Goal: Task Accomplishment & Management: Manage account settings

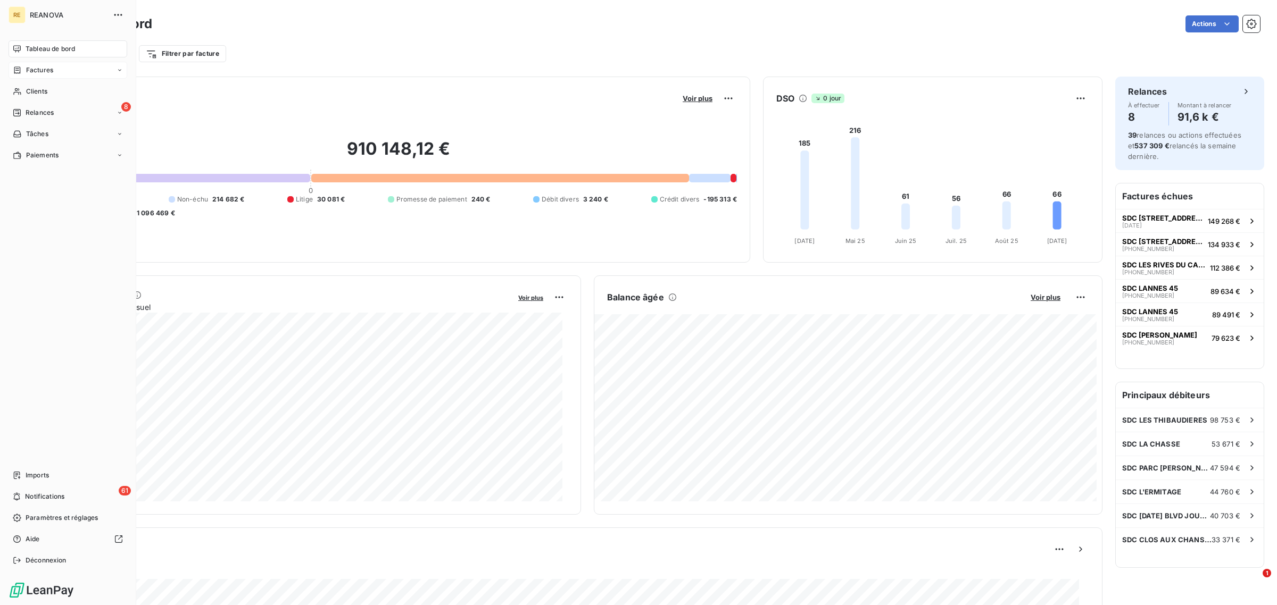
click at [52, 73] on span "Factures" at bounding box center [39, 70] width 27 height 10
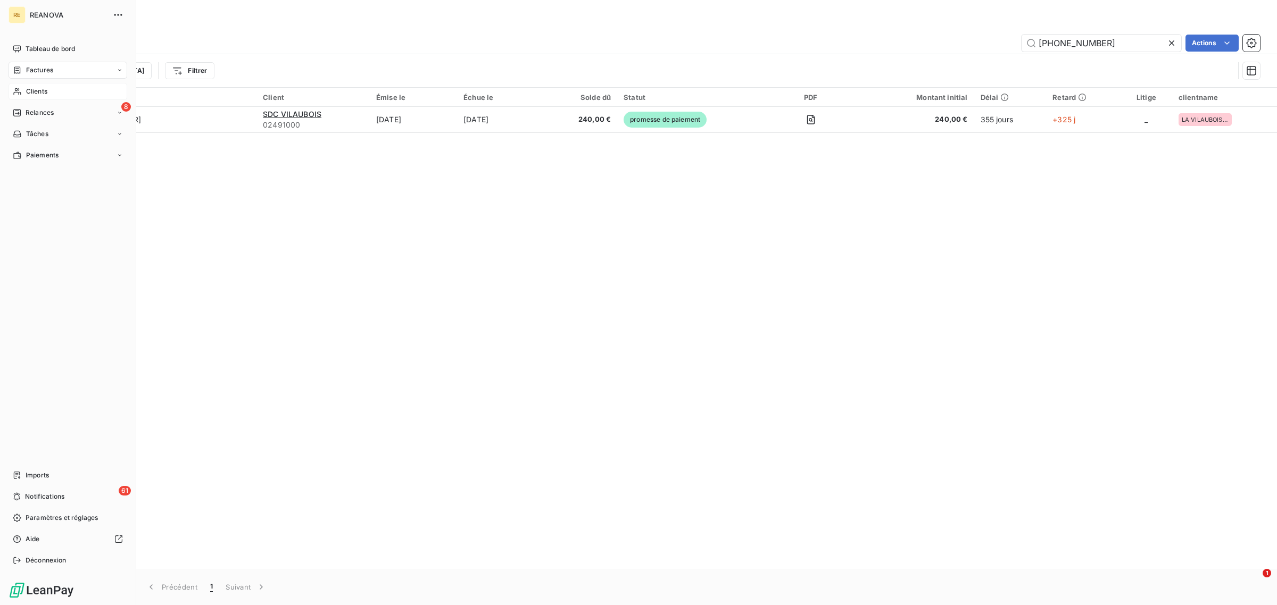
click at [49, 94] on div "Clients" at bounding box center [68, 91] width 119 height 17
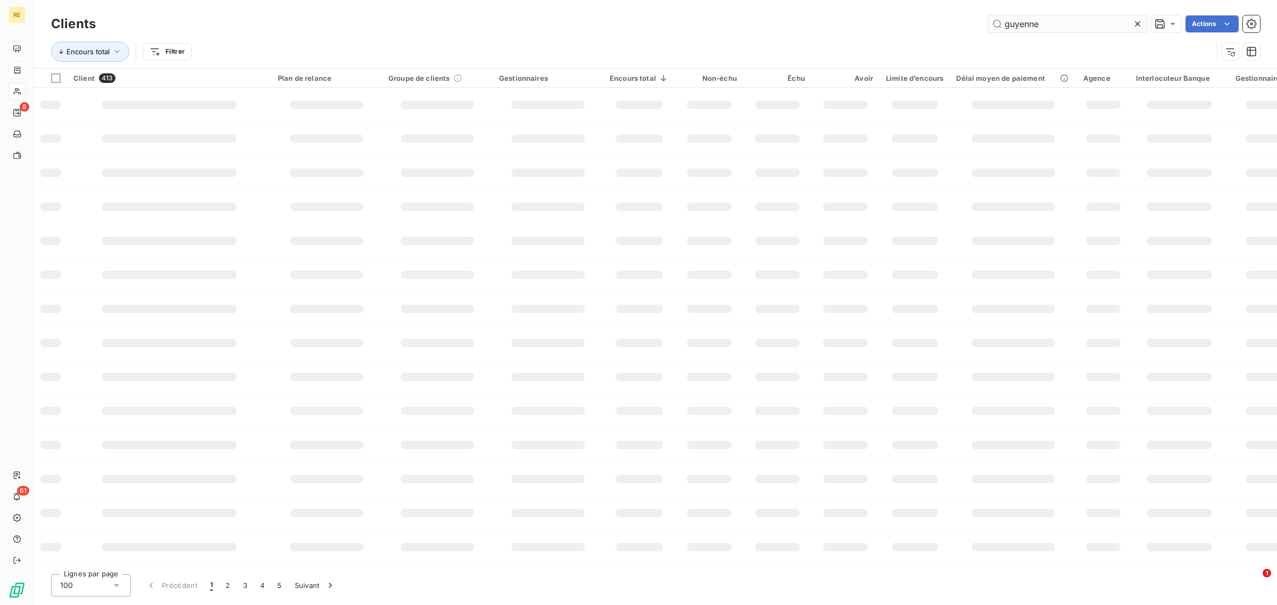
type input "guyenne"
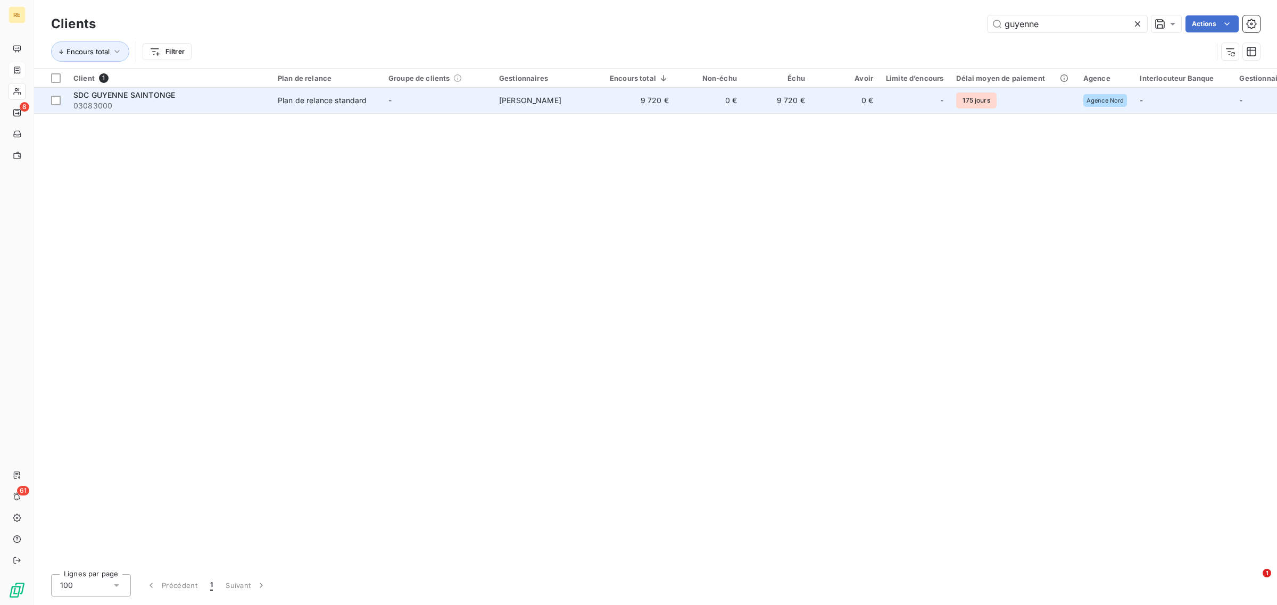
click at [610, 107] on td "9 720 €" at bounding box center [639, 101] width 72 height 26
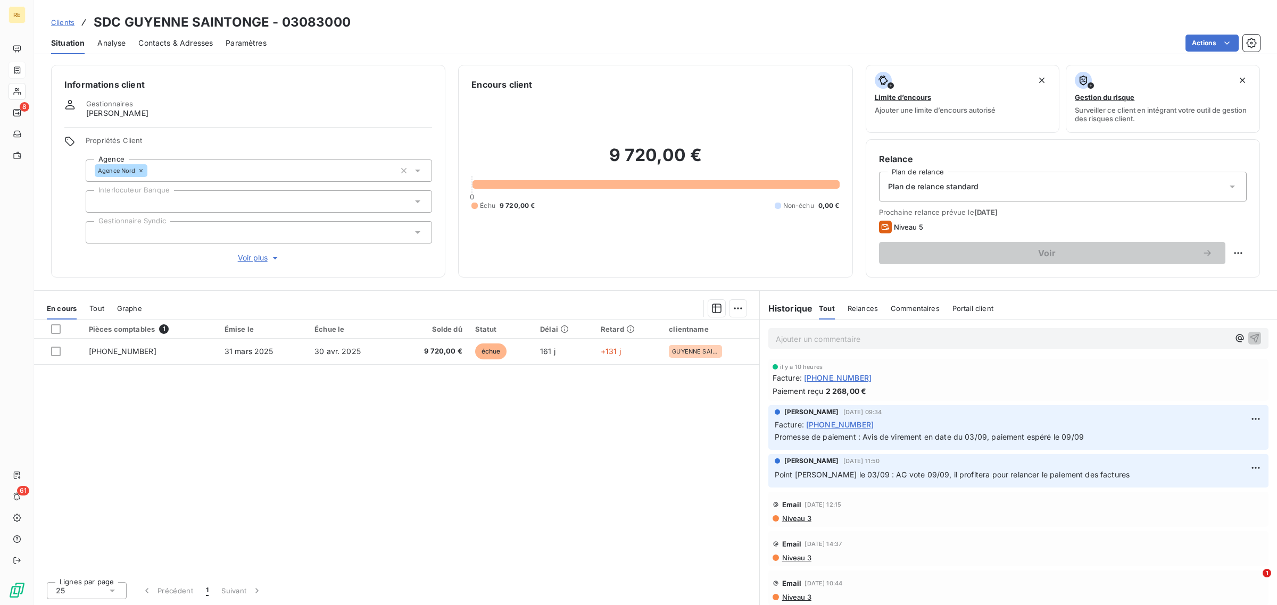
click at [124, 44] on span "Analyse" at bounding box center [111, 43] width 28 height 11
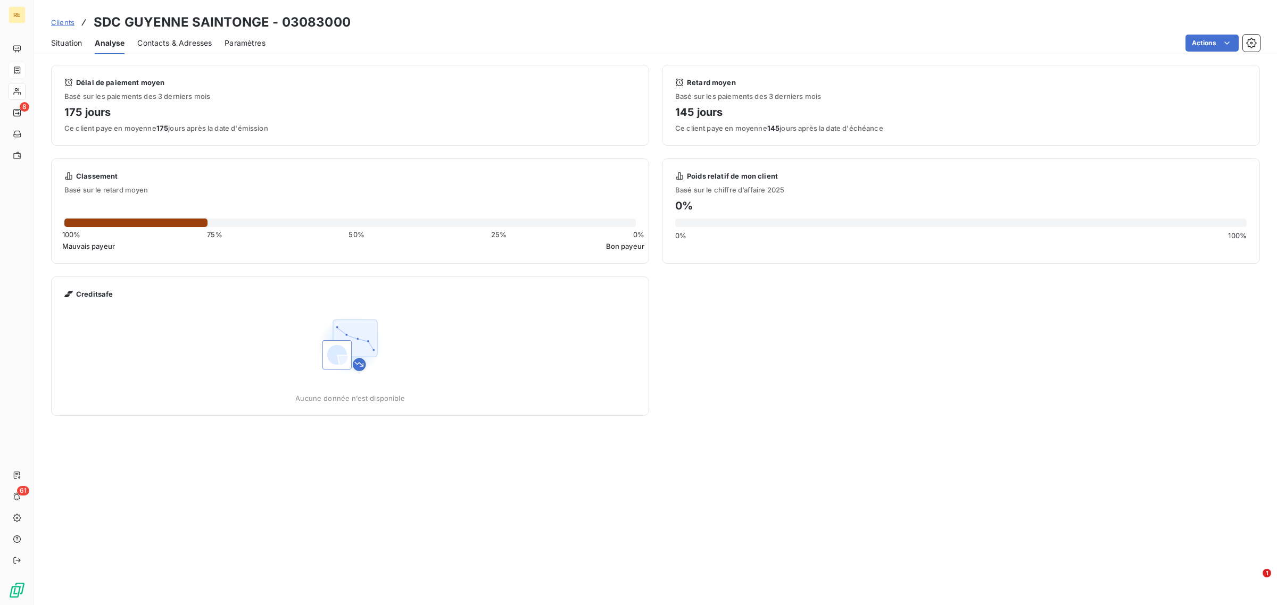
click at [70, 38] on span "Situation" at bounding box center [66, 43] width 31 height 11
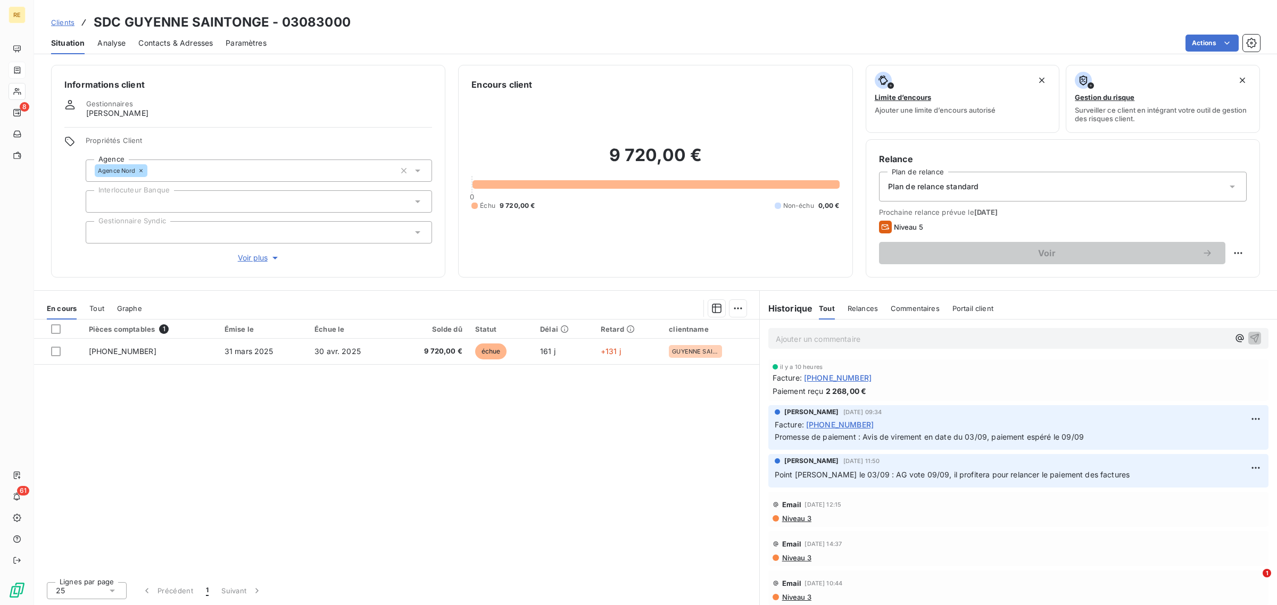
click at [169, 43] on span "Contacts & Adresses" at bounding box center [175, 43] width 74 height 11
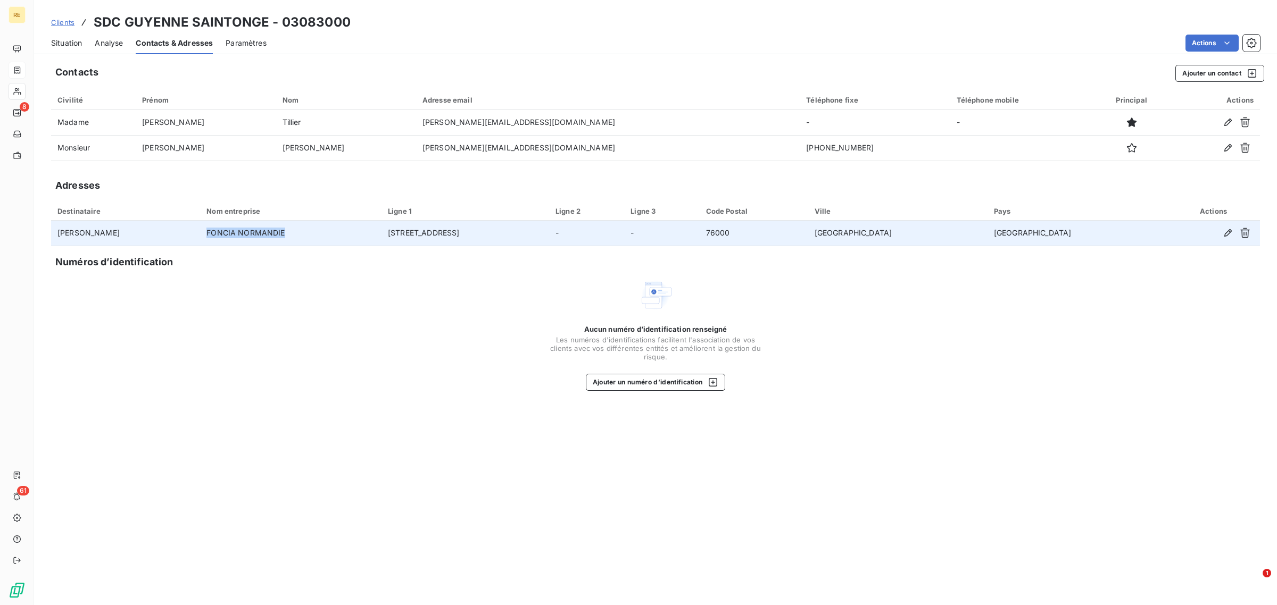
drag, startPoint x: 190, startPoint y: 235, endPoint x: 290, endPoint y: 245, distance: 101.1
click at [290, 245] on tr "[PERSON_NAME] FONCIA NORMANDIE [STREET_ADDRESS]" at bounding box center [655, 234] width 1209 height 26
copy tr "FONCIA NORMANDIE"
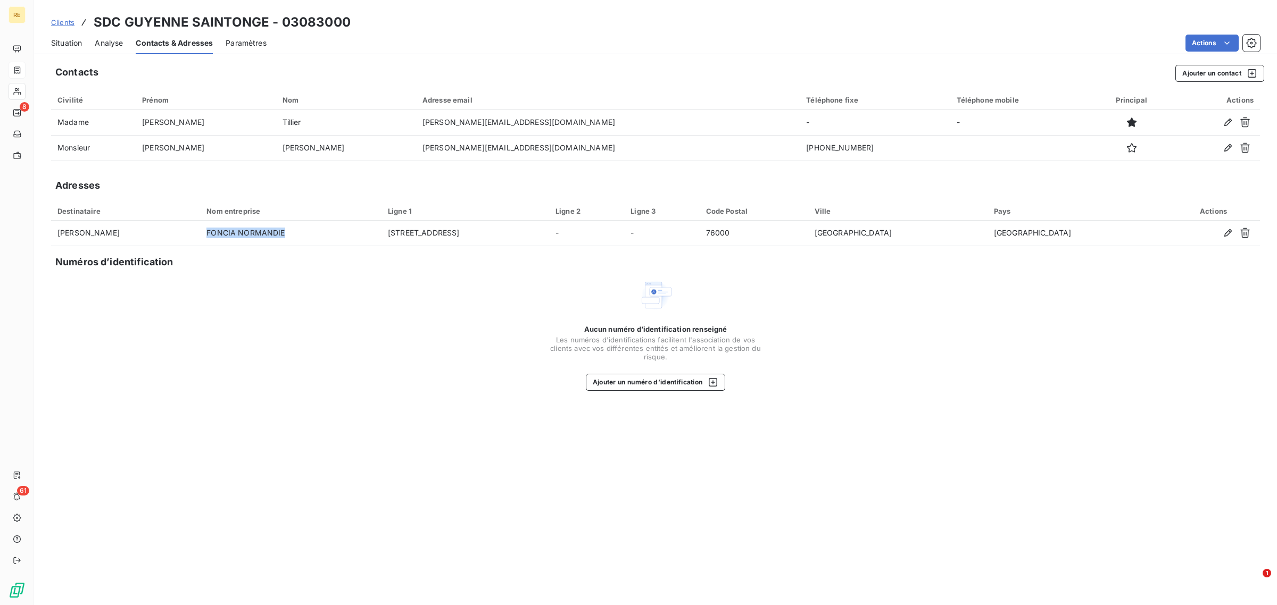
click at [62, 27] on link "Clients" at bounding box center [62, 22] width 23 height 11
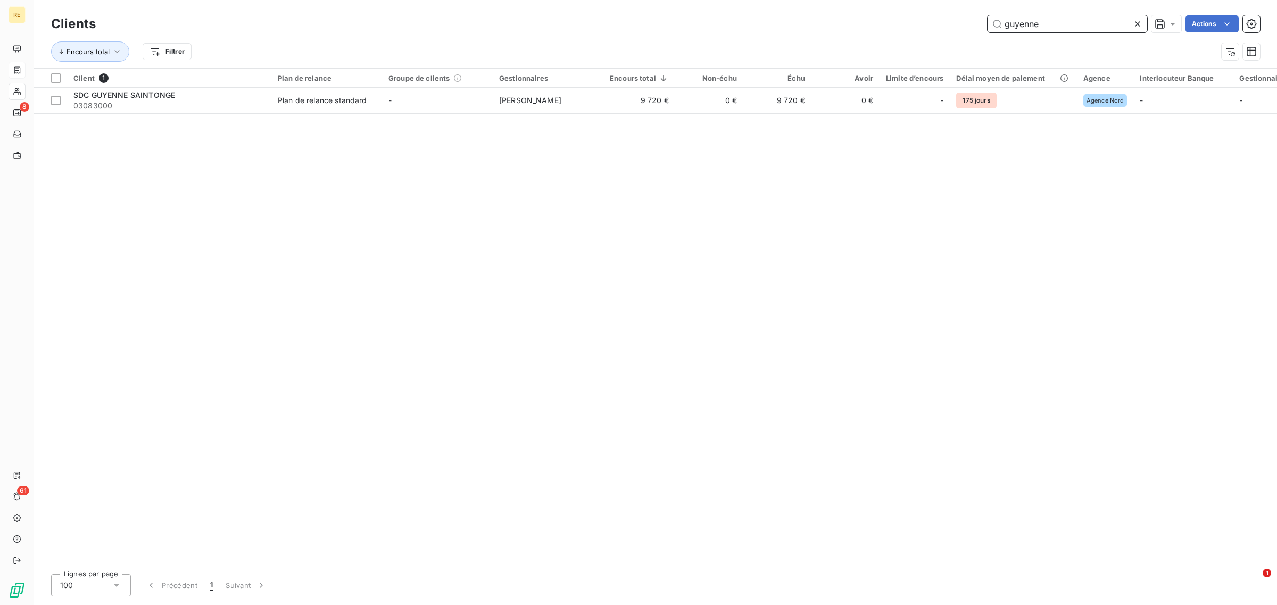
drag, startPoint x: 1060, startPoint y: 30, endPoint x: 862, endPoint y: 28, distance: 197.4
click at [863, 27] on div "guyenne Actions" at bounding box center [684, 23] width 1151 height 17
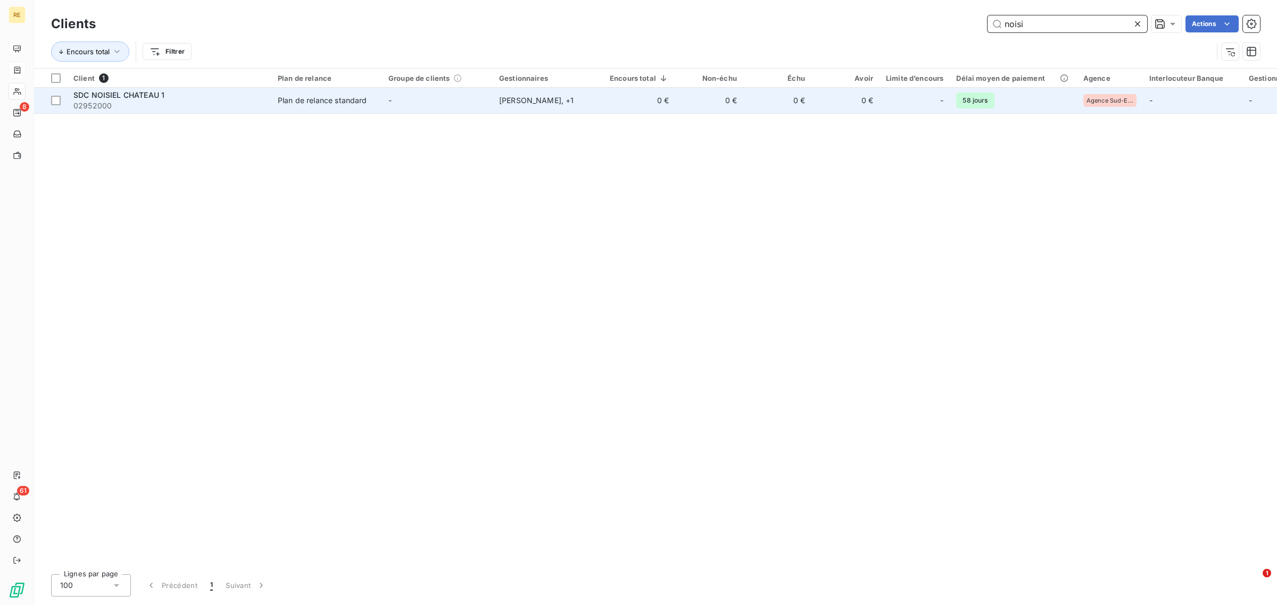
type input "noisi"
click at [907, 97] on div "-" at bounding box center [914, 100] width 57 height 17
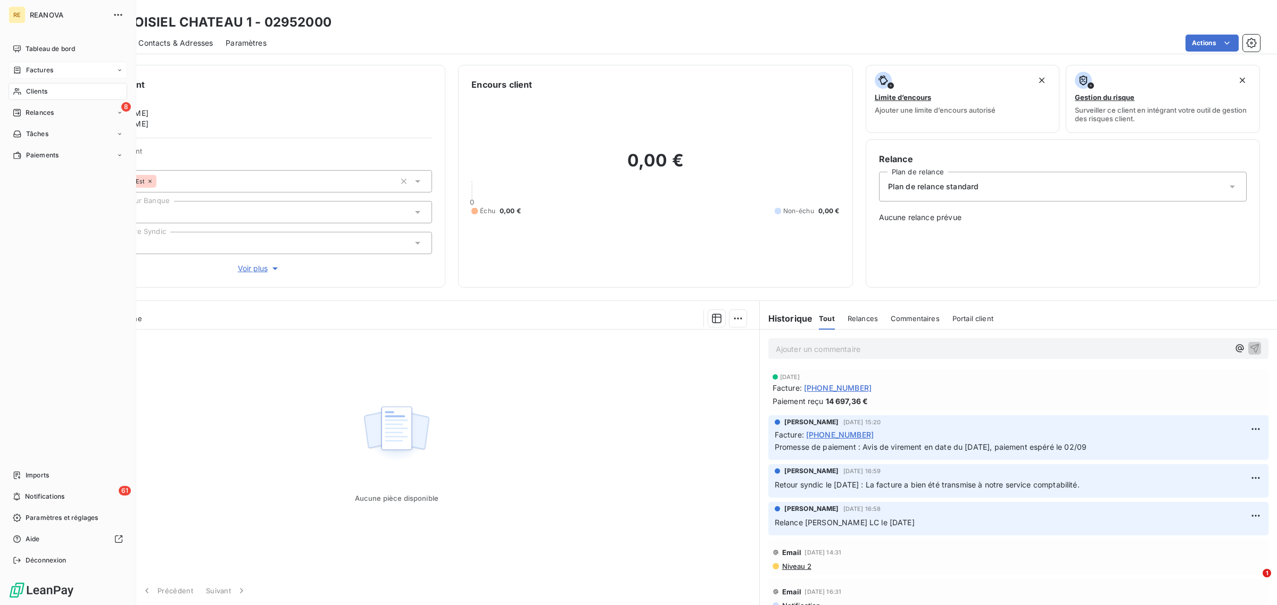
click at [63, 92] on div "Clients" at bounding box center [68, 91] width 119 height 17
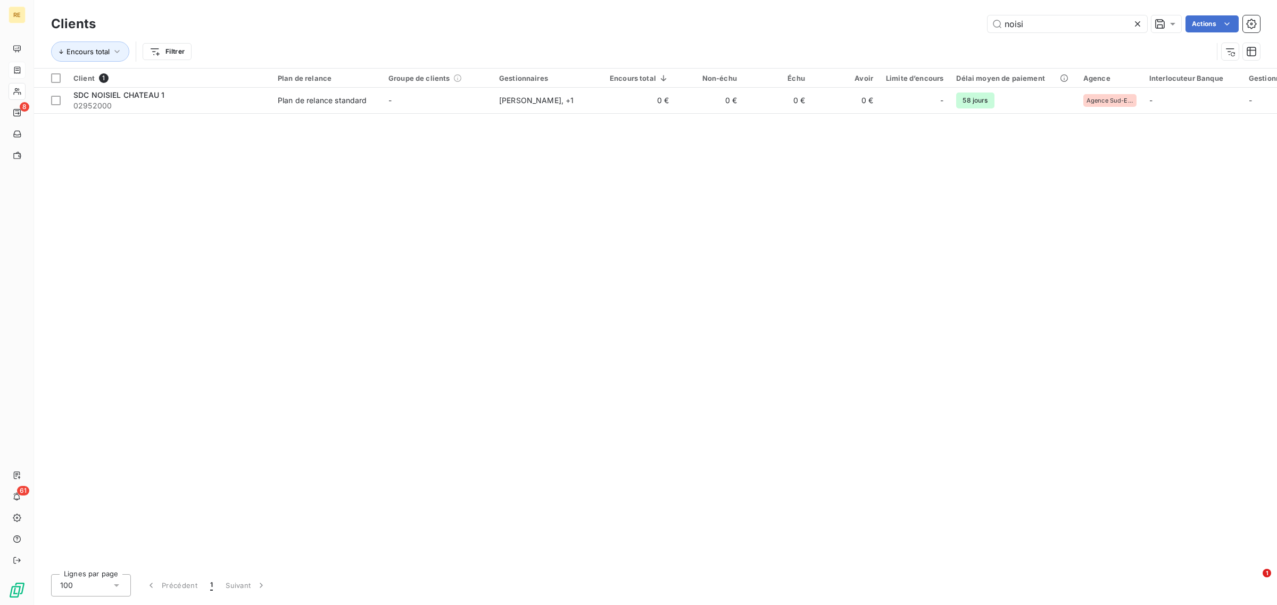
drag, startPoint x: 1052, startPoint y: 24, endPoint x: 942, endPoint y: 25, distance: 109.6
click at [943, 24] on div "noisi Actions" at bounding box center [684, 23] width 1151 height 17
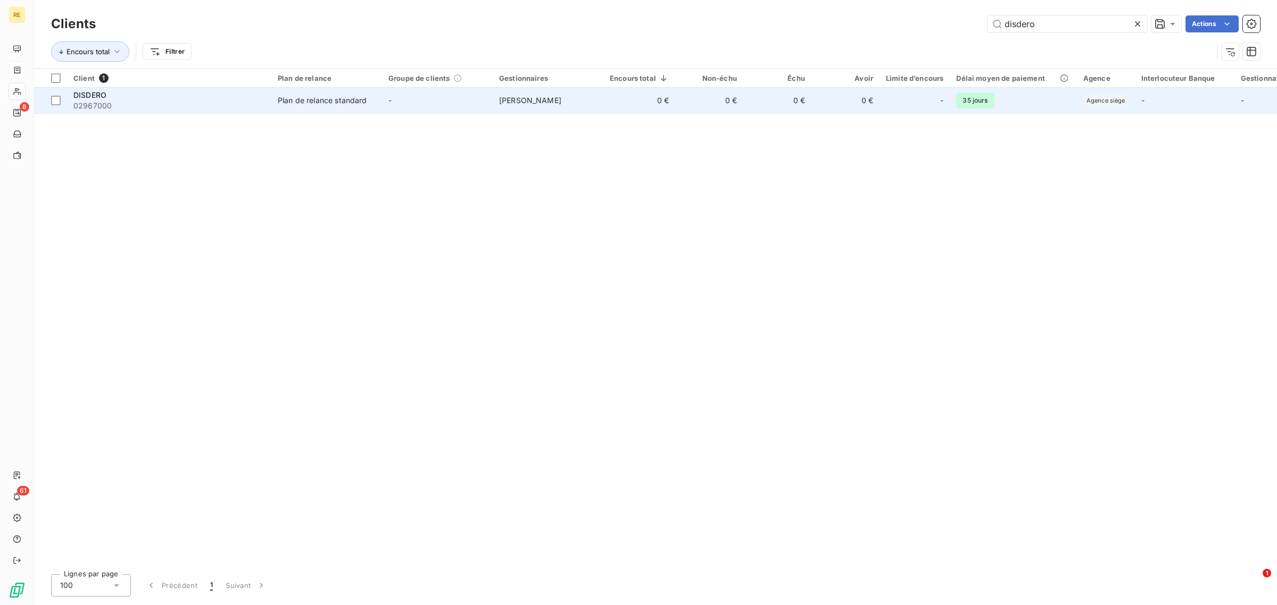
type input "disdero"
click at [867, 93] on td "0 €" at bounding box center [845, 101] width 68 height 26
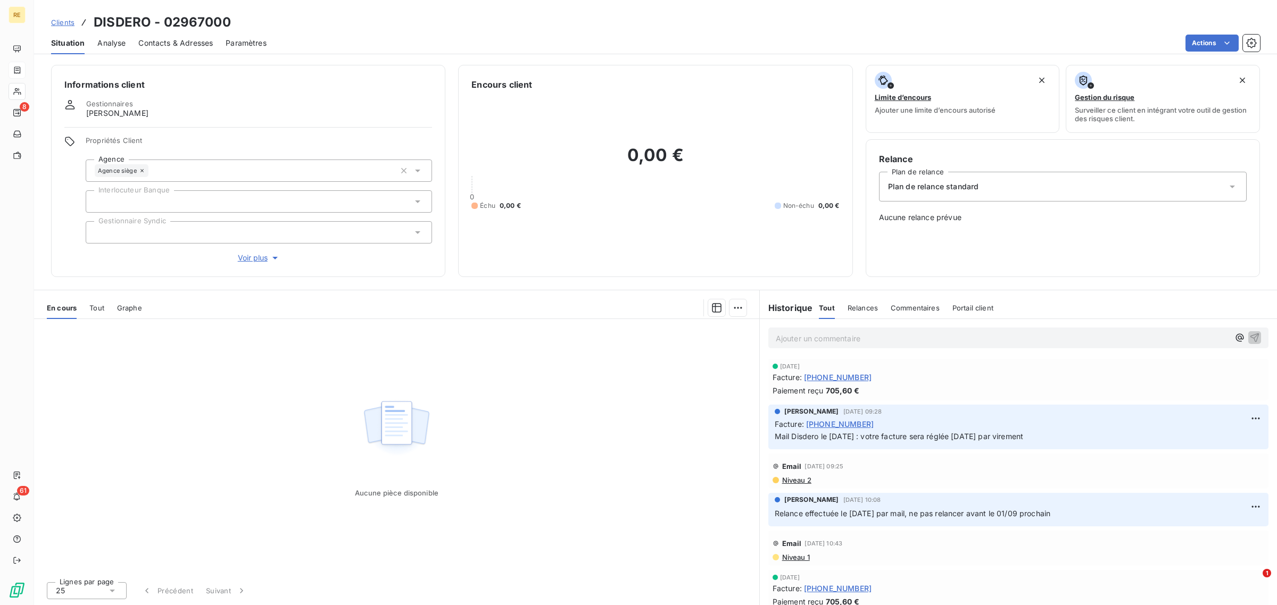
click at [65, 19] on span "Clients" at bounding box center [62, 22] width 23 height 9
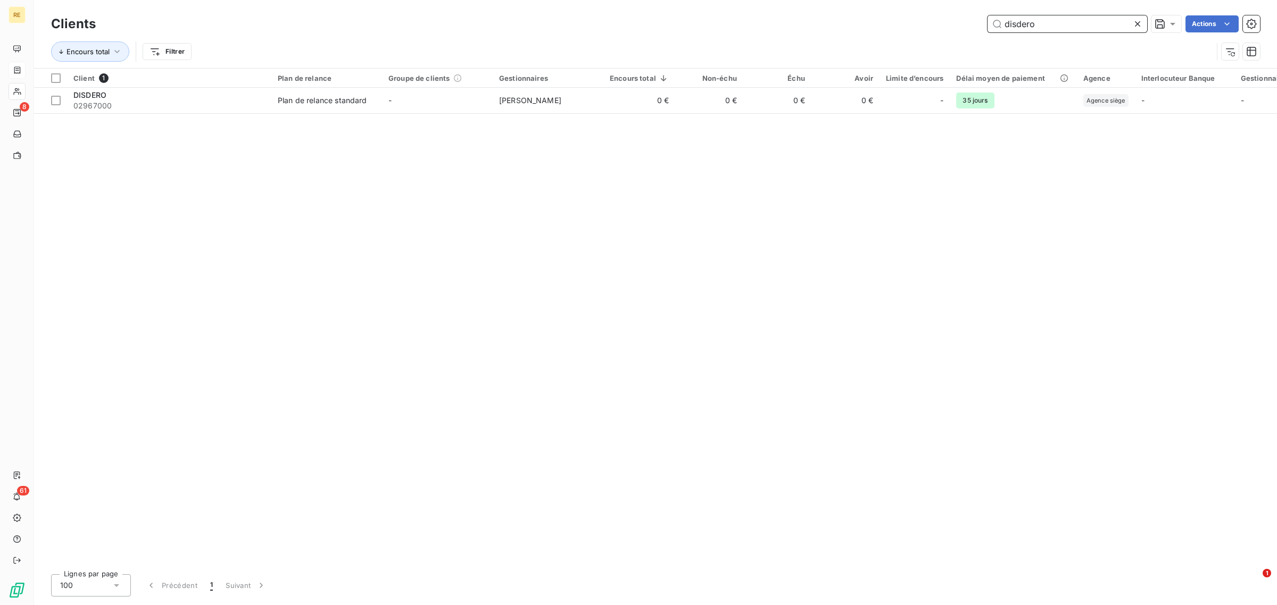
drag, startPoint x: 1057, startPoint y: 24, endPoint x: 931, endPoint y: 17, distance: 125.8
click at [931, 17] on div "disdero Actions" at bounding box center [684, 23] width 1151 height 17
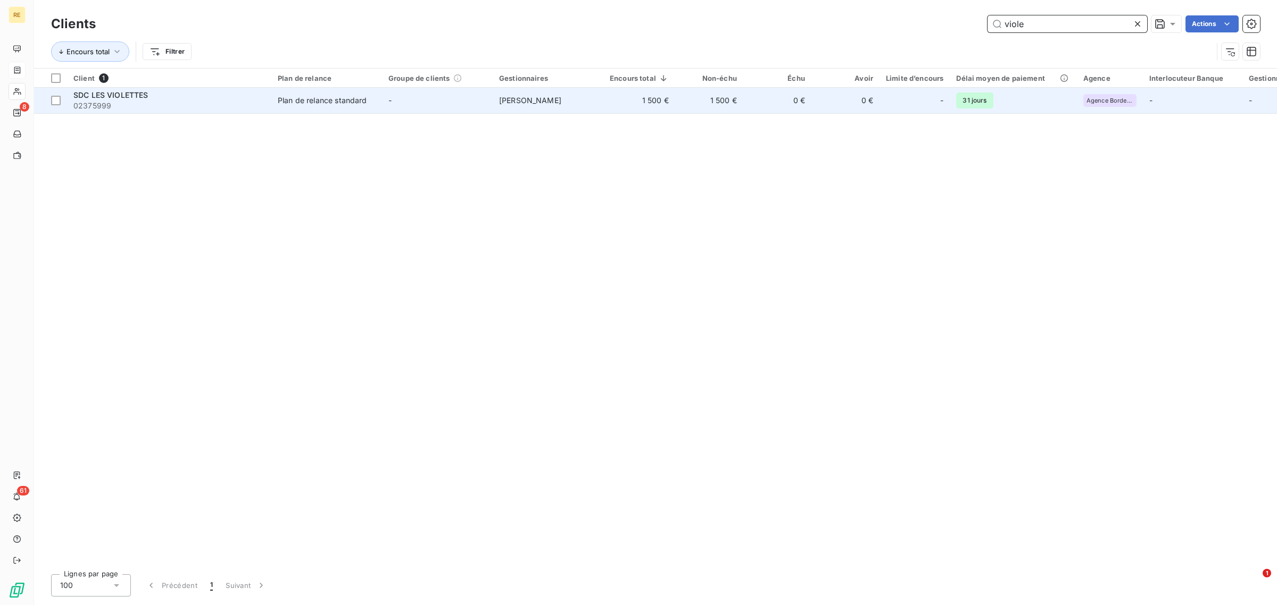
type input "viole"
click at [786, 96] on td "0 €" at bounding box center [777, 101] width 68 height 26
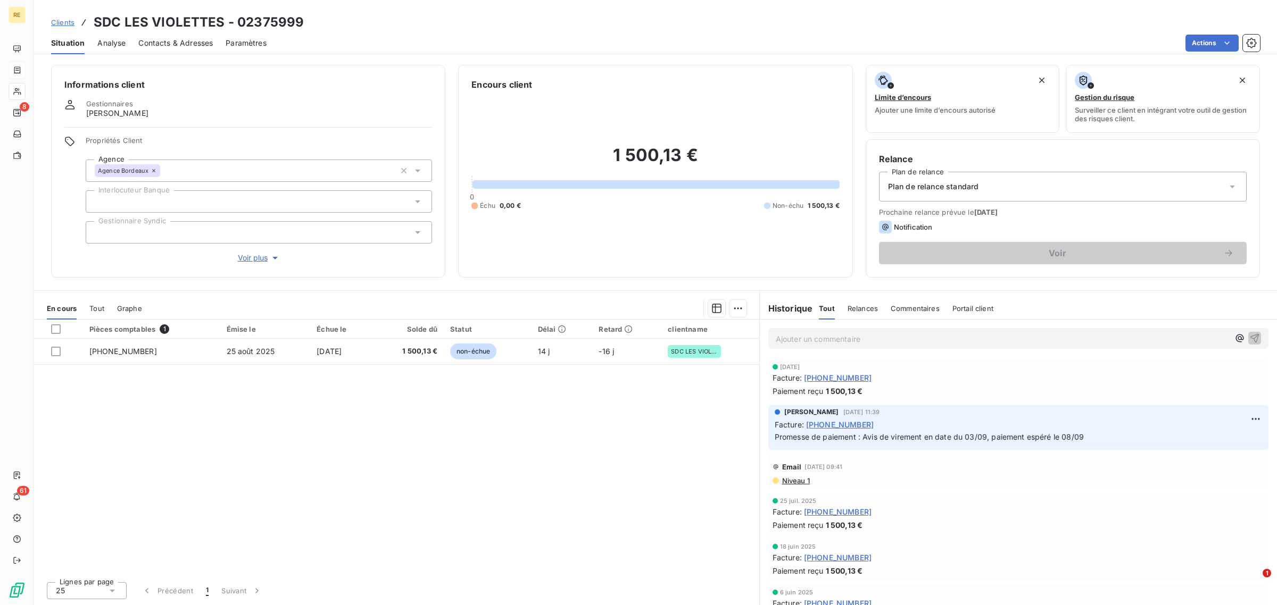
click at [72, 26] on span "Clients" at bounding box center [62, 22] width 23 height 9
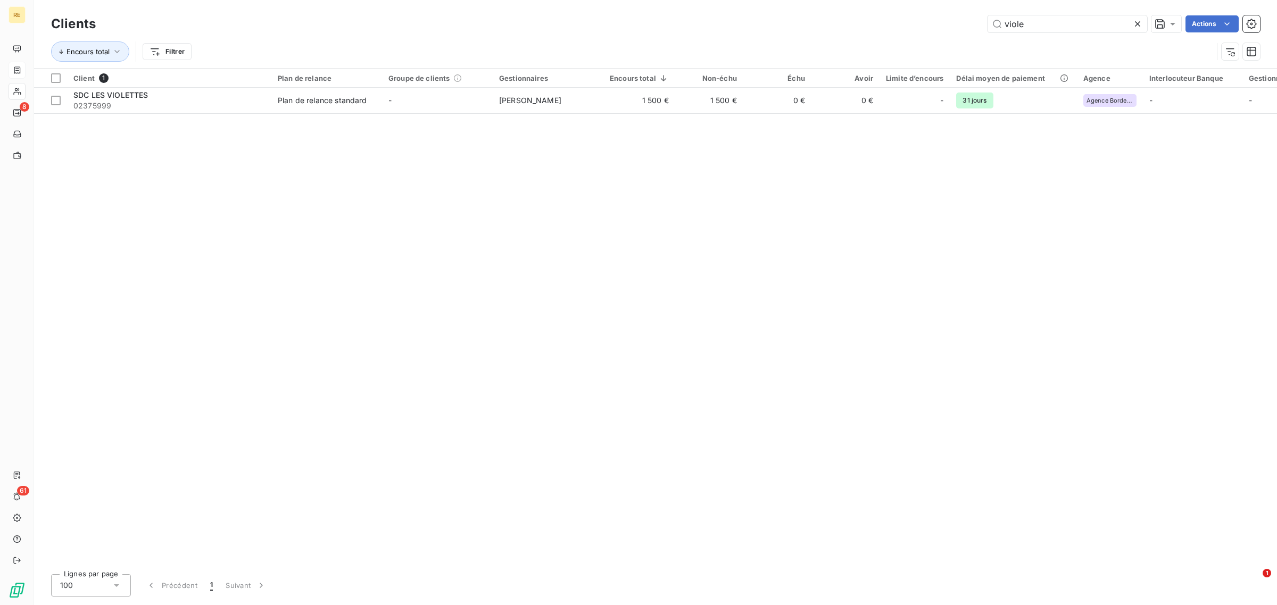
drag, startPoint x: 923, startPoint y: 14, endPoint x: 893, endPoint y: 14, distance: 30.3
click at [893, 14] on div "Clients viole Actions" at bounding box center [655, 24] width 1209 height 22
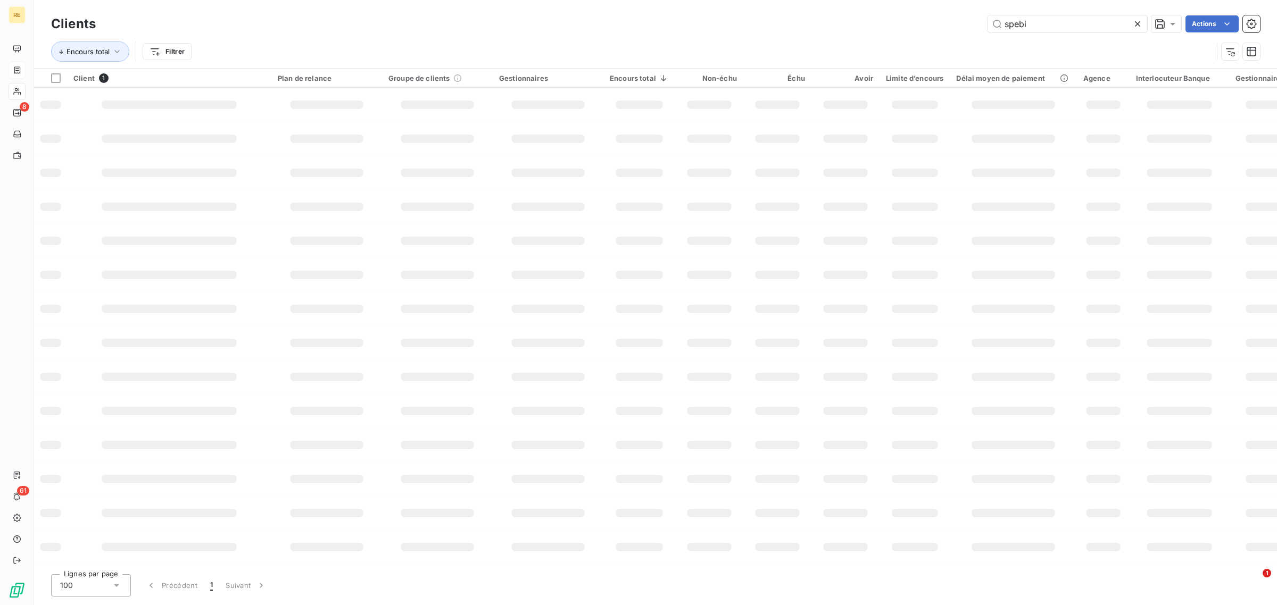
type input "spebi"
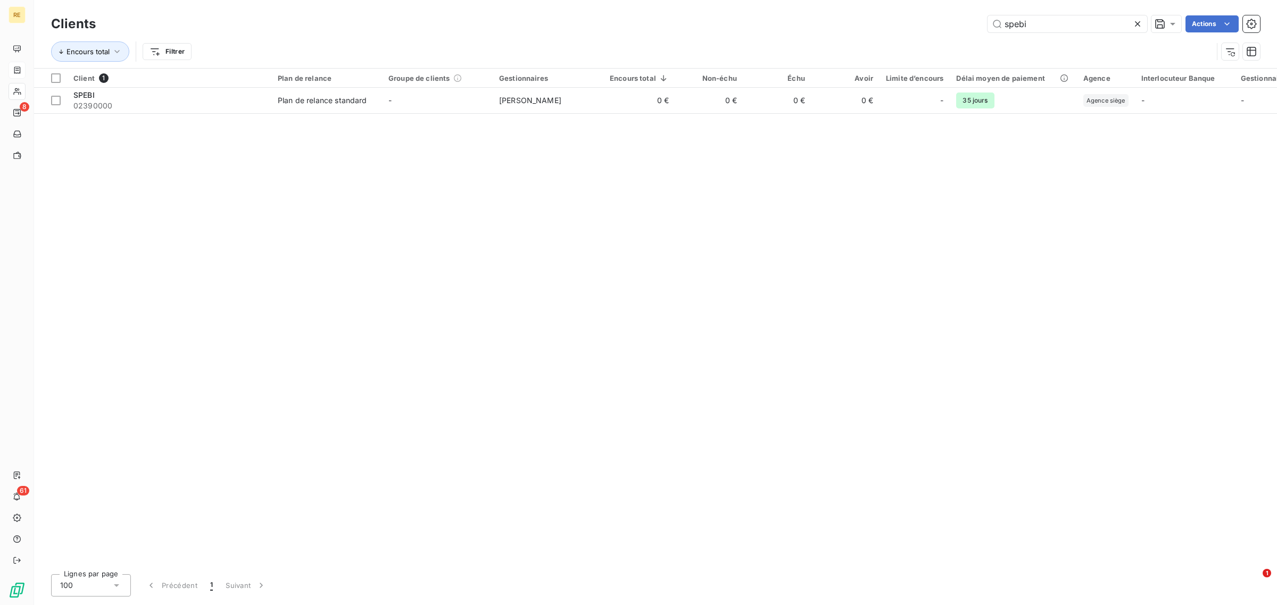
click at [1136, 20] on icon at bounding box center [1137, 24] width 11 height 11
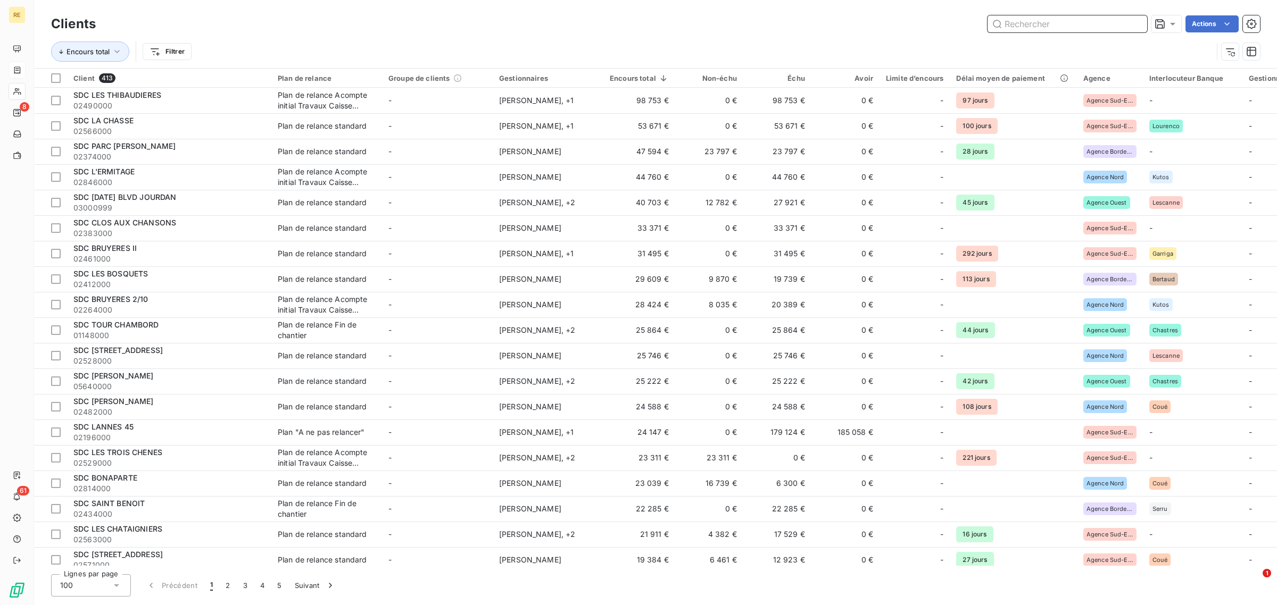
click at [1028, 24] on input "text" at bounding box center [1067, 23] width 160 height 17
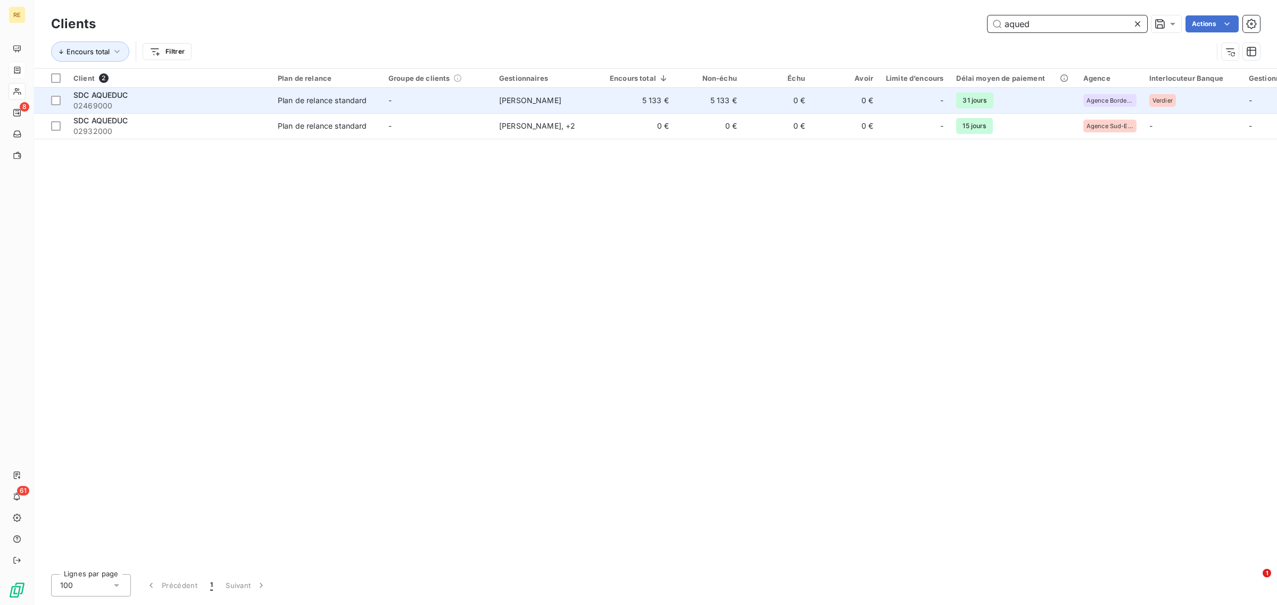
type input "aqued"
click at [562, 101] on td "[PERSON_NAME]" at bounding box center [548, 101] width 111 height 26
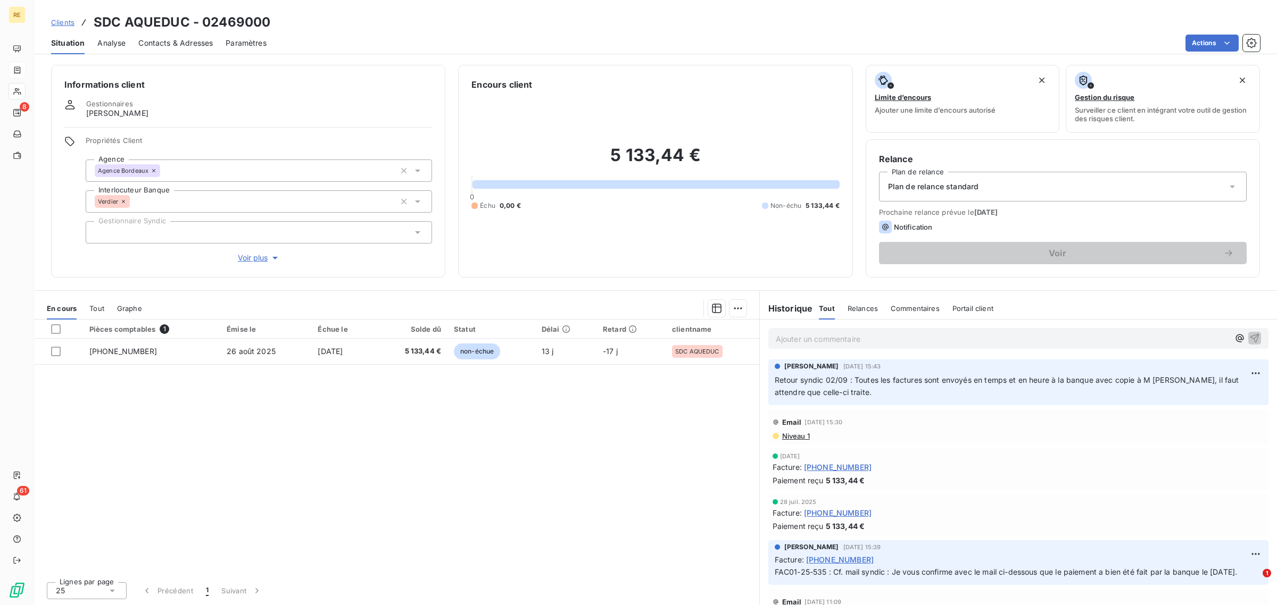
drag, startPoint x: 100, startPoint y: 309, endPoint x: 110, endPoint y: 310, distance: 9.6
click at [100, 309] on span "Tout" at bounding box center [96, 308] width 15 height 9
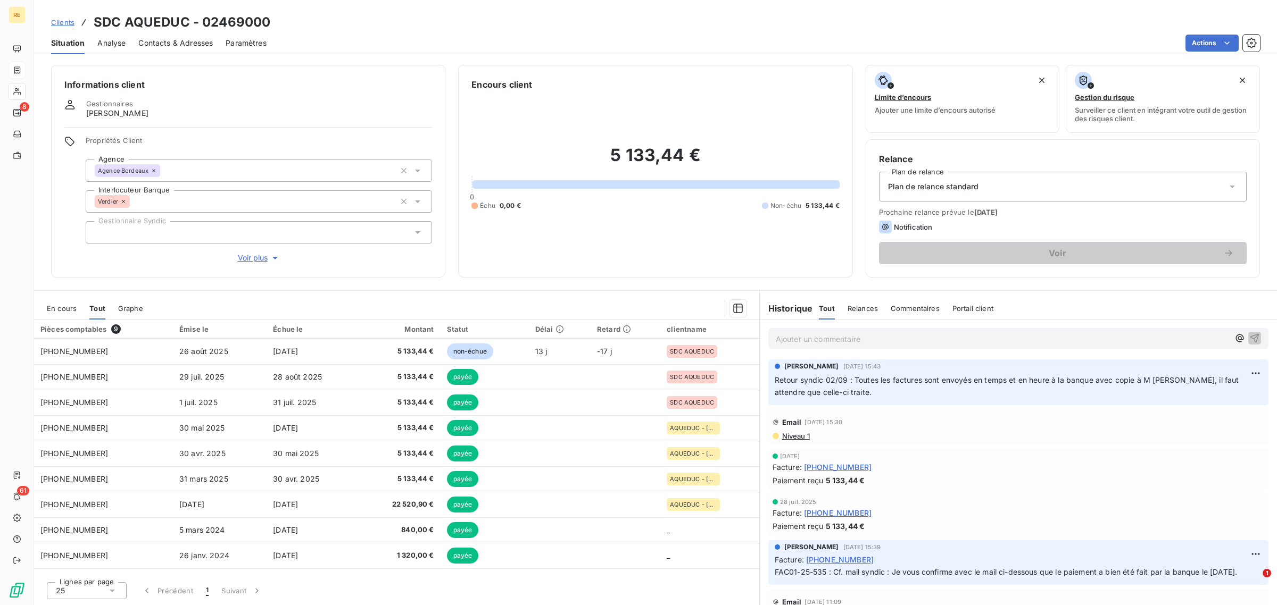
click at [74, 22] on div "Clients SDC AQUEDUC - 02469000" at bounding box center [160, 22] width 219 height 19
drag, startPoint x: 57, startPoint y: 18, endPoint x: 63, endPoint y: 20, distance: 6.2
click at [57, 19] on span "Clients" at bounding box center [62, 22] width 23 height 9
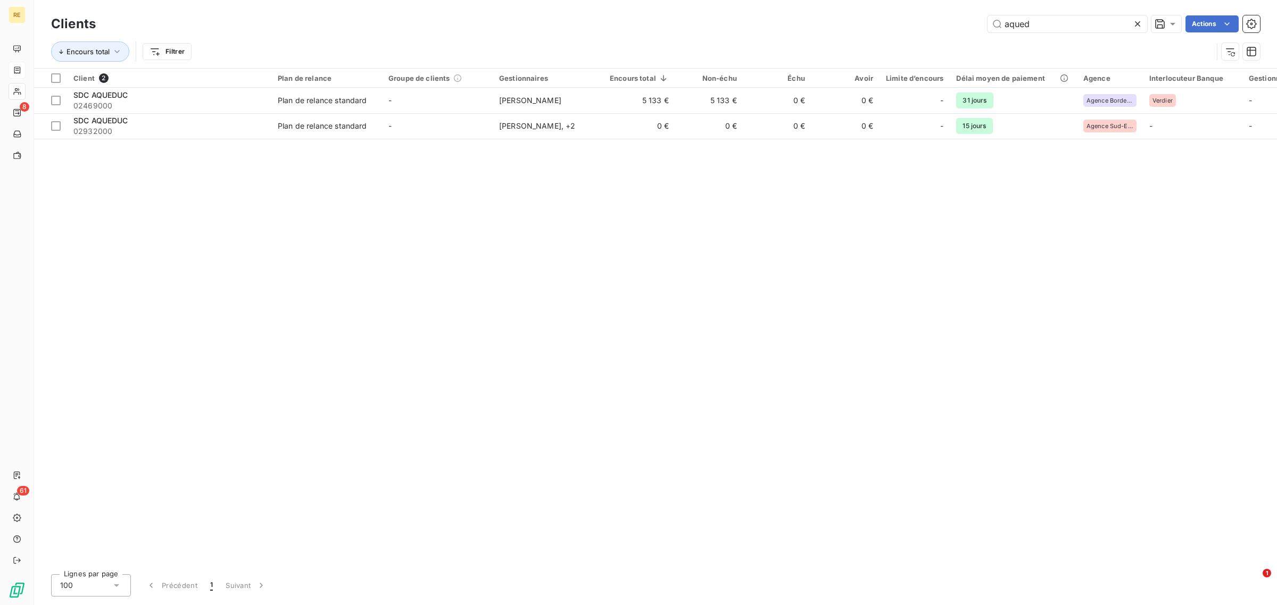
drag, startPoint x: 1052, startPoint y: 25, endPoint x: 842, endPoint y: -2, distance: 211.8
click at [842, 0] on html "RE 8 61 Clients aqued Actions Encours total Filtrer Client 2 Plan de relance Gr…" at bounding box center [638, 302] width 1277 height 605
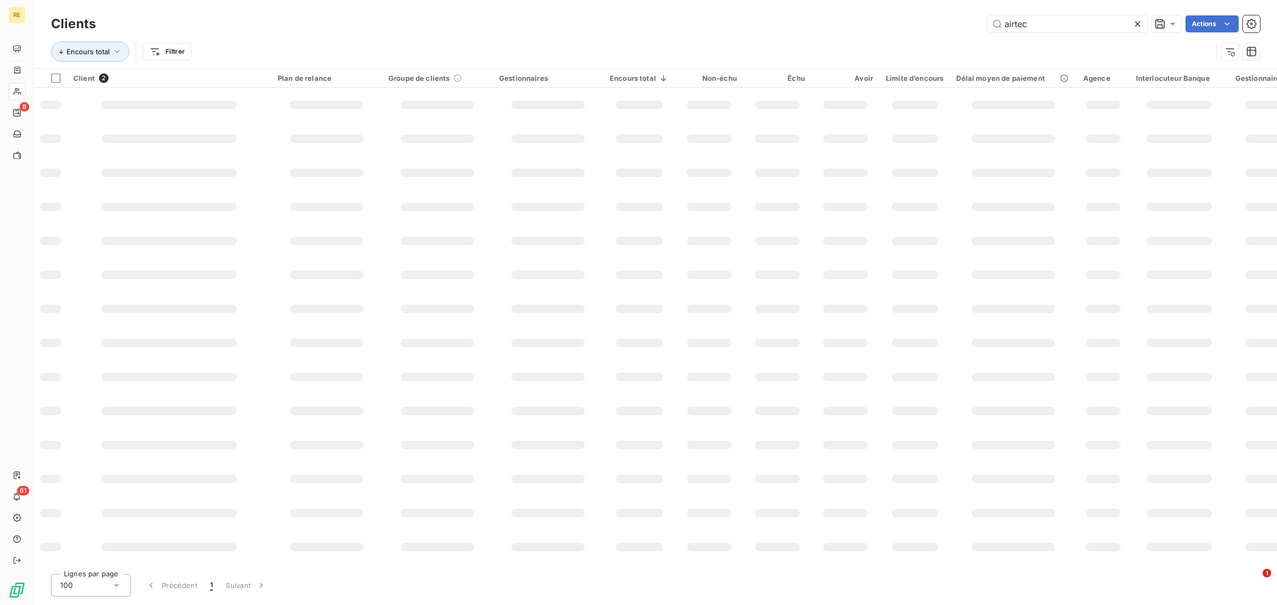
type input "airtec"
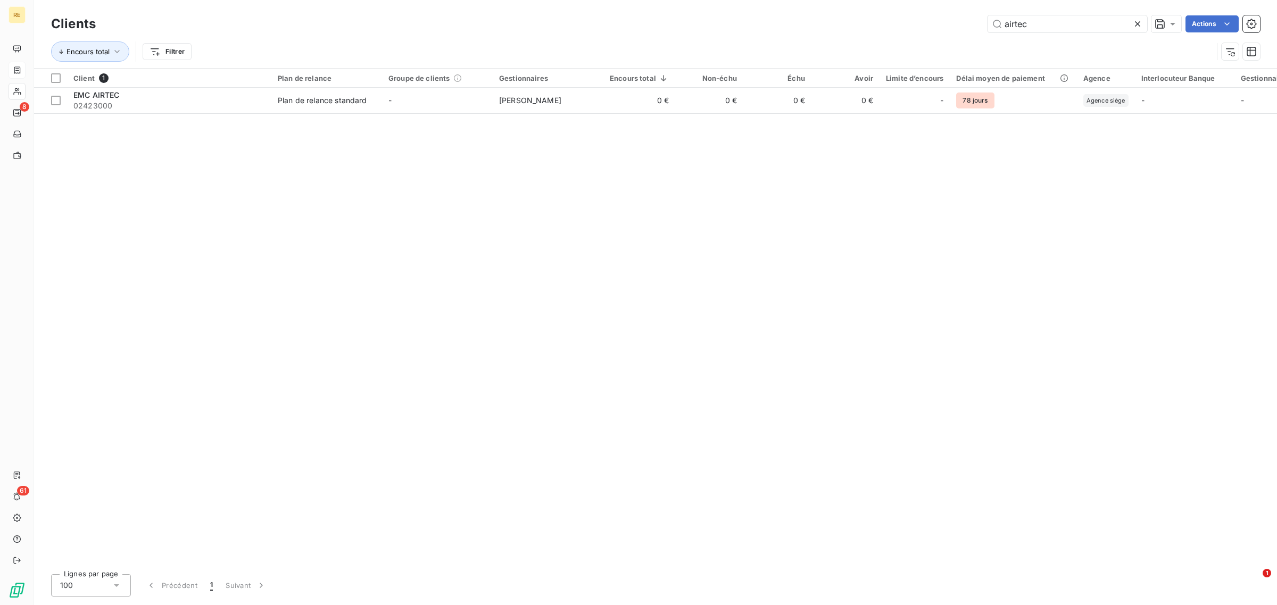
click at [455, 87] on div at bounding box center [437, 87] width 111 height 1
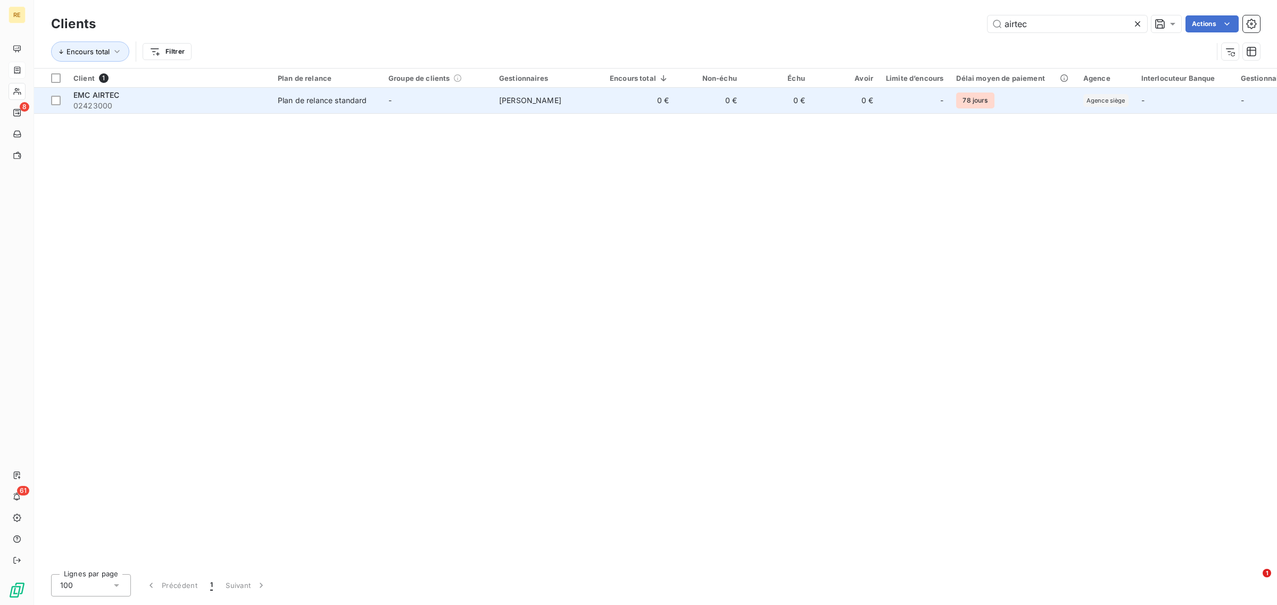
click at [451, 100] on td "-" at bounding box center [437, 101] width 111 height 26
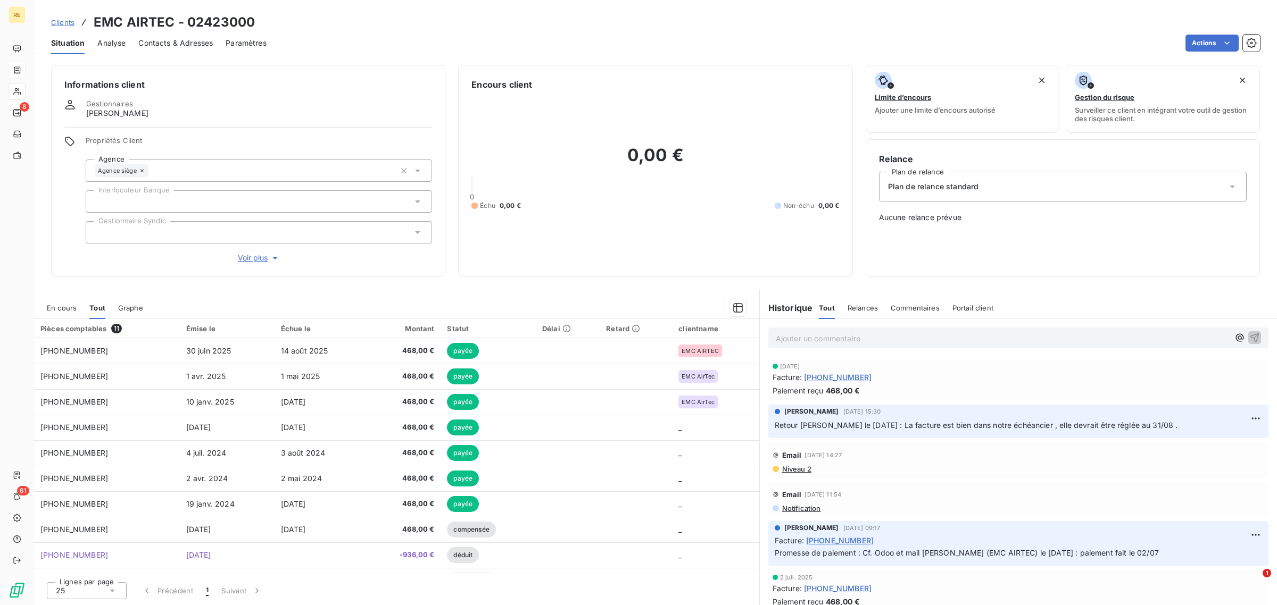
click at [68, 20] on span "Clients" at bounding box center [62, 22] width 23 height 9
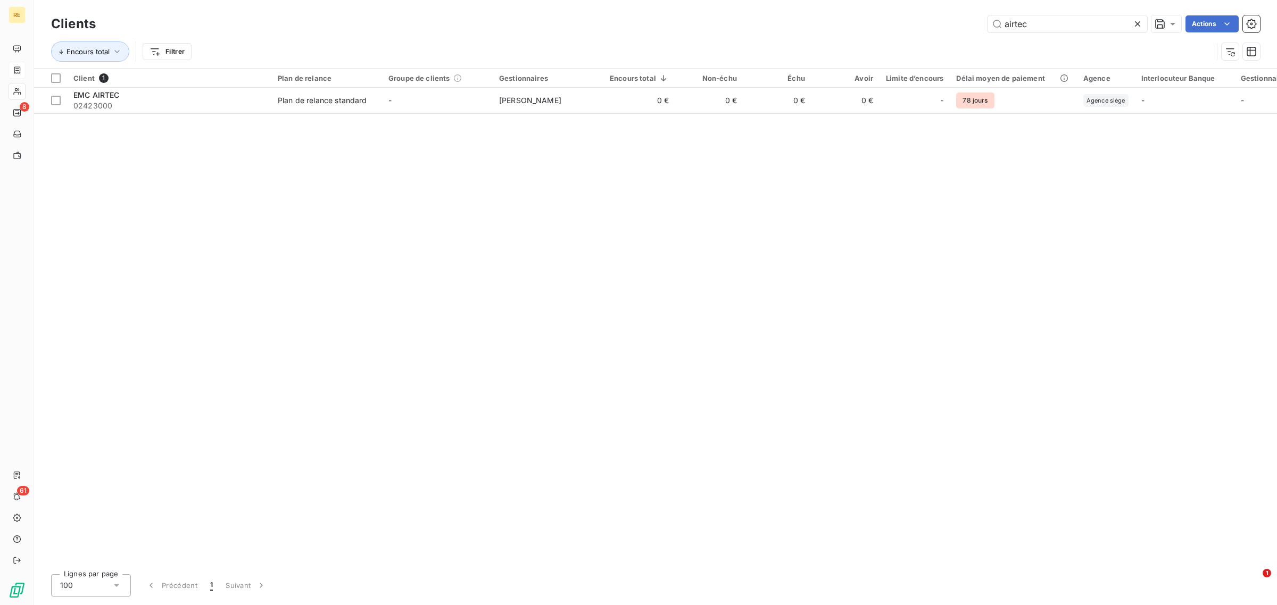
drag, startPoint x: 986, startPoint y: 21, endPoint x: 916, endPoint y: 24, distance: 69.7
click at [916, 24] on div "airtec Actions" at bounding box center [684, 23] width 1151 height 17
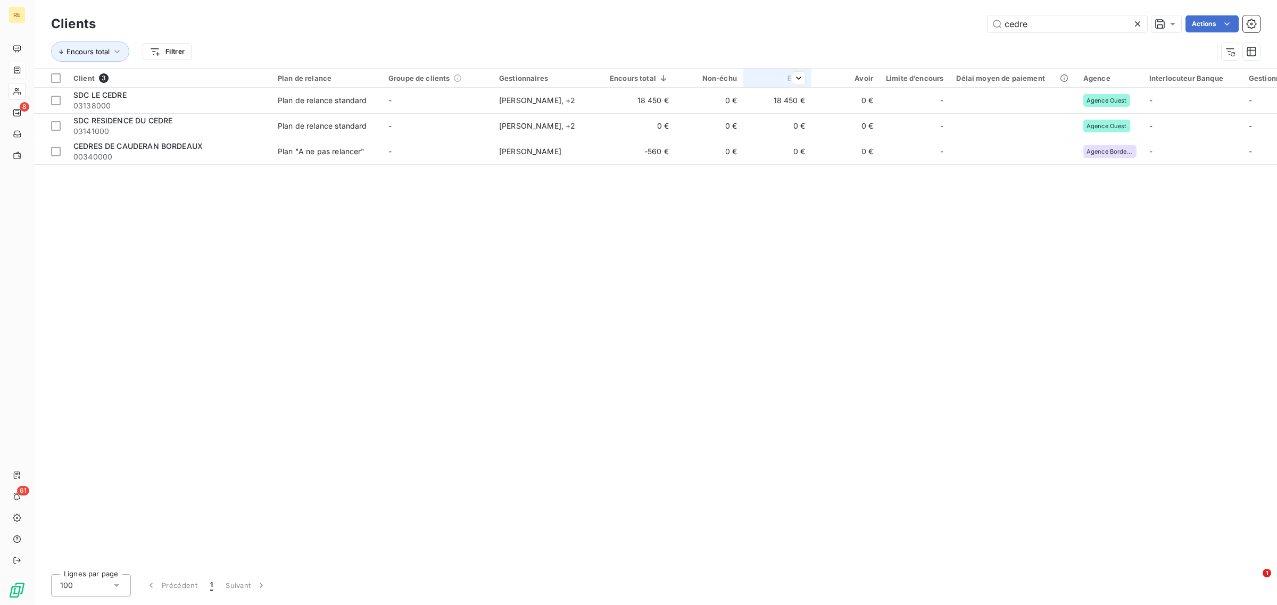
type input "cedre"
click at [758, 101] on td "18 450 €" at bounding box center [777, 101] width 68 height 26
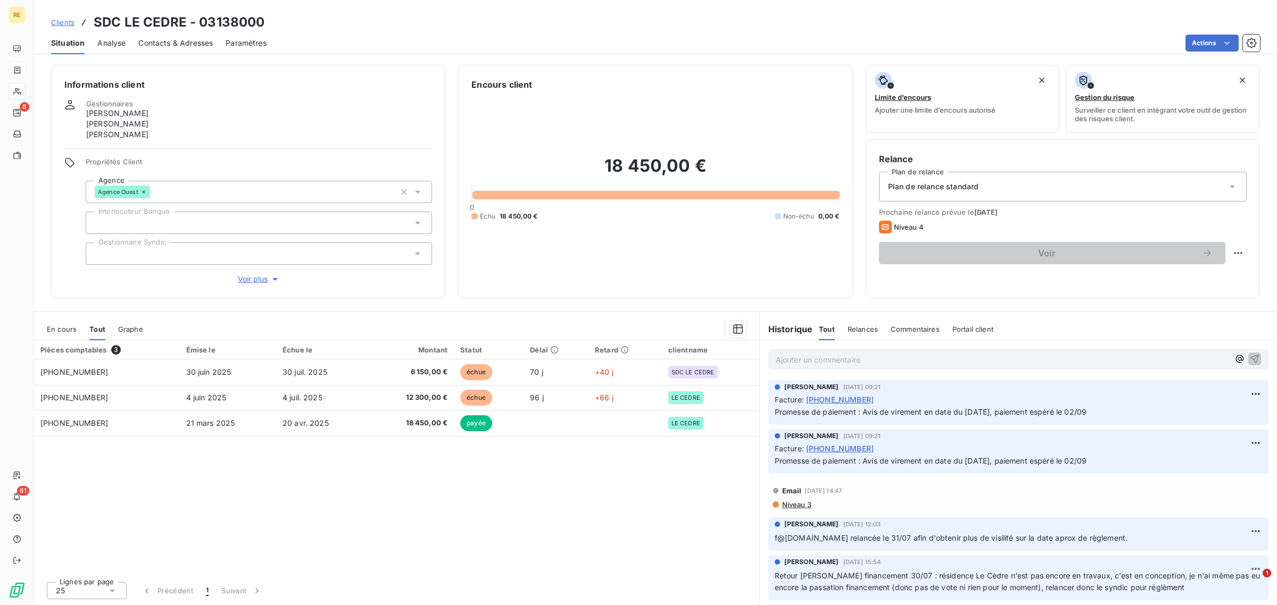
click at [67, 18] on span "Clients" at bounding box center [62, 22] width 23 height 9
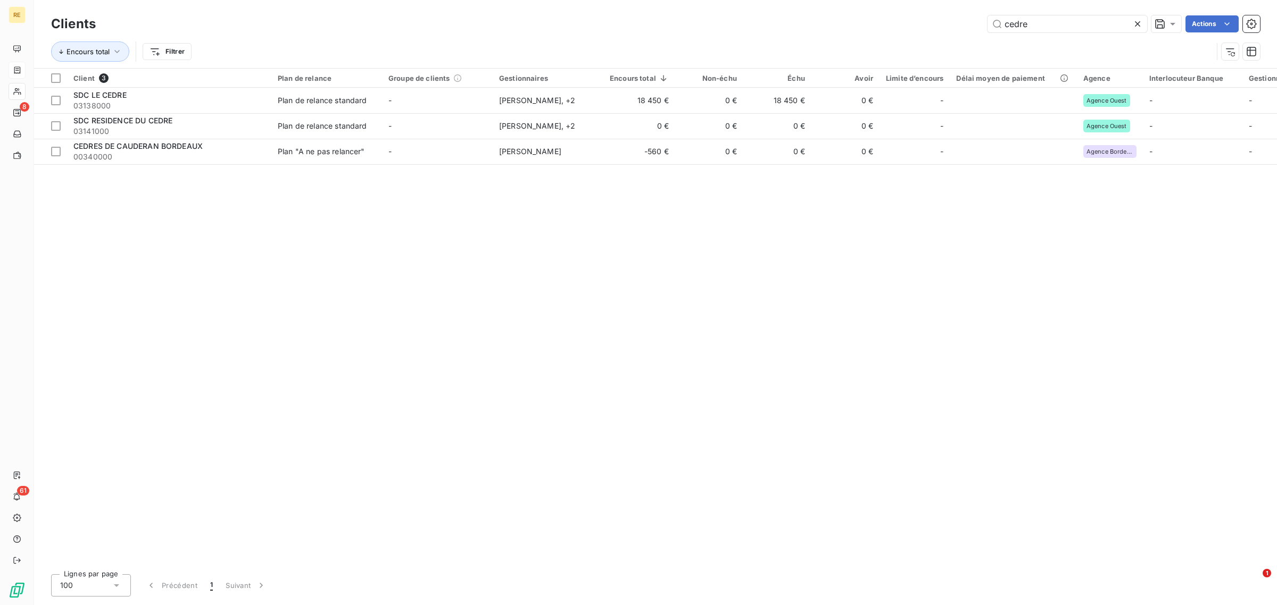
click at [951, 11] on div "Clients cedre Actions Encours total Filtrer" at bounding box center [655, 34] width 1243 height 68
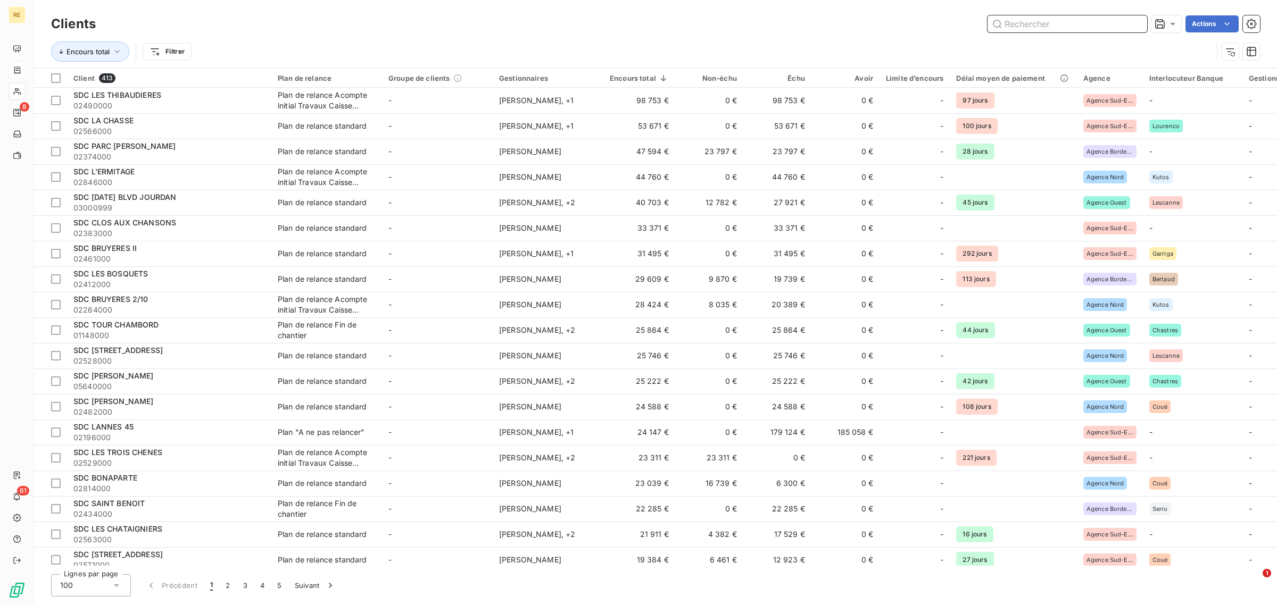
click at [1089, 26] on input "text" at bounding box center [1067, 23] width 160 height 17
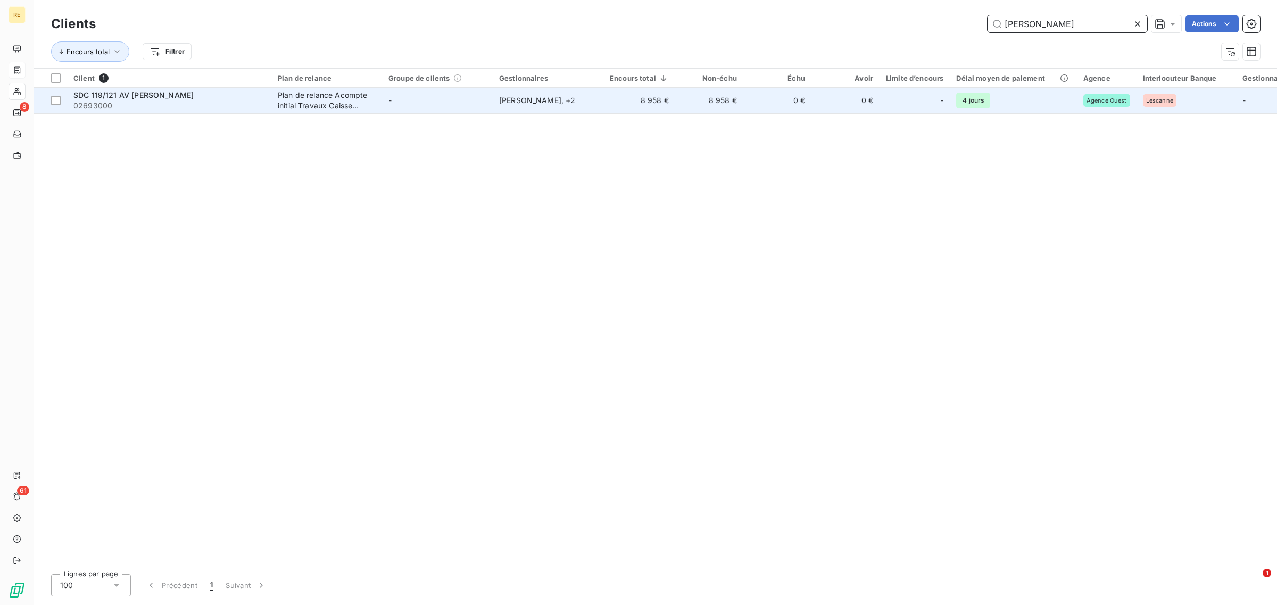
type input "[PERSON_NAME]"
click at [429, 96] on td "-" at bounding box center [437, 101] width 111 height 26
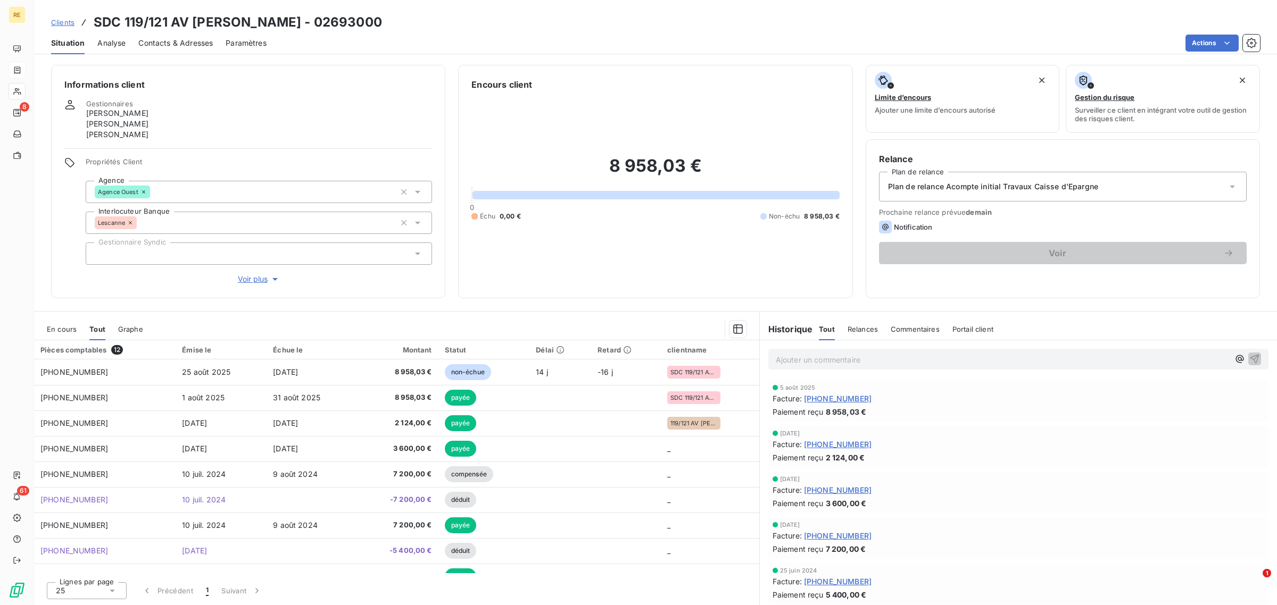
click at [75, 24] on div "Clients SDC 119/121 AV [PERSON_NAME] - 02693000" at bounding box center [216, 22] width 331 height 19
click at [70, 22] on span "Clients" at bounding box center [62, 22] width 23 height 9
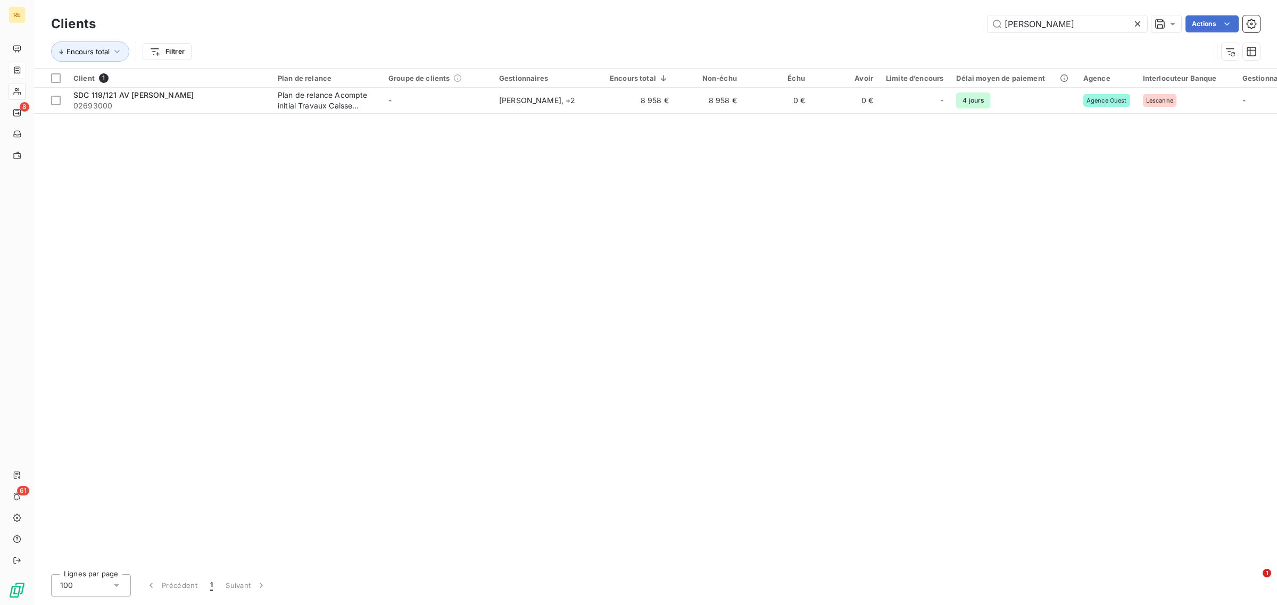
drag, startPoint x: 1044, startPoint y: 23, endPoint x: 970, endPoint y: 16, distance: 74.8
click at [972, 18] on div "zola Actions" at bounding box center [684, 23] width 1151 height 17
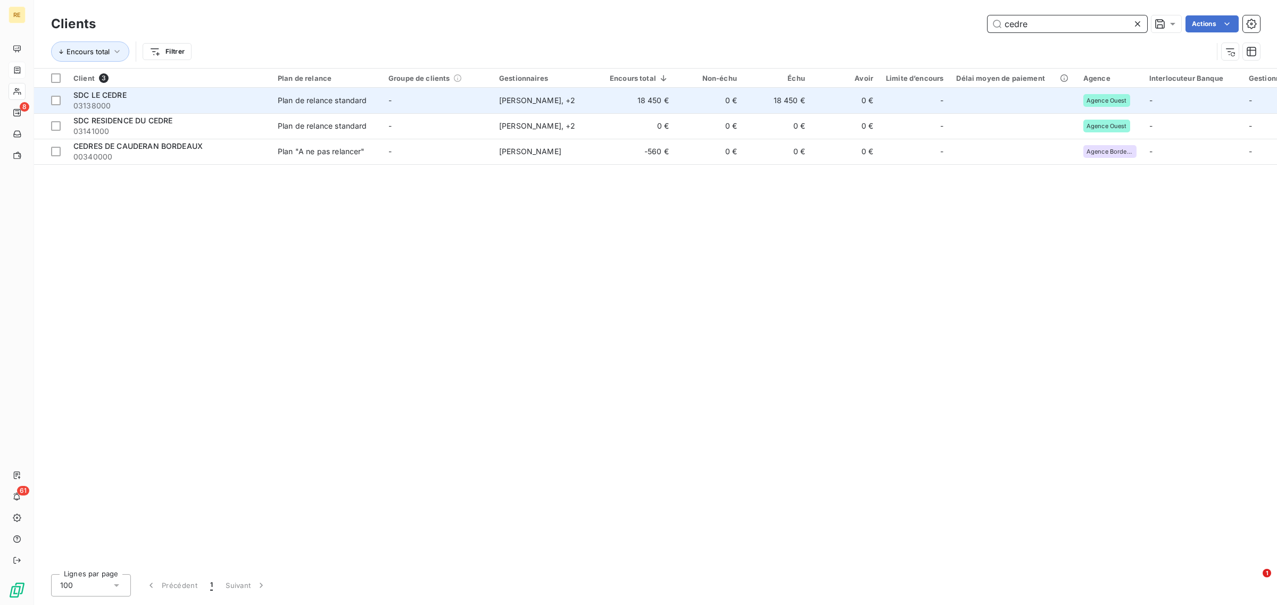
type input "cedre"
click at [283, 99] on div "Plan de relance standard" at bounding box center [322, 100] width 89 height 11
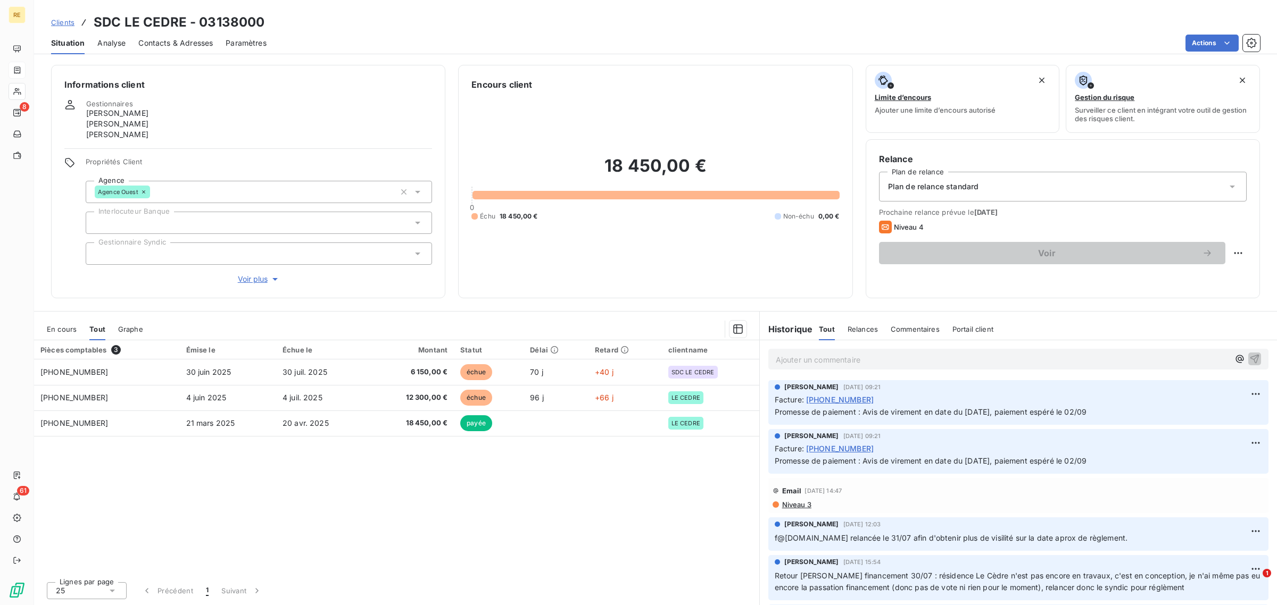
click at [62, 20] on span "Clients" at bounding box center [62, 22] width 23 height 9
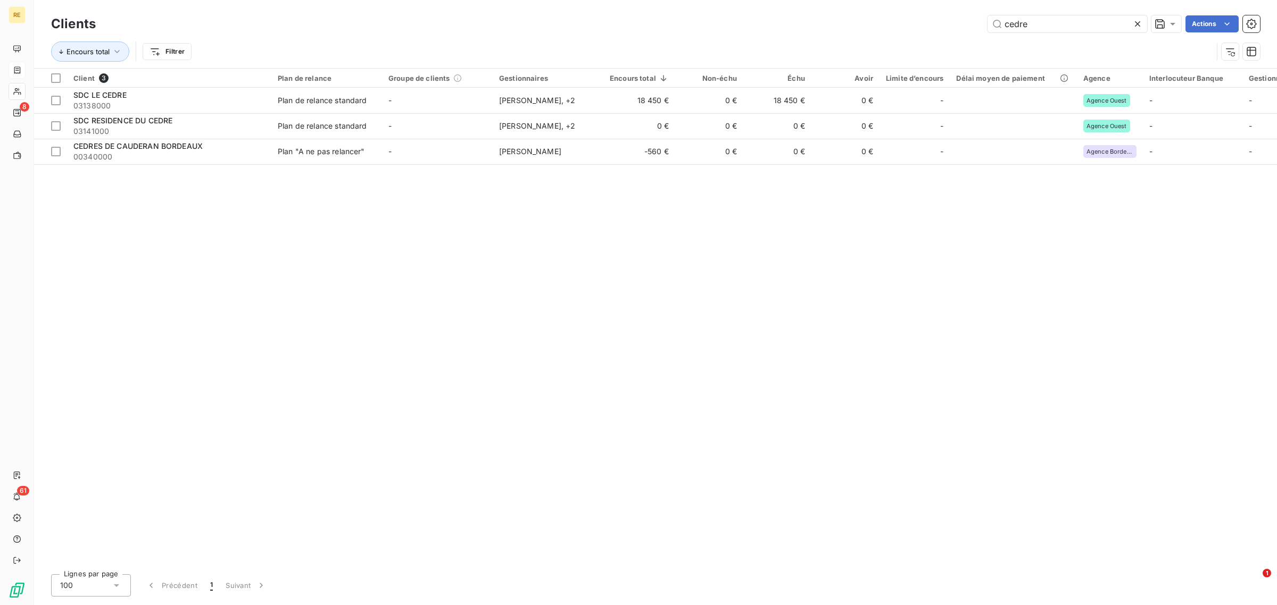
click at [1140, 23] on icon at bounding box center [1137, 24] width 11 height 11
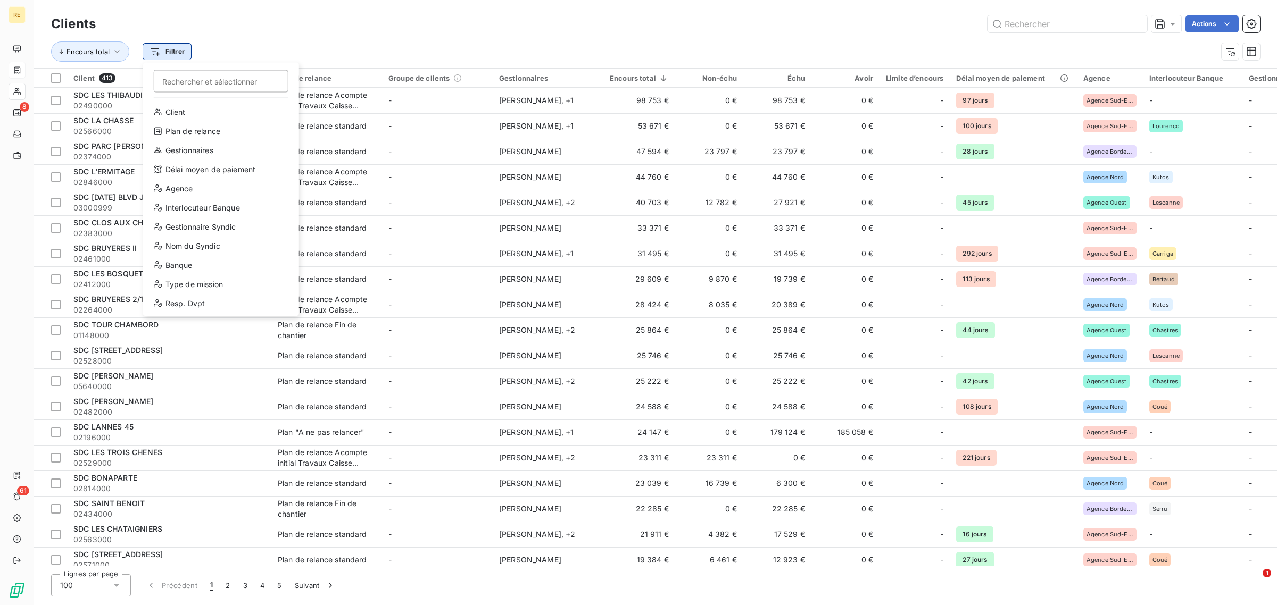
click at [174, 49] on html "RE 8 61 Clients Actions Encours total Filtrer Rechercher et sélectionner Client…" at bounding box center [638, 302] width 1277 height 605
click at [217, 295] on div "Resp. Dvpt" at bounding box center [220, 303] width 147 height 17
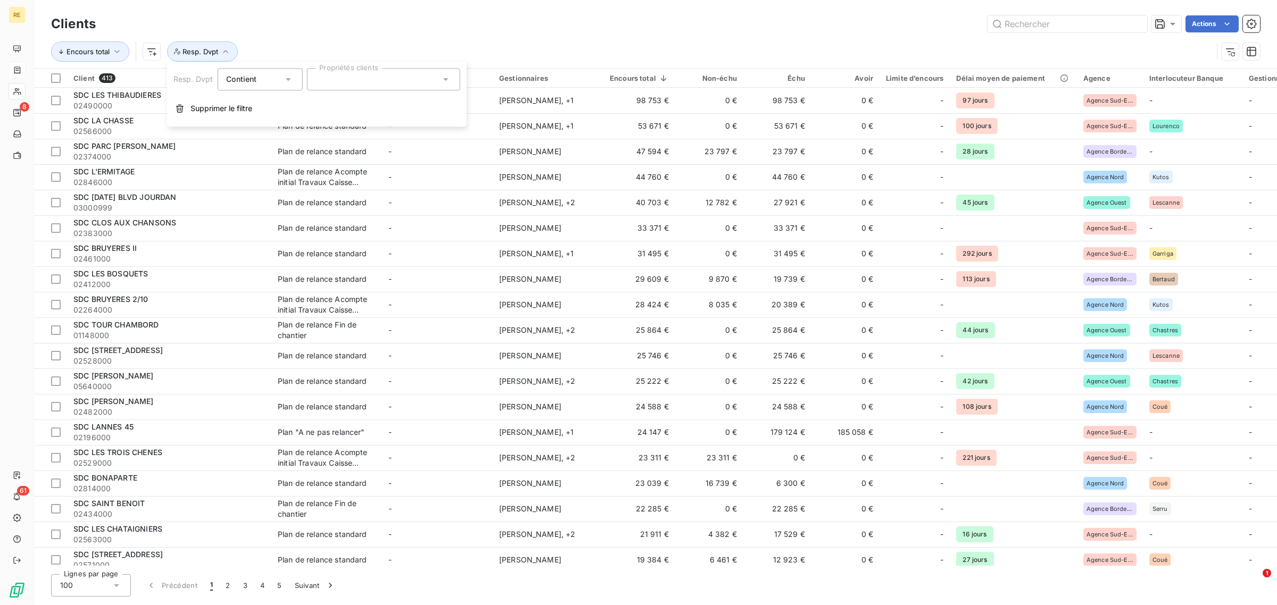
click at [409, 81] on div at bounding box center [382, 79] width 153 height 22
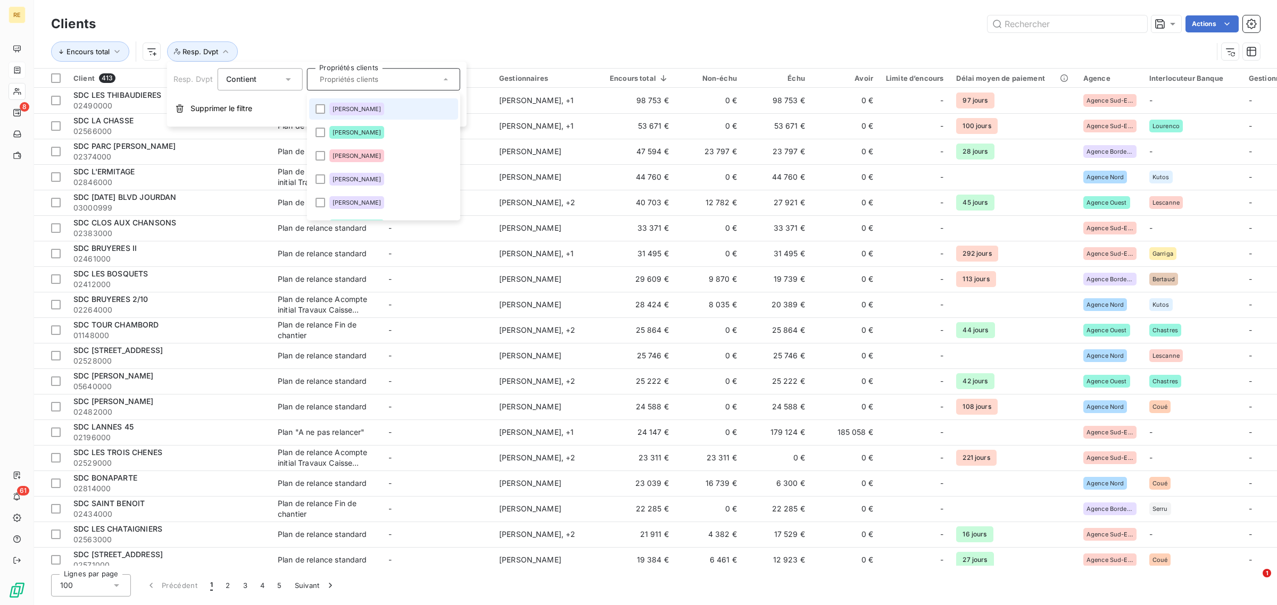
scroll to position [67, 0]
click at [365, 201] on span "[PERSON_NAME]" at bounding box center [356, 203] width 49 height 6
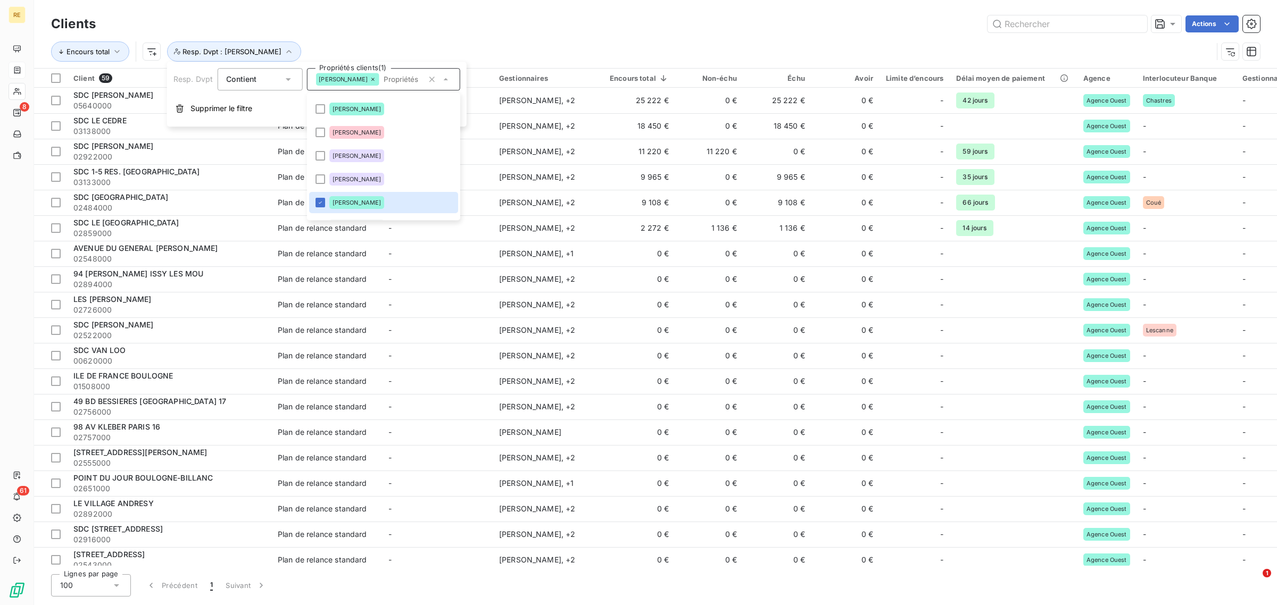
click at [488, 32] on div "Actions" at bounding box center [684, 23] width 1151 height 17
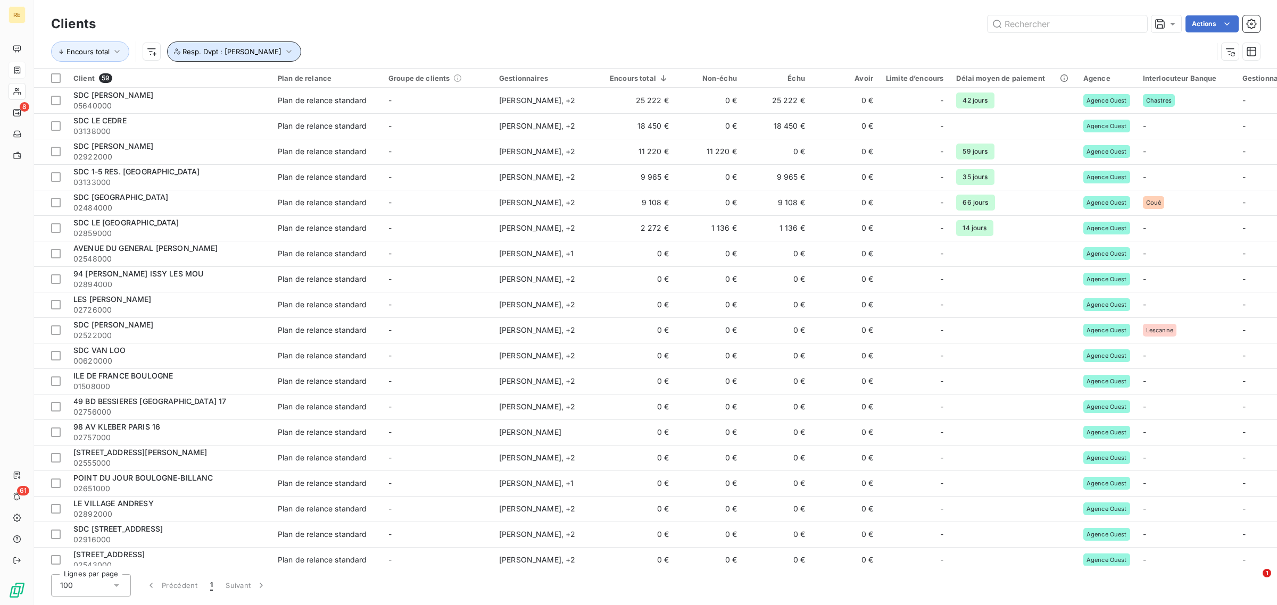
click at [213, 47] on span "Resp. Dvpt : [PERSON_NAME]" at bounding box center [231, 51] width 99 height 9
click at [425, 82] on button "button" at bounding box center [431, 79] width 17 height 17
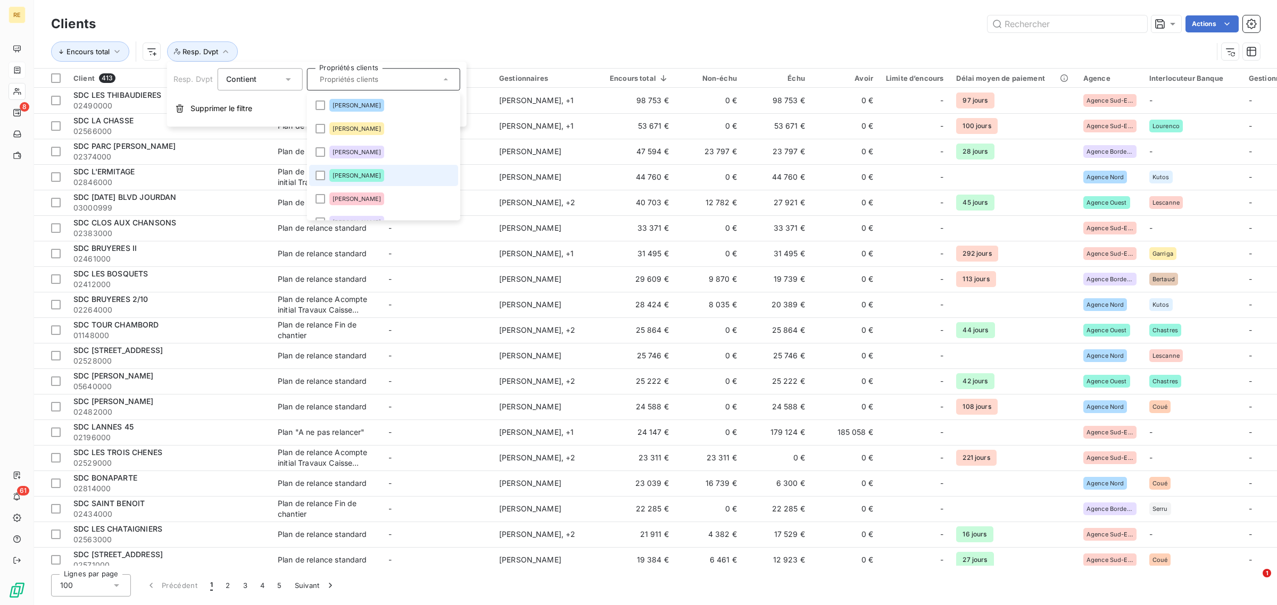
click at [378, 176] on span "[PERSON_NAME]" at bounding box center [356, 175] width 49 height 6
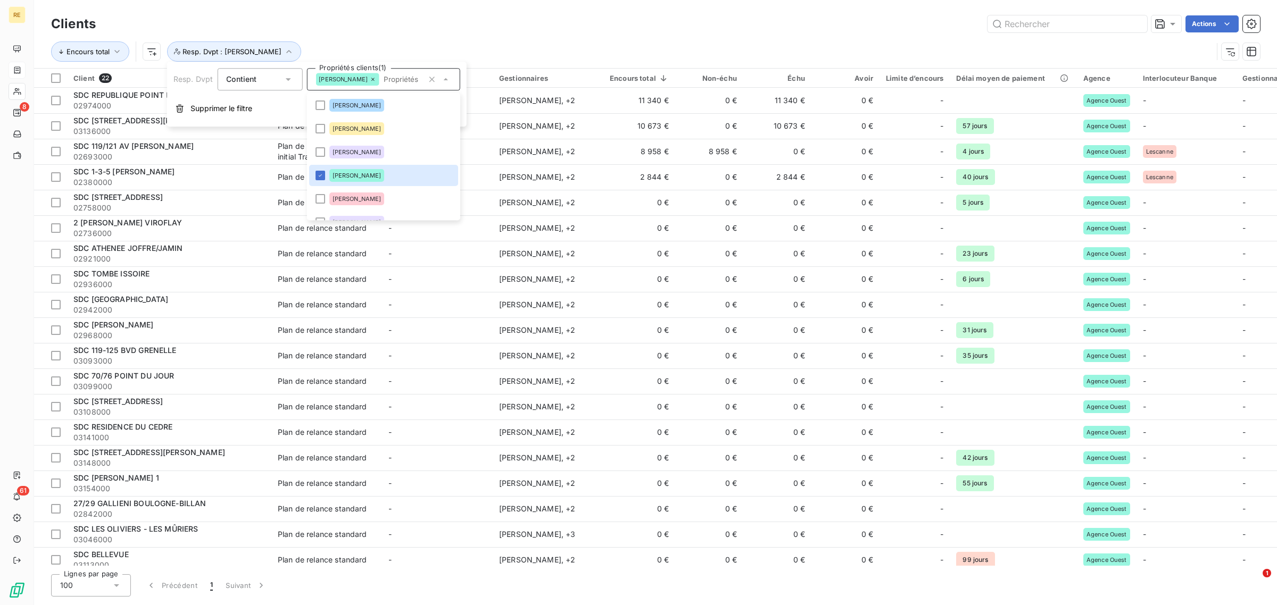
click at [480, 36] on div "Encours total Resp. Dvpt : [PERSON_NAME]" at bounding box center [655, 51] width 1209 height 33
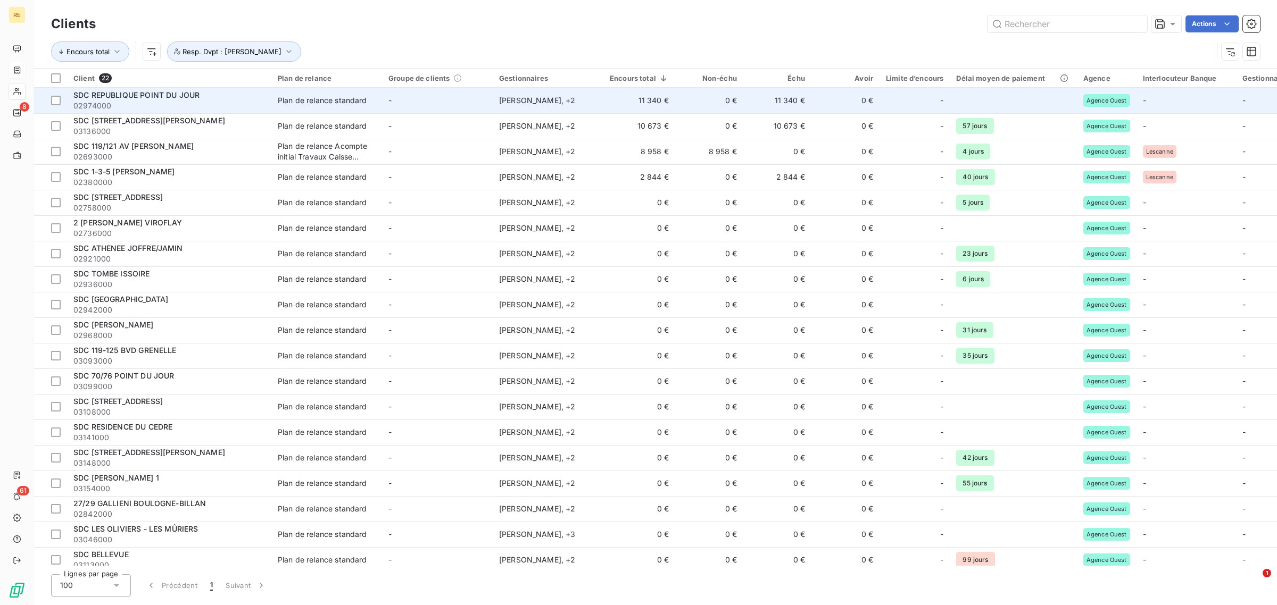
click at [611, 107] on td "11 340 €" at bounding box center [639, 101] width 72 height 26
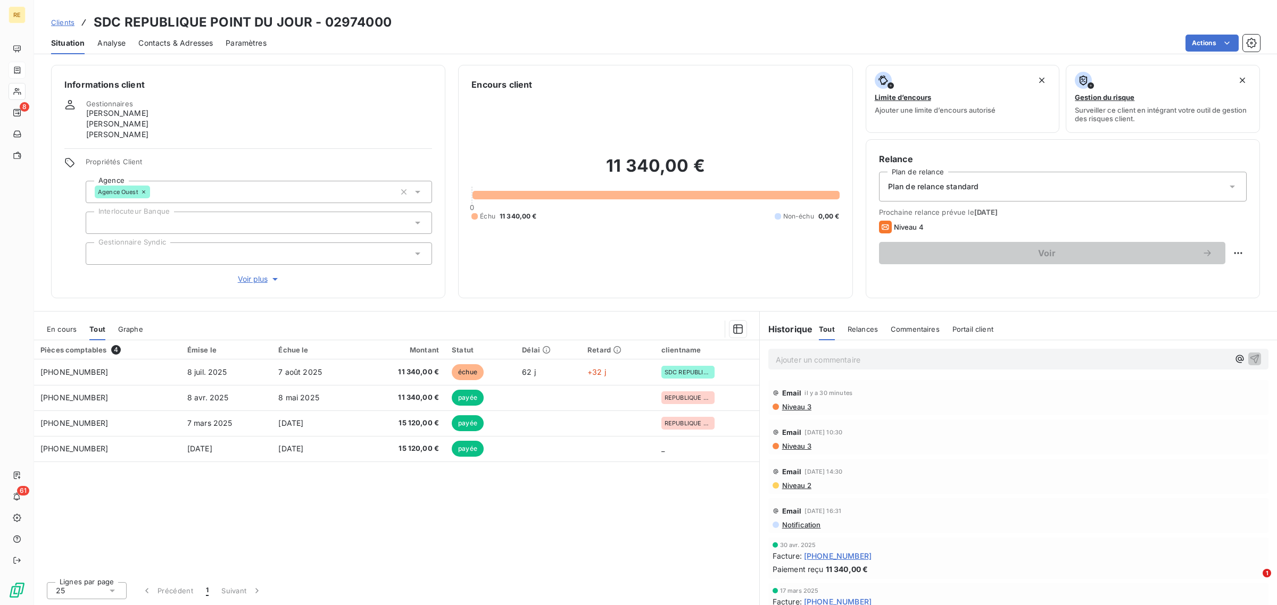
click at [72, 328] on span "En cours" at bounding box center [62, 329] width 30 height 9
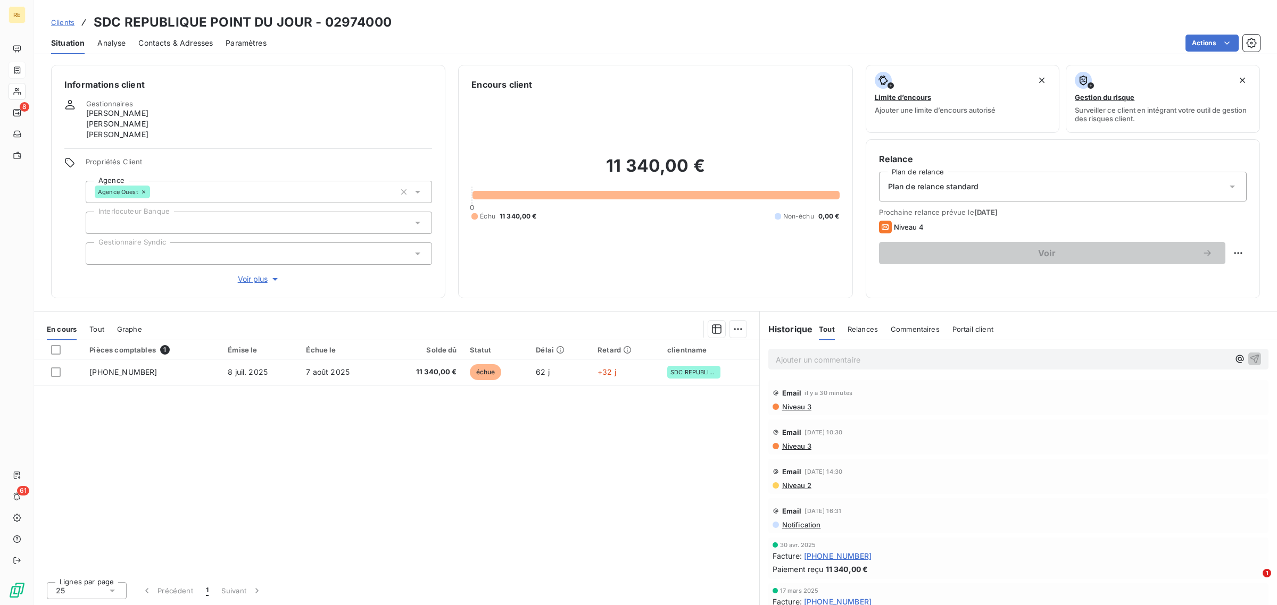
click at [68, 27] on link "Clients" at bounding box center [62, 22] width 23 height 11
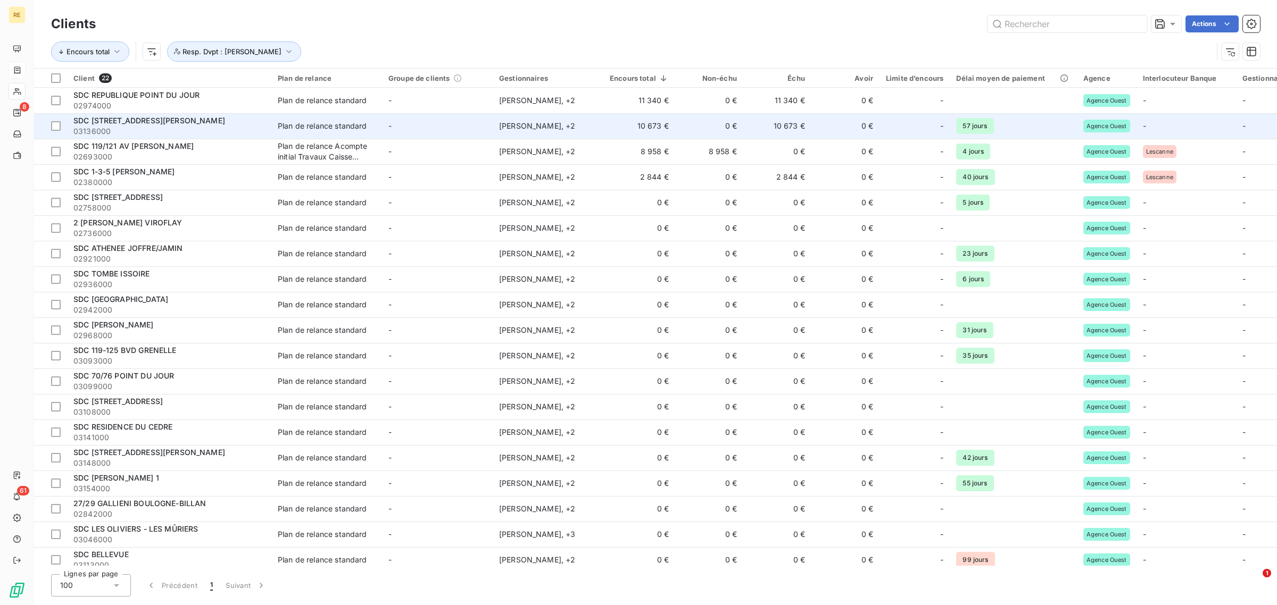
click at [416, 129] on td "-" at bounding box center [437, 126] width 111 height 26
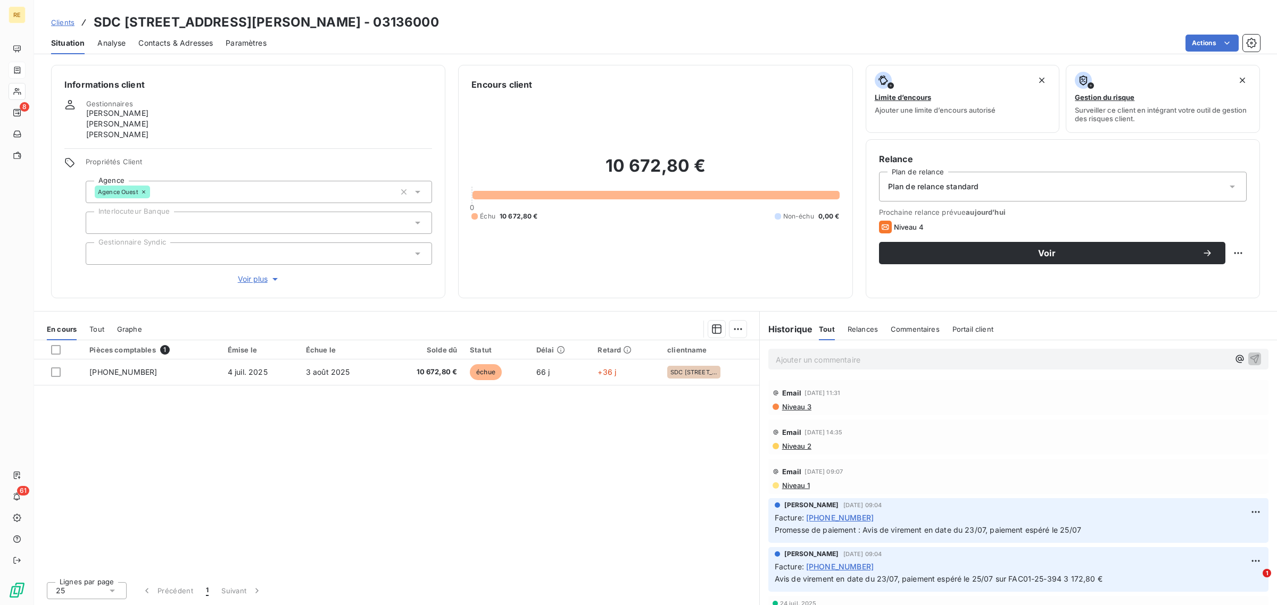
click at [62, 16] on div "Clients SDC [STREET_ADDRESS][PERSON_NAME] - 03136000" at bounding box center [245, 22] width 388 height 19
click at [65, 23] on span "Clients" at bounding box center [62, 22] width 23 height 9
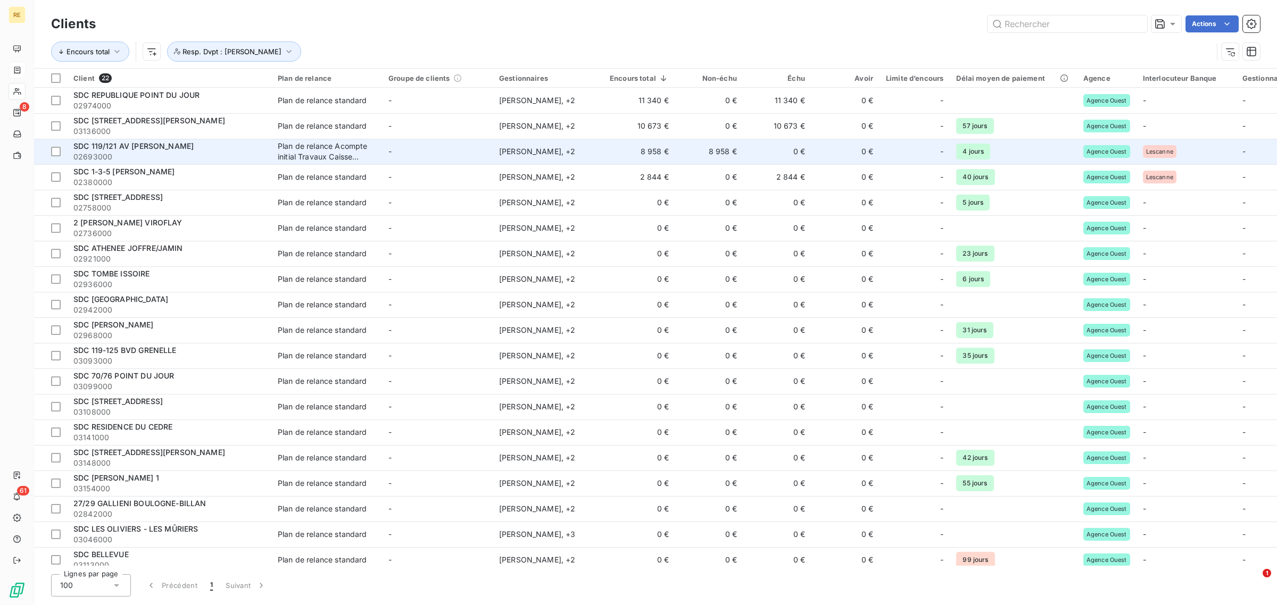
click at [460, 155] on td "-" at bounding box center [437, 152] width 111 height 26
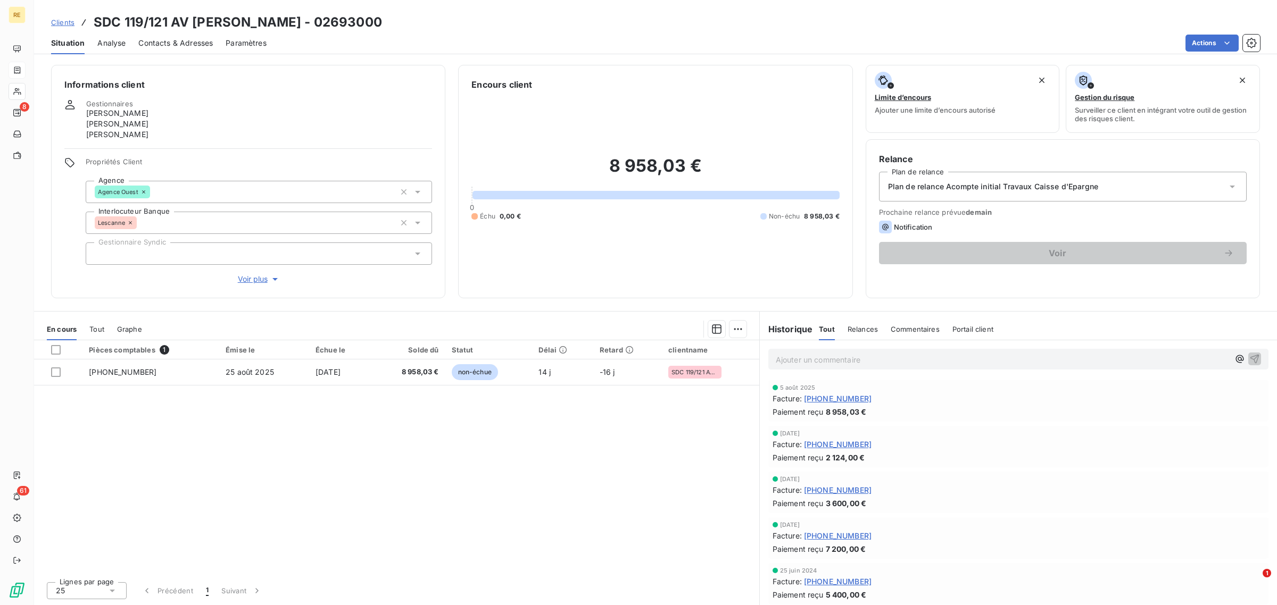
click at [70, 20] on span "Clients" at bounding box center [62, 22] width 23 height 9
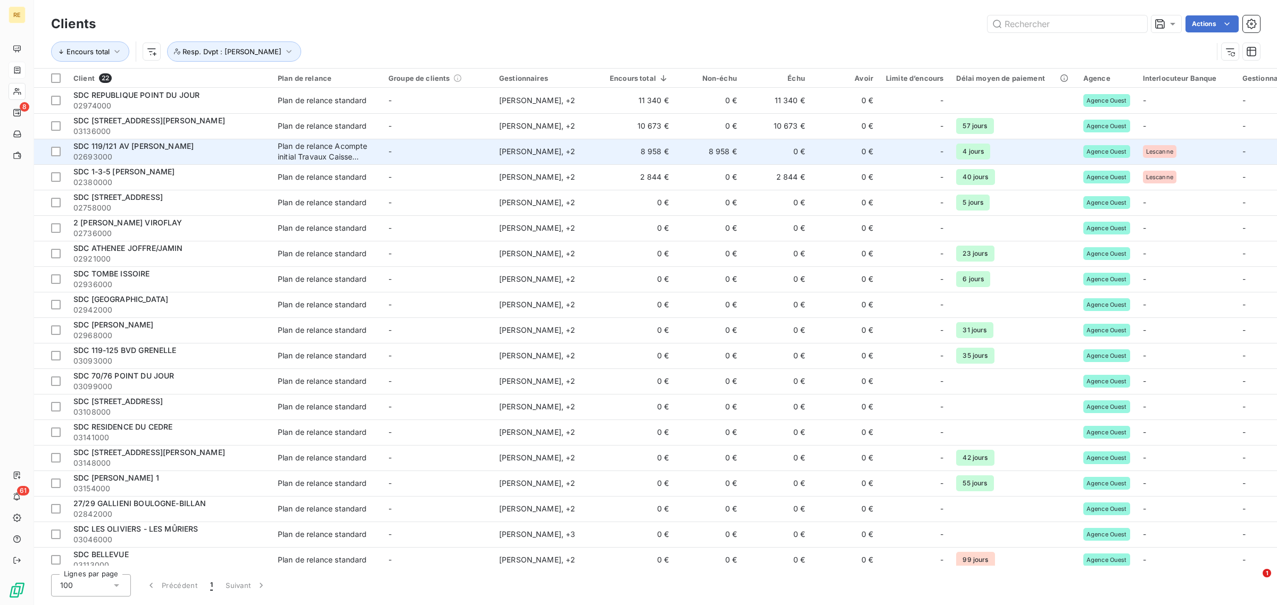
click at [411, 162] on td "-" at bounding box center [437, 152] width 111 height 26
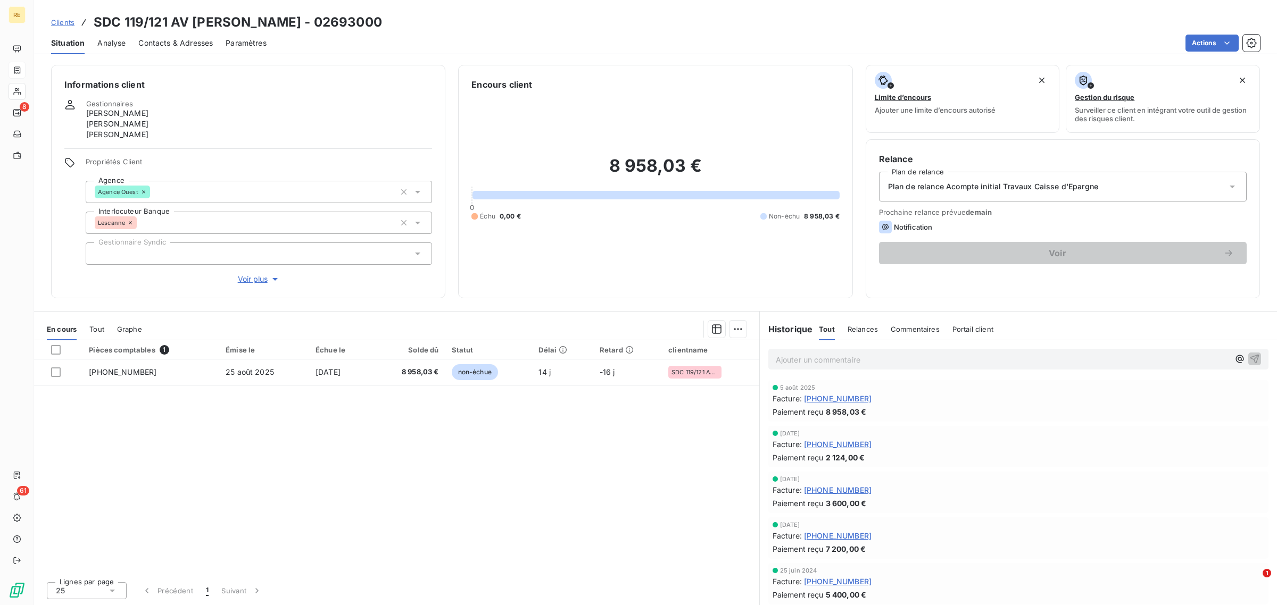
click at [70, 23] on span "Clients" at bounding box center [62, 22] width 23 height 9
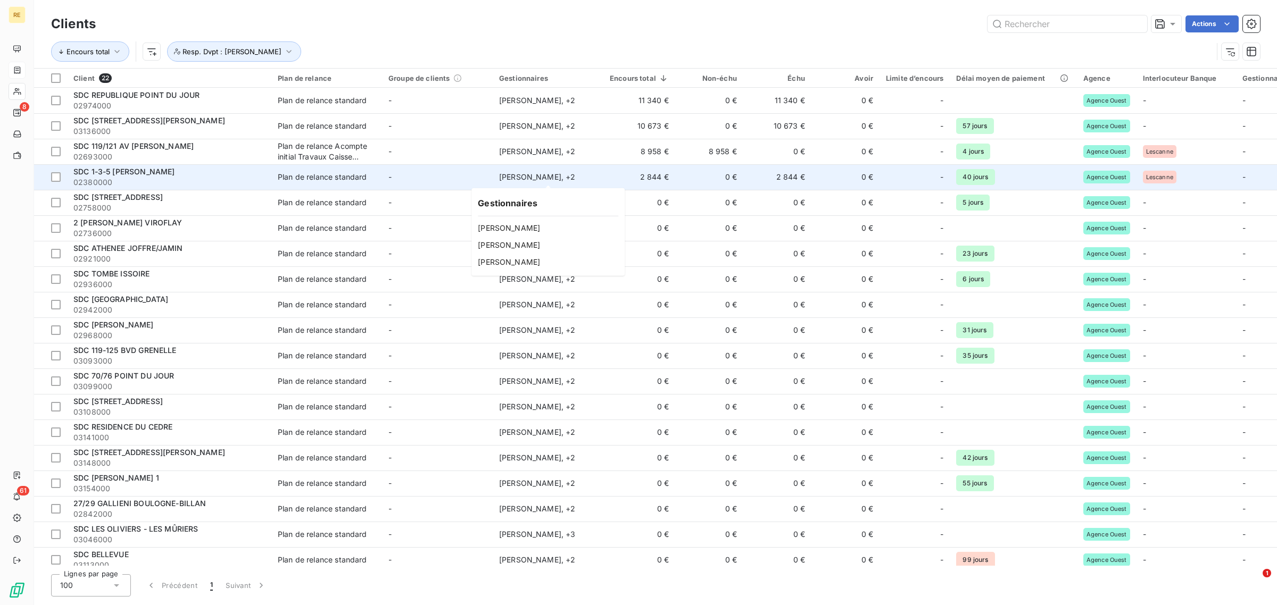
click at [533, 176] on div "[PERSON_NAME] , + 2" at bounding box center [548, 177] width 98 height 11
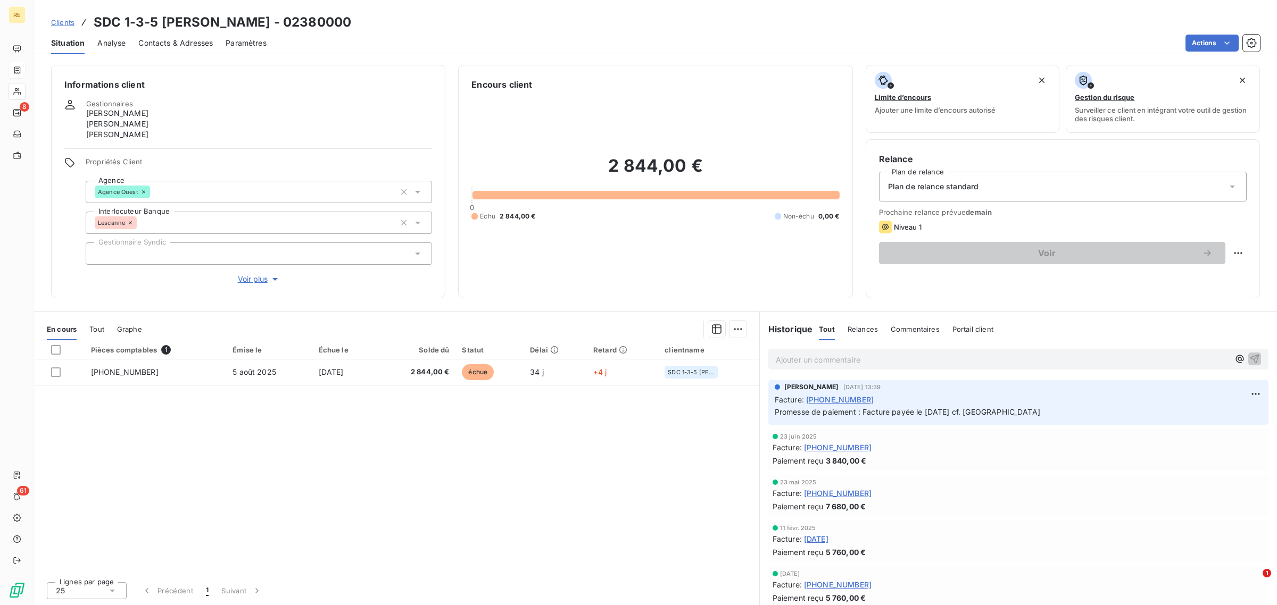
drag, startPoint x: 68, startPoint y: 23, endPoint x: 105, endPoint y: 30, distance: 37.9
click at [68, 23] on span "Clients" at bounding box center [62, 22] width 23 height 9
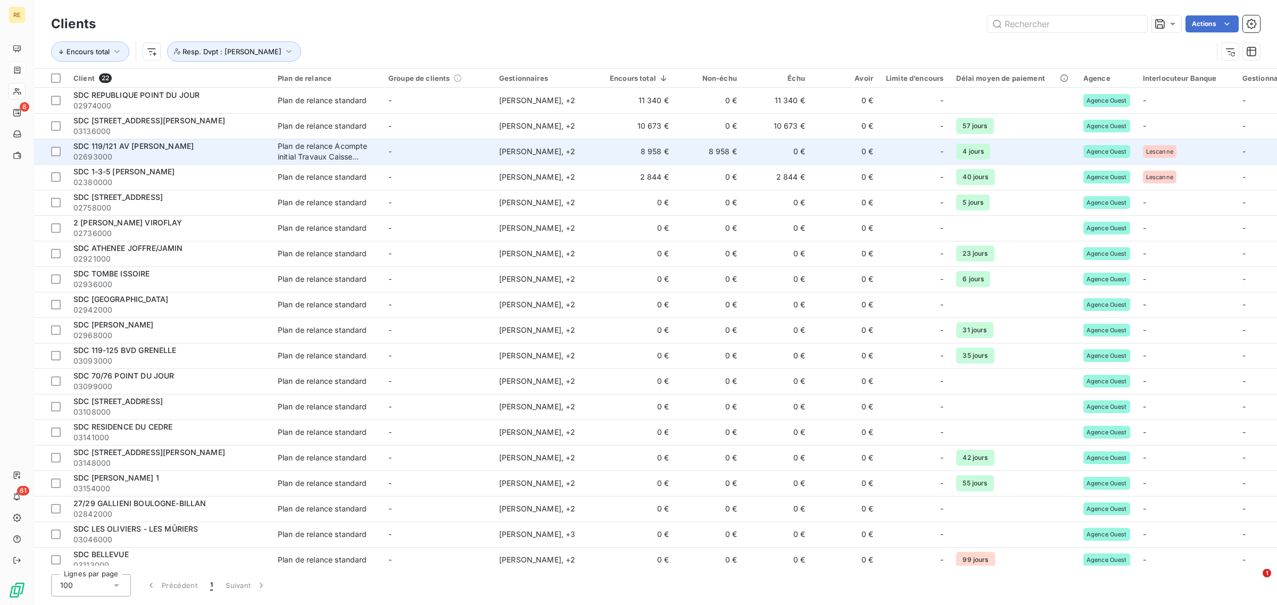
click at [587, 151] on div "[PERSON_NAME] , + 2" at bounding box center [548, 151] width 98 height 11
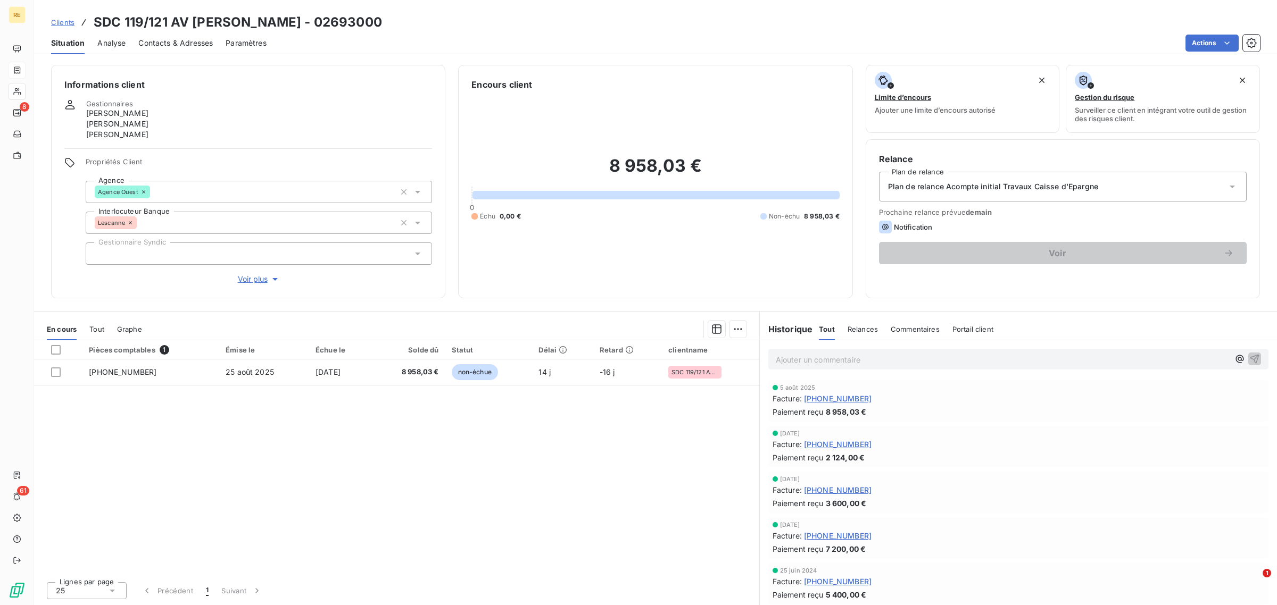
click at [64, 23] on span "Clients" at bounding box center [62, 22] width 23 height 9
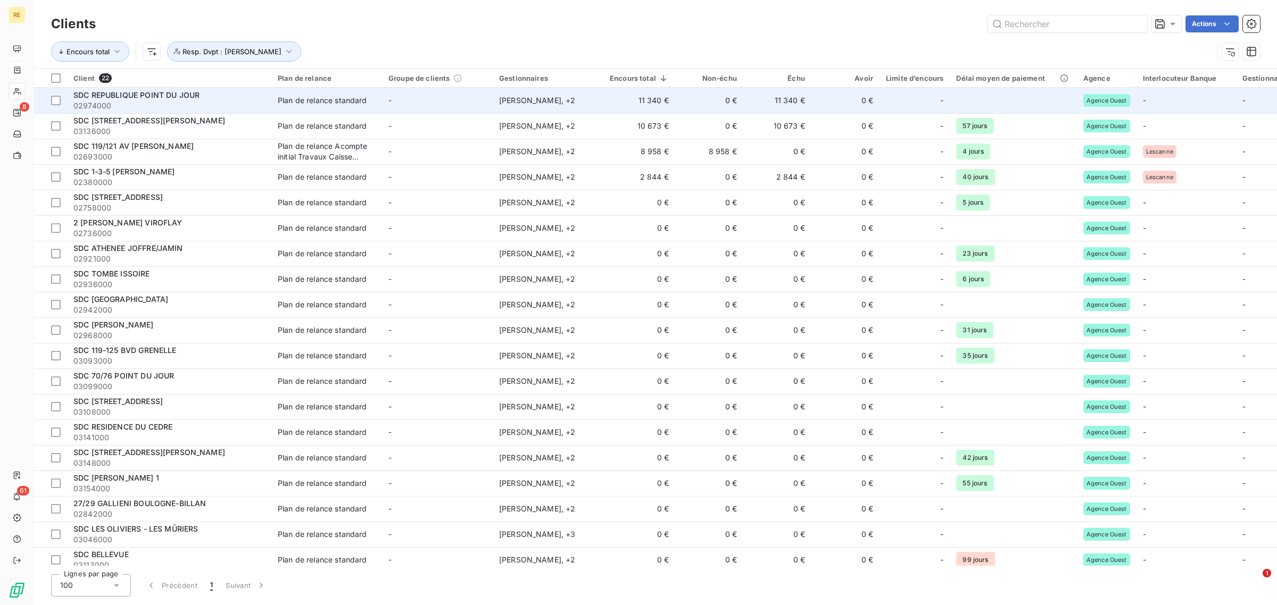
click at [355, 98] on div "Plan de relance standard" at bounding box center [322, 100] width 89 height 11
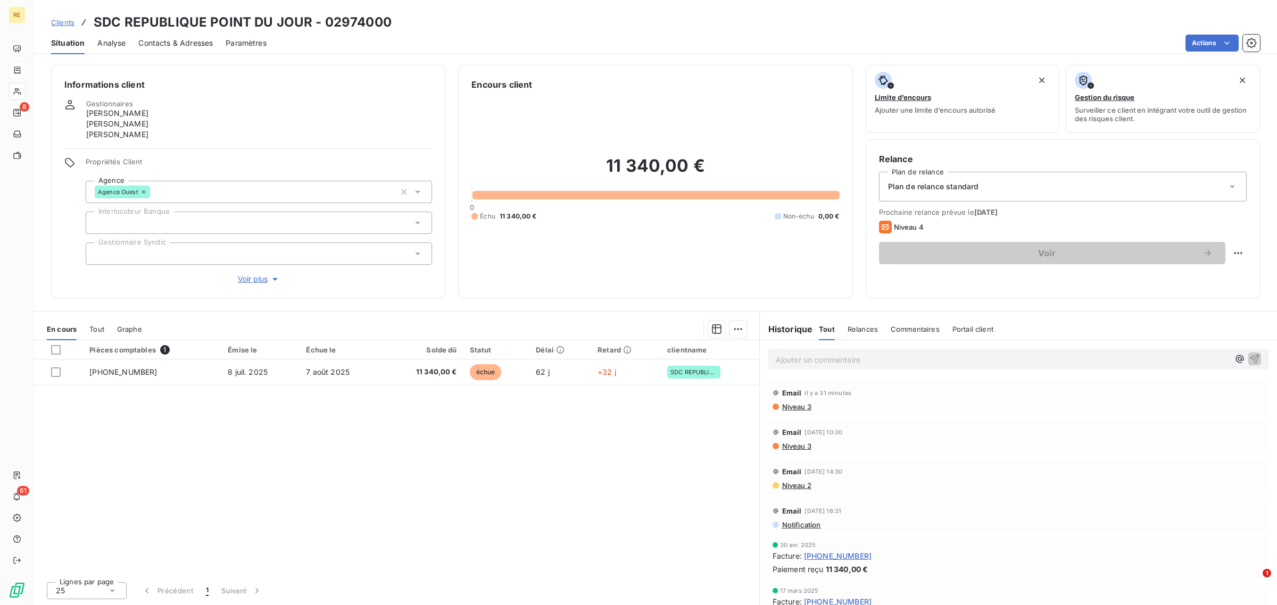
click at [54, 18] on span "Clients" at bounding box center [62, 22] width 23 height 9
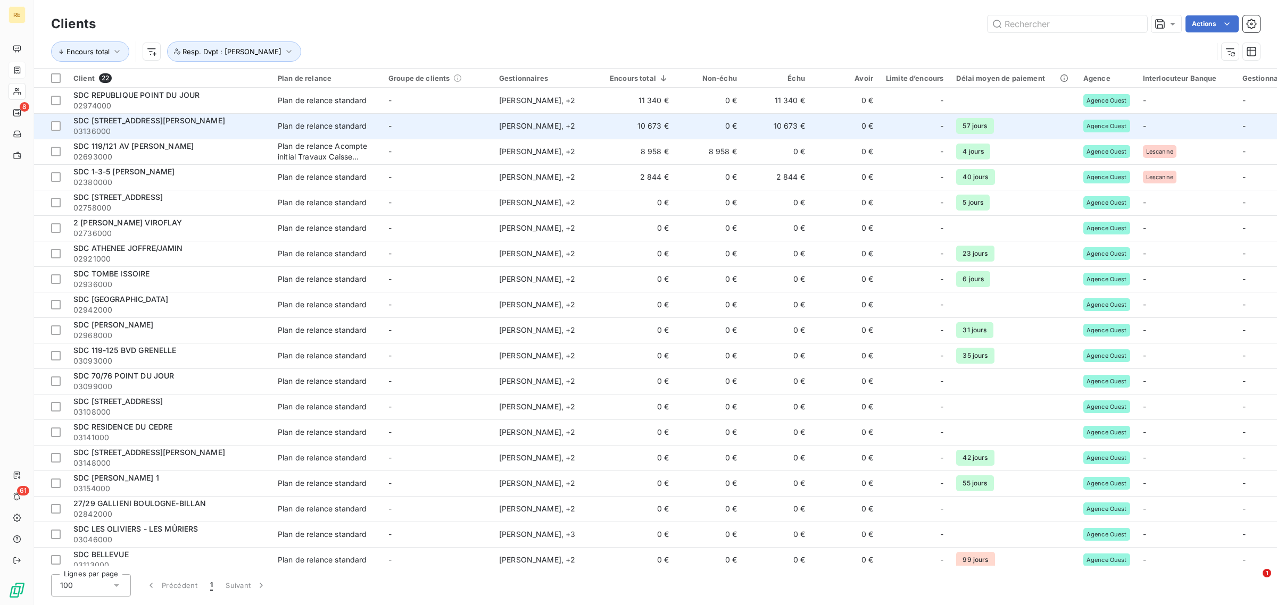
click at [548, 135] on td "[PERSON_NAME] , + 2" at bounding box center [548, 126] width 111 height 26
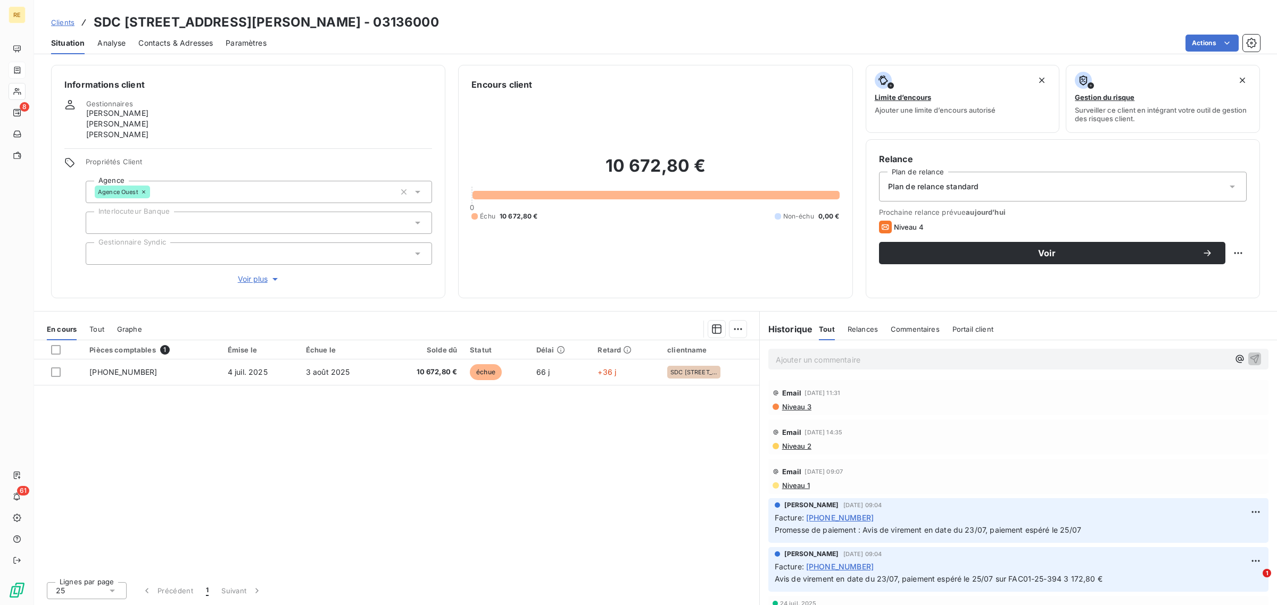
click at [65, 22] on span "Clients" at bounding box center [62, 22] width 23 height 9
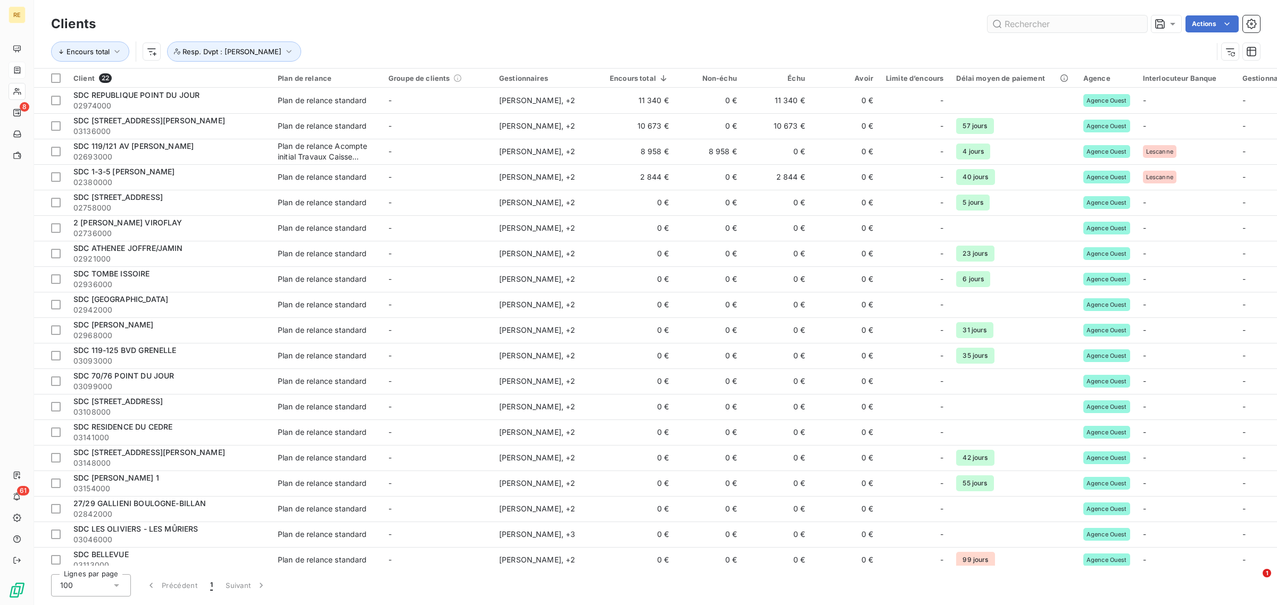
click at [1038, 24] on input "text" at bounding box center [1067, 23] width 160 height 17
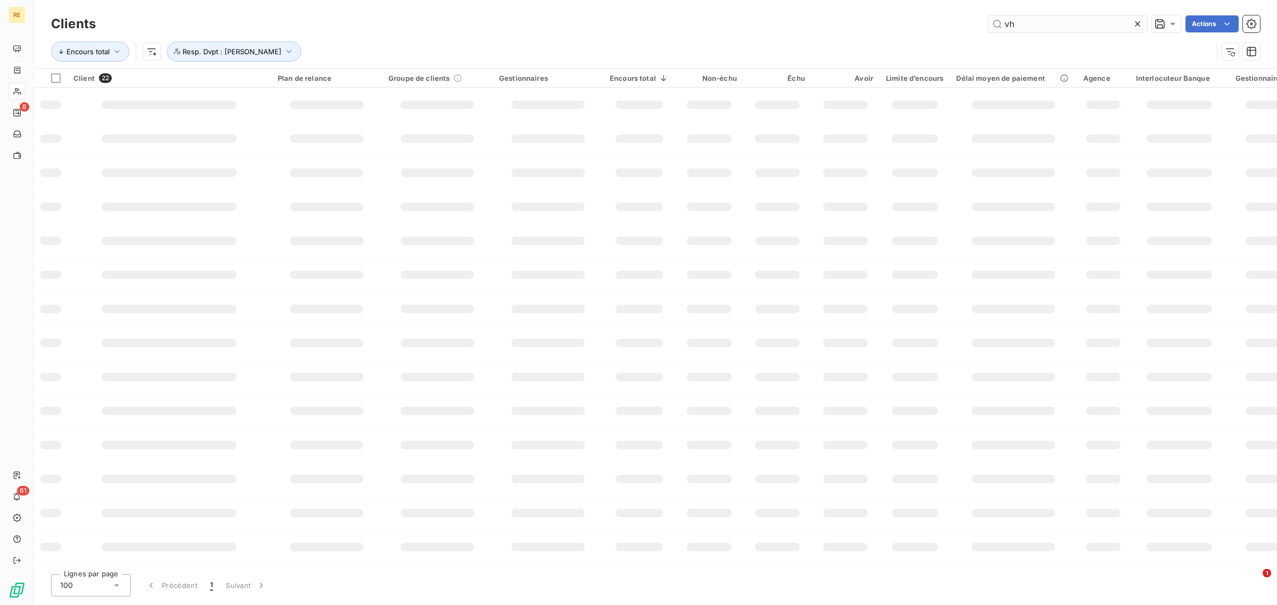
type input "v"
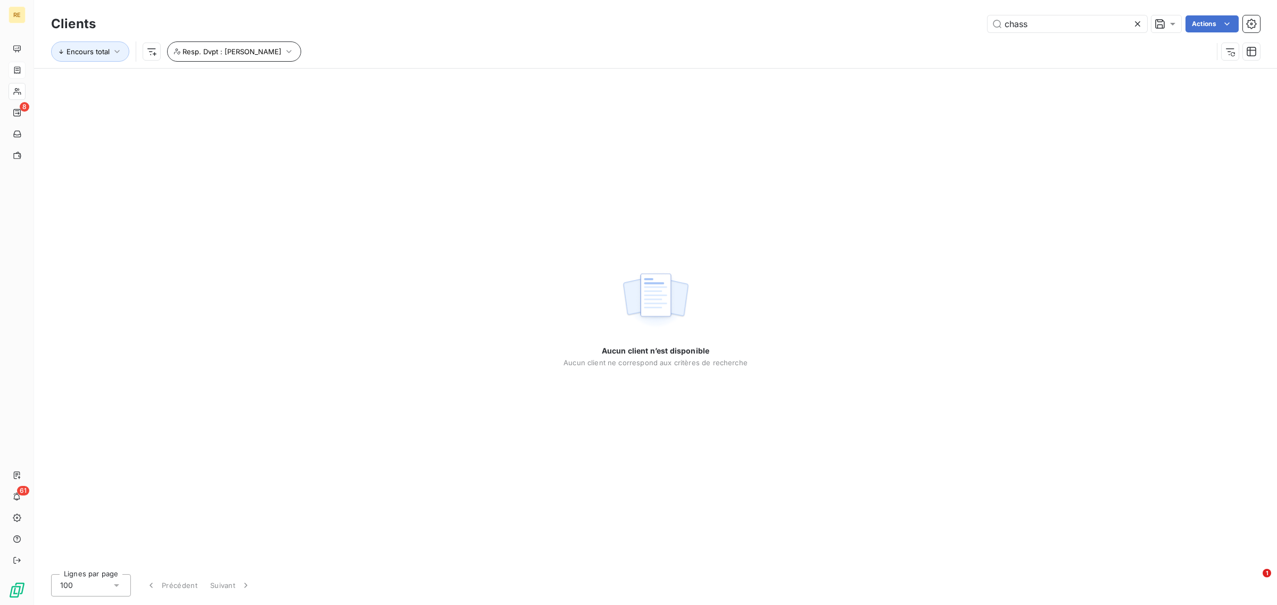
type input "chass"
click at [298, 45] on button "Resp. Dvpt : [PERSON_NAME]" at bounding box center [234, 51] width 134 height 20
click at [425, 79] on button "button" at bounding box center [431, 79] width 17 height 17
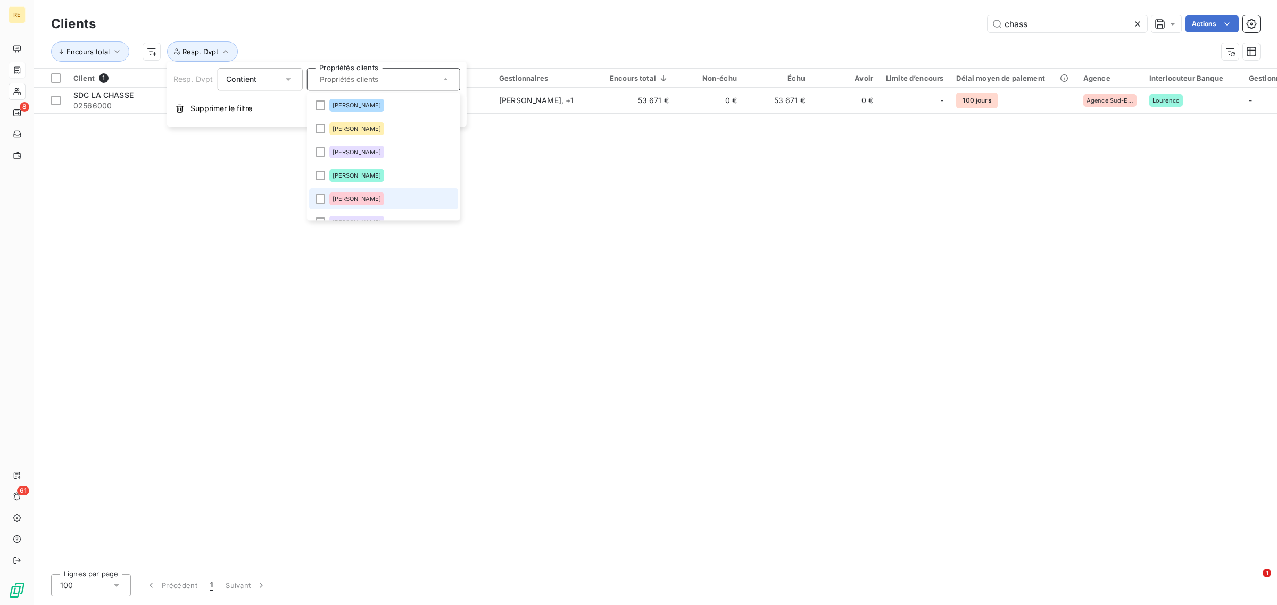
drag, startPoint x: 397, startPoint y: 197, endPoint x: 411, endPoint y: 189, distance: 16.4
click at [397, 198] on li "[PERSON_NAME]" at bounding box center [383, 198] width 149 height 21
click at [546, 41] on div "Encours total Resp. Dvpt : [PERSON_NAME]" at bounding box center [631, 51] width 1161 height 20
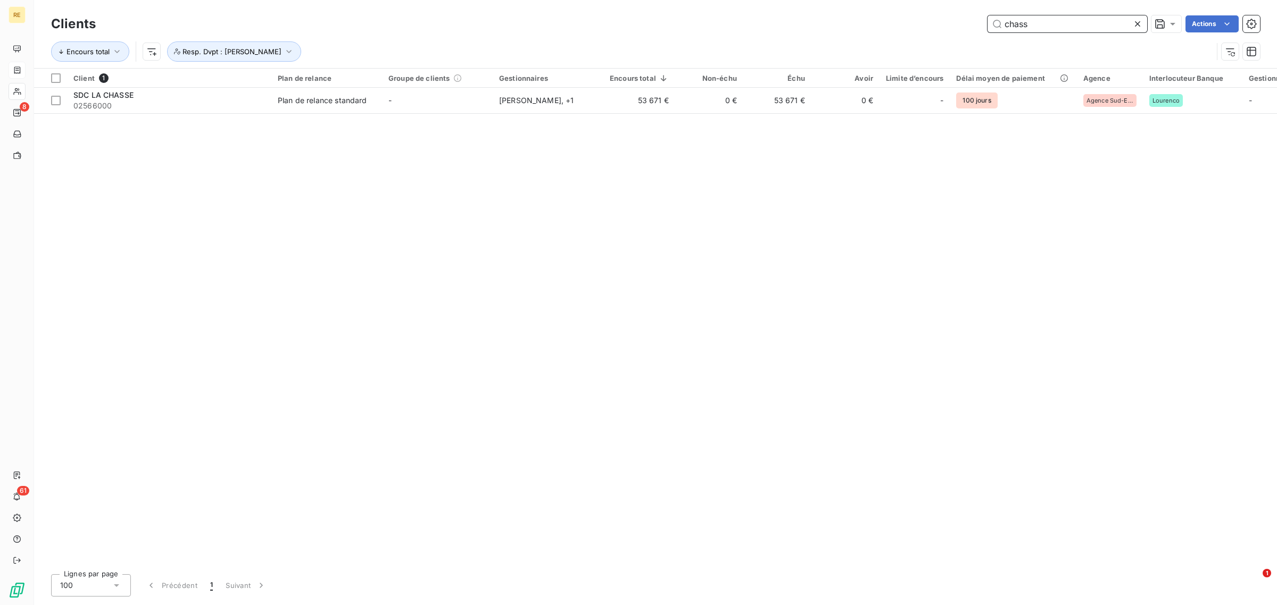
click at [1067, 24] on input "chass" at bounding box center [1067, 23] width 160 height 17
click at [1136, 26] on icon at bounding box center [1137, 24] width 11 height 11
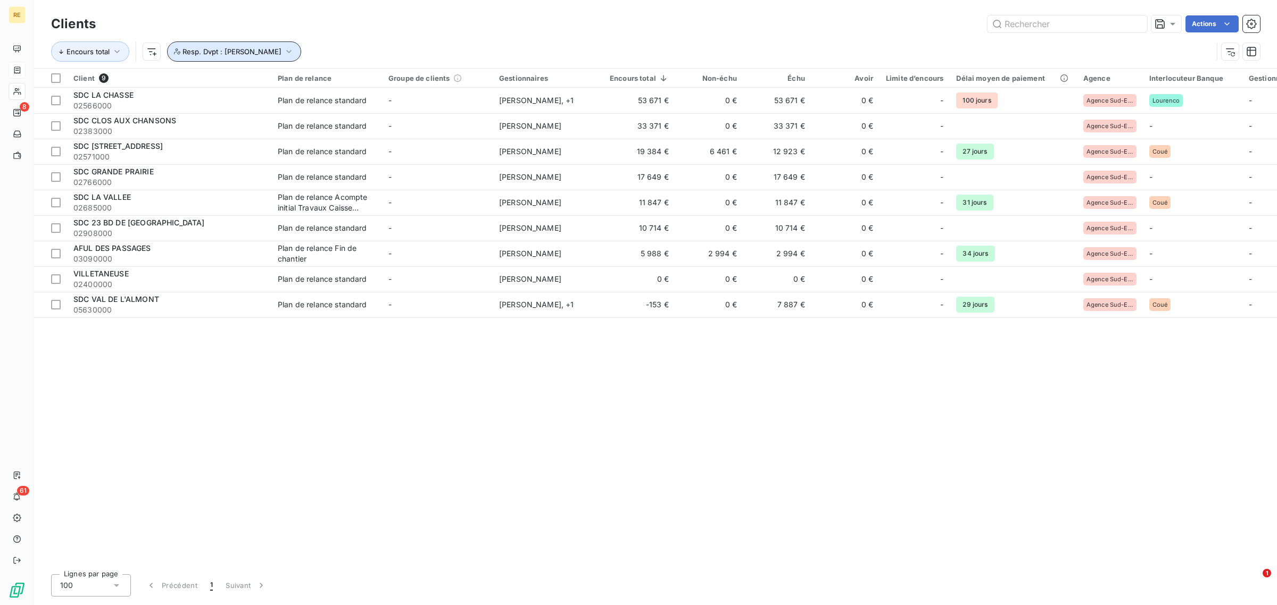
click at [284, 53] on icon "button" at bounding box center [289, 51] width 11 height 11
click at [426, 79] on icon "button" at bounding box center [431, 79] width 11 height 11
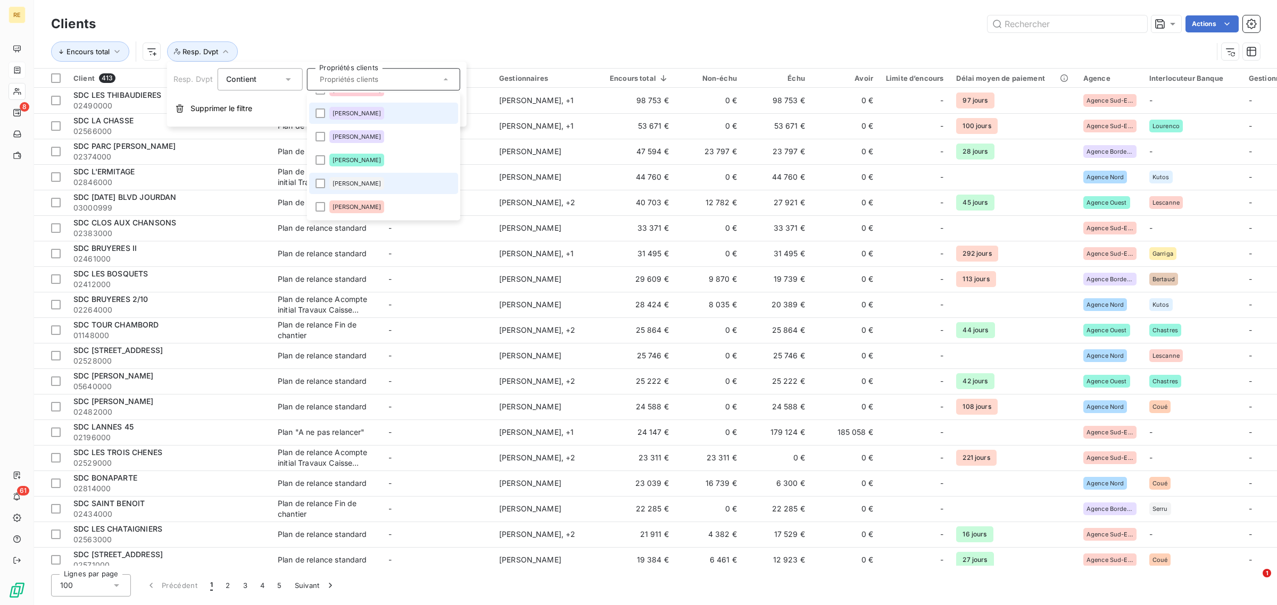
scroll to position [131, 0]
click at [392, 185] on li "[PERSON_NAME]" at bounding box center [383, 184] width 149 height 21
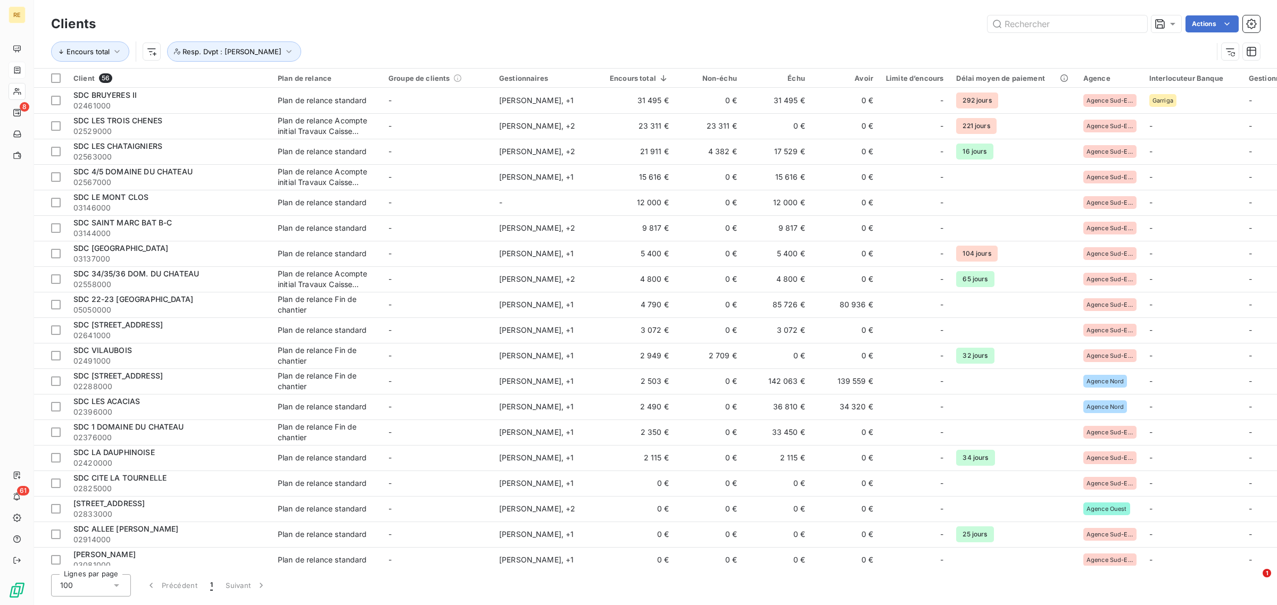
click at [562, 40] on div "Encours total Resp. Dvpt : [PERSON_NAME]" at bounding box center [655, 51] width 1209 height 33
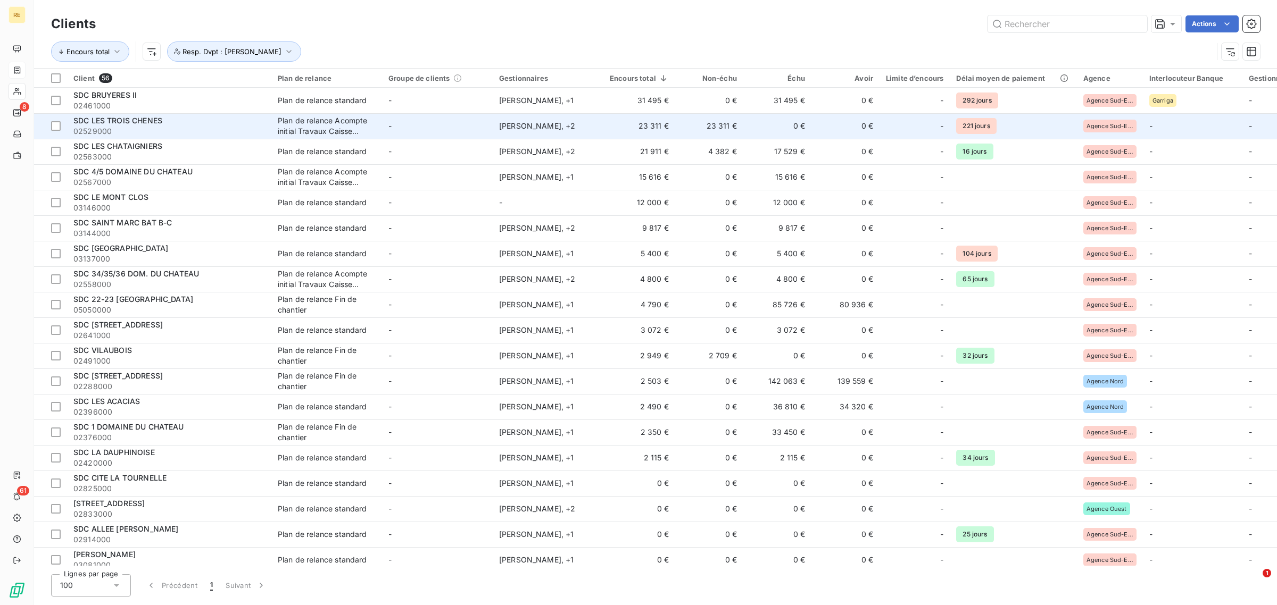
click at [652, 126] on td "23 311 €" at bounding box center [639, 126] width 72 height 26
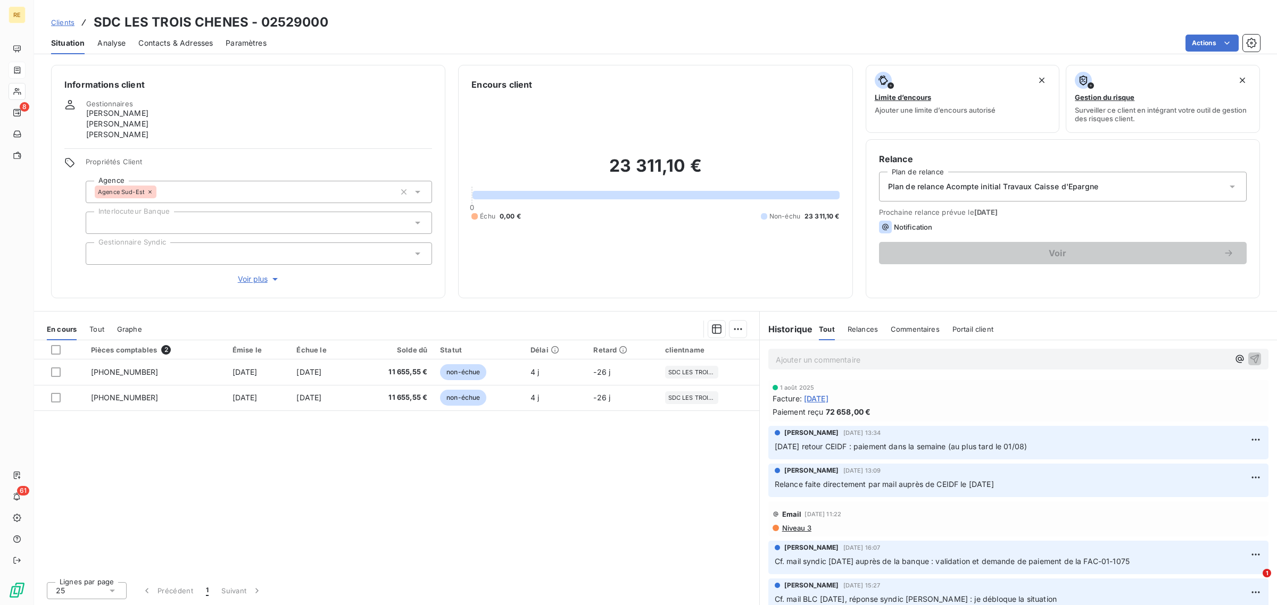
click at [104, 328] on span "Tout" at bounding box center [96, 329] width 15 height 9
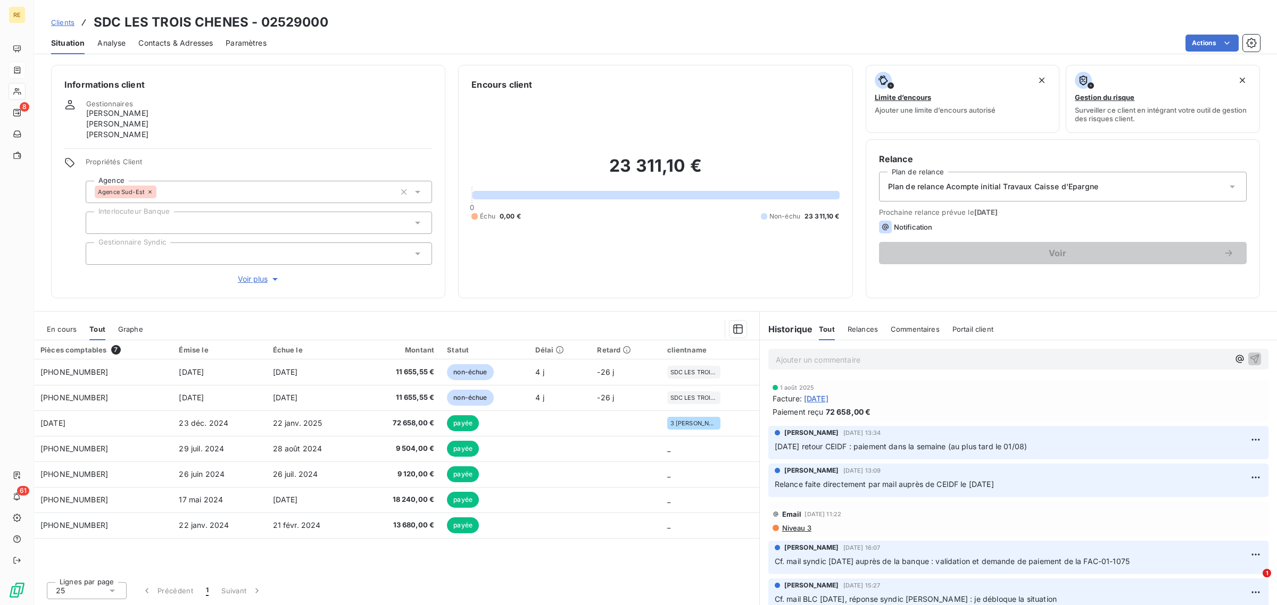
click at [73, 328] on span "En cours" at bounding box center [62, 329] width 30 height 9
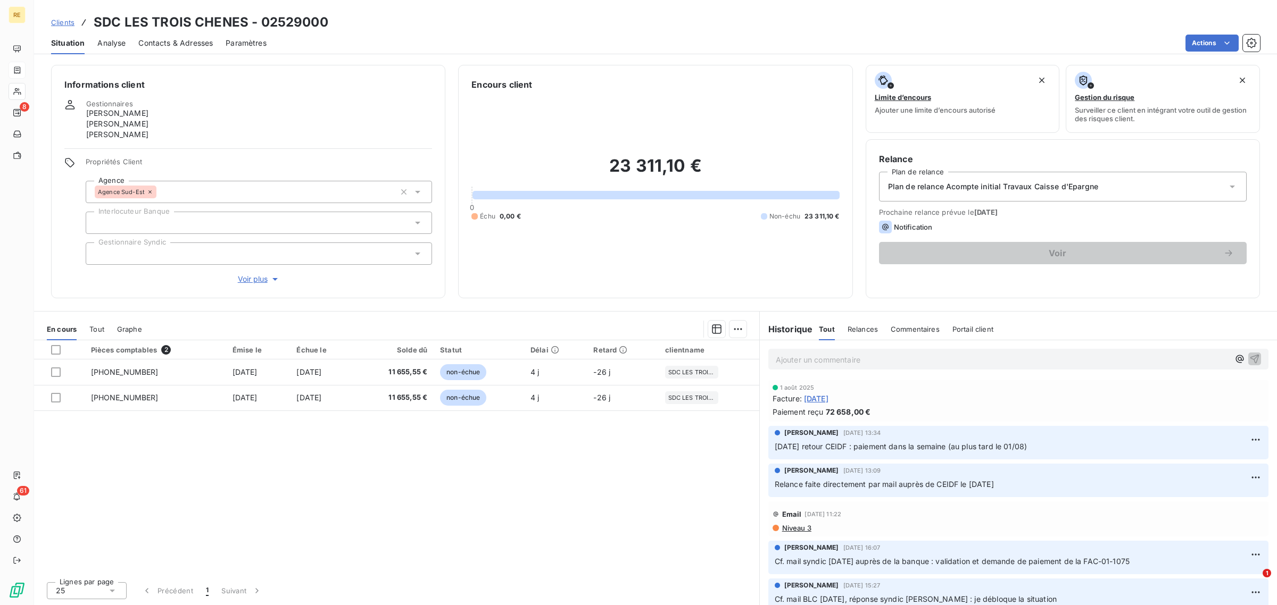
click at [61, 20] on span "Clients" at bounding box center [62, 22] width 23 height 9
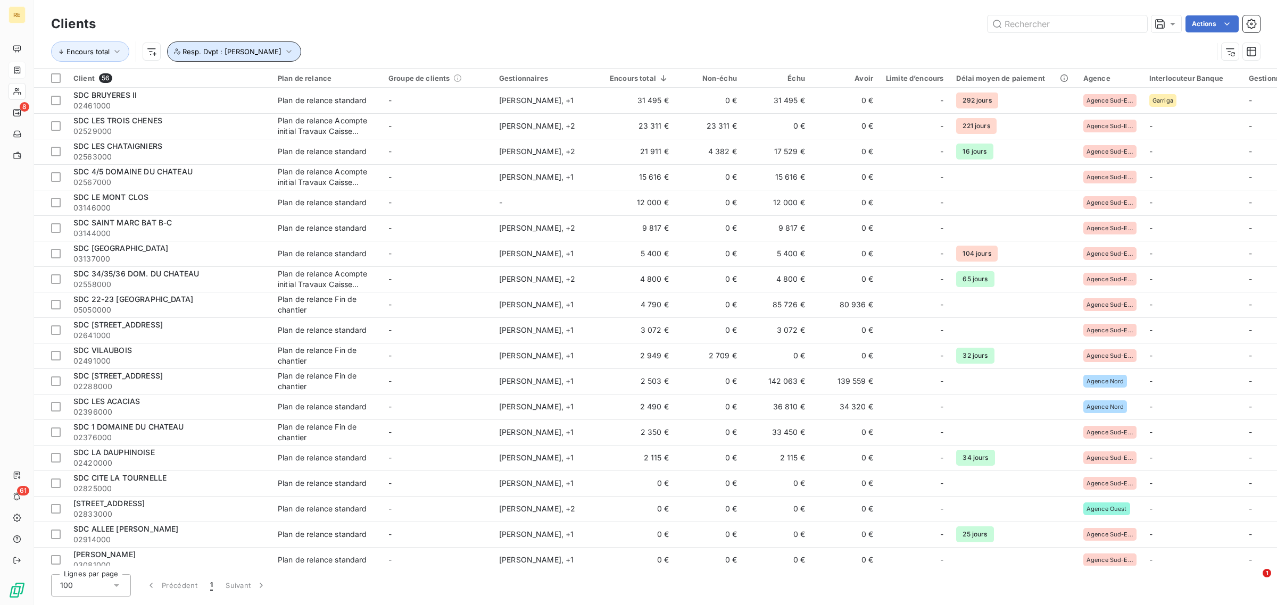
drag, startPoint x: 287, startPoint y: 49, endPoint x: 301, endPoint y: 52, distance: 13.7
click at [287, 49] on icon "button" at bounding box center [289, 51] width 11 height 11
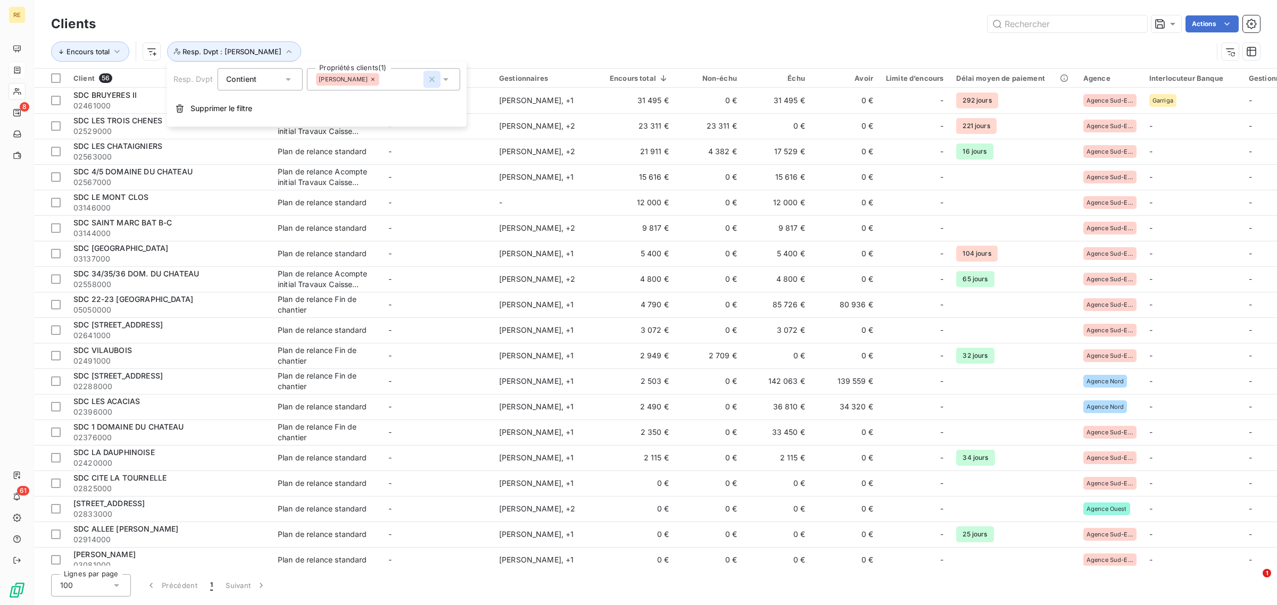
click at [430, 78] on icon "button" at bounding box center [431, 79] width 11 height 11
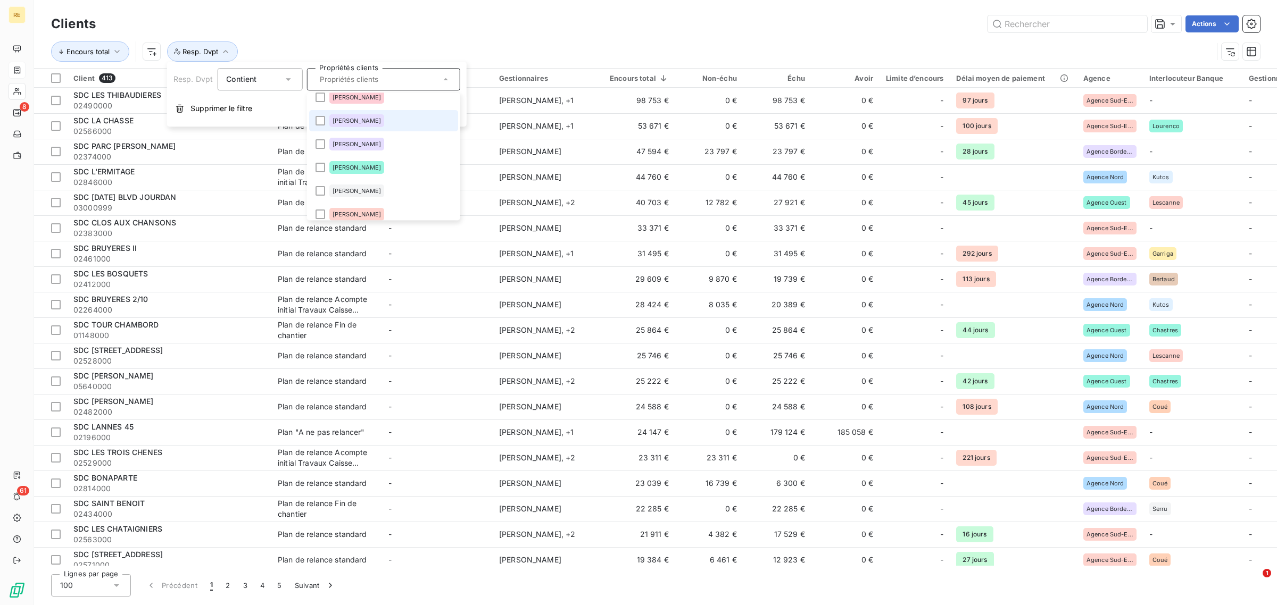
scroll to position [131, 0]
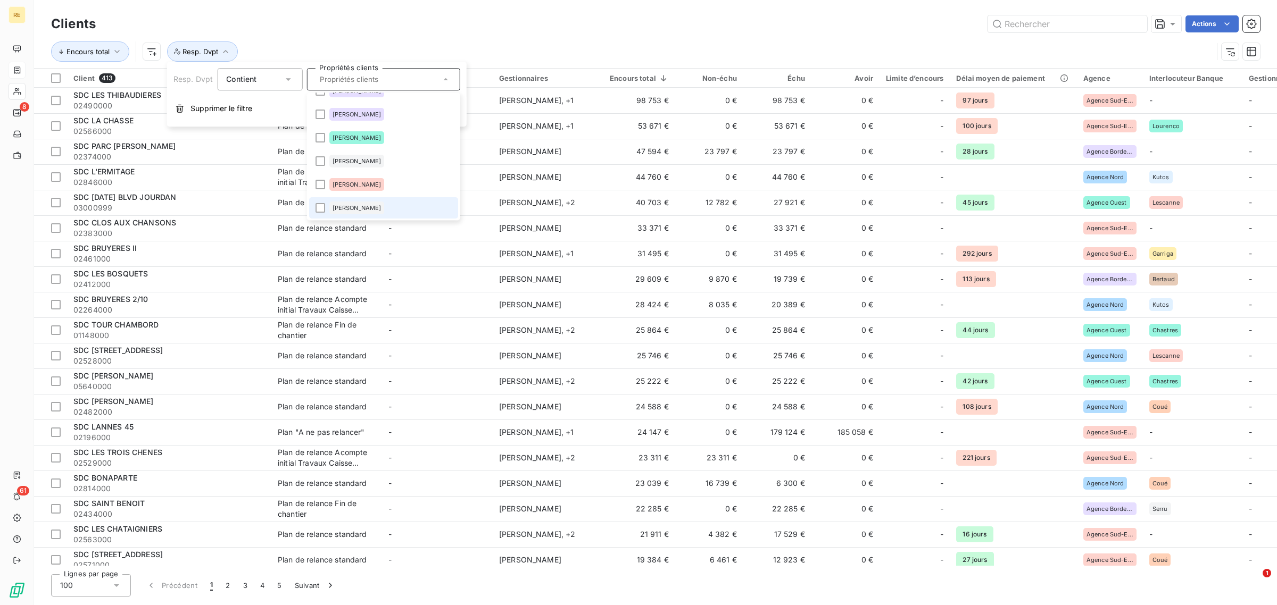
click at [400, 208] on li "[PERSON_NAME]" at bounding box center [383, 207] width 149 height 21
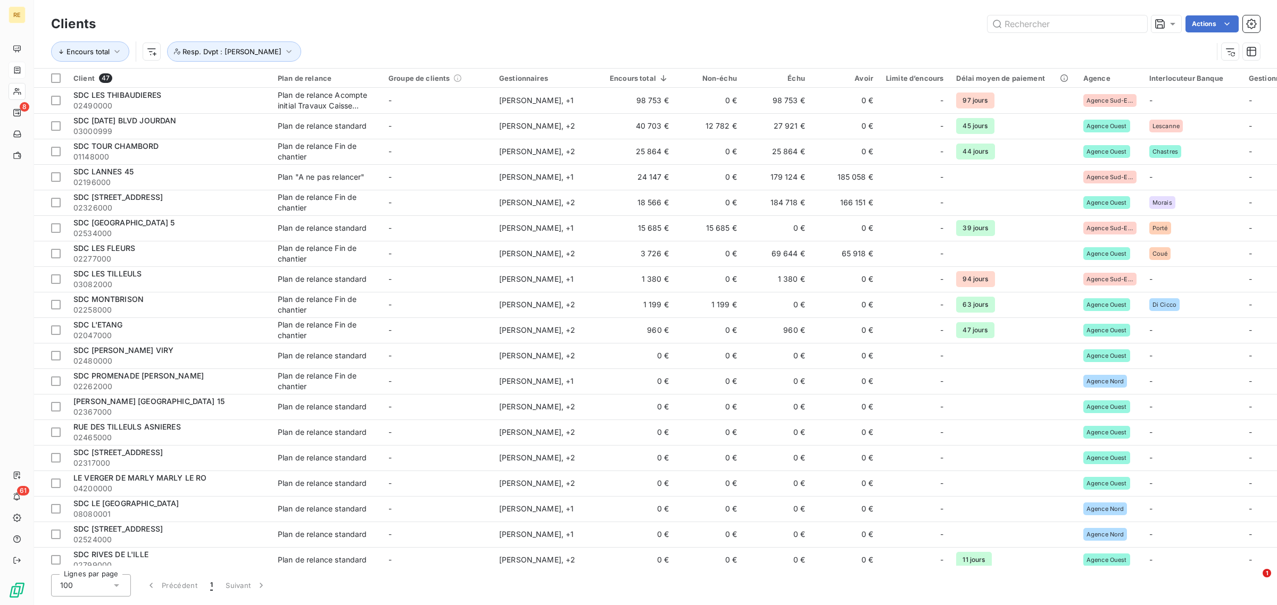
click at [546, 20] on div "Actions" at bounding box center [684, 23] width 1151 height 17
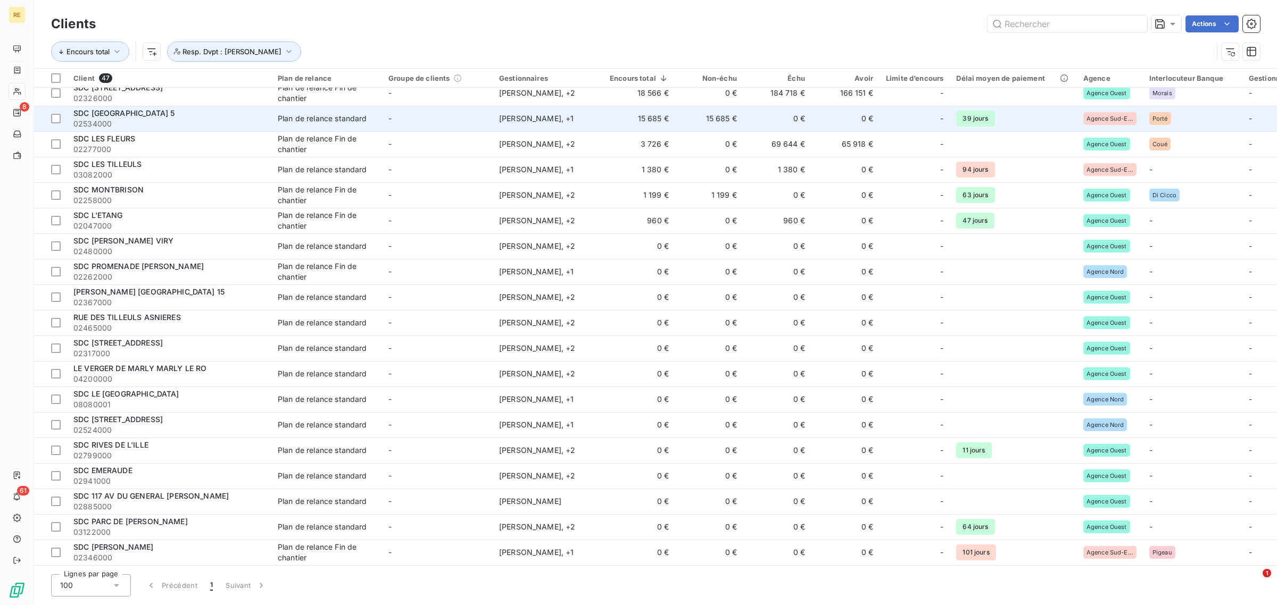
scroll to position [0, 0]
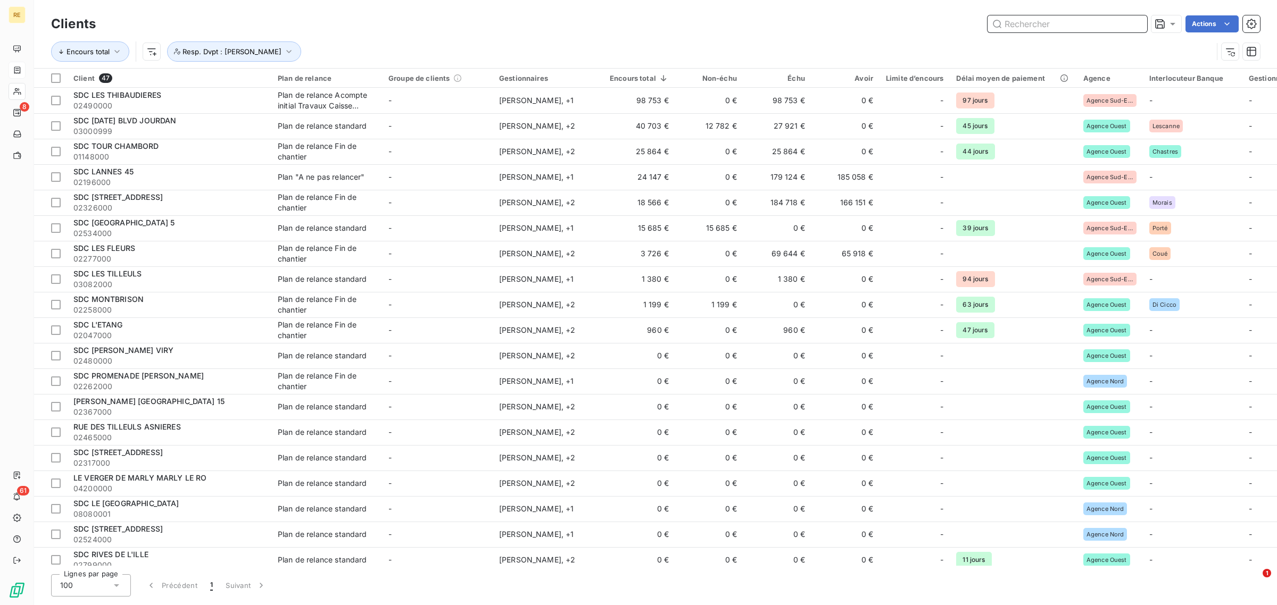
click at [1023, 24] on input "text" at bounding box center [1067, 23] width 160 height 17
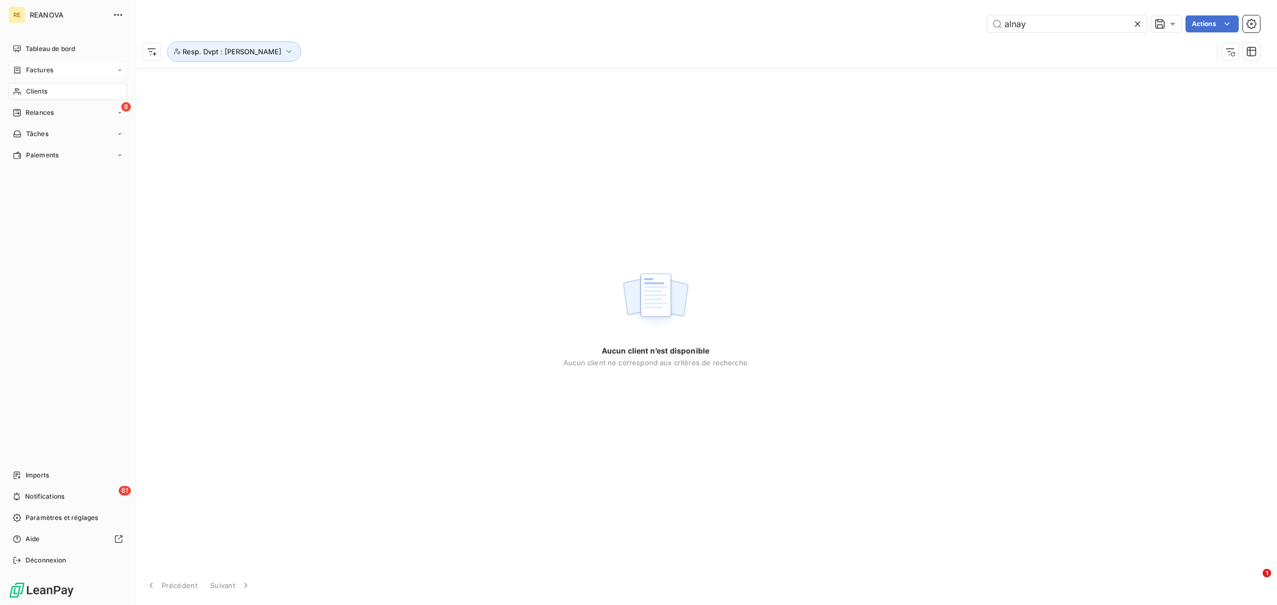
click at [59, 94] on div "Clients" at bounding box center [68, 91] width 119 height 17
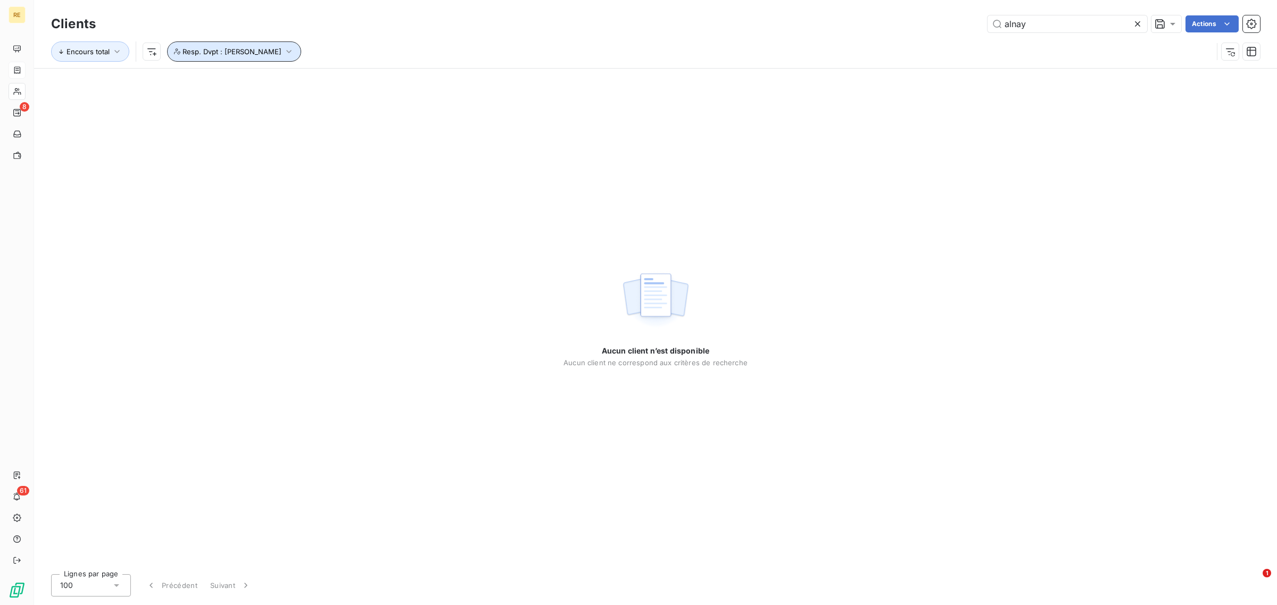
click at [286, 52] on icon "button" at bounding box center [289, 51] width 11 height 11
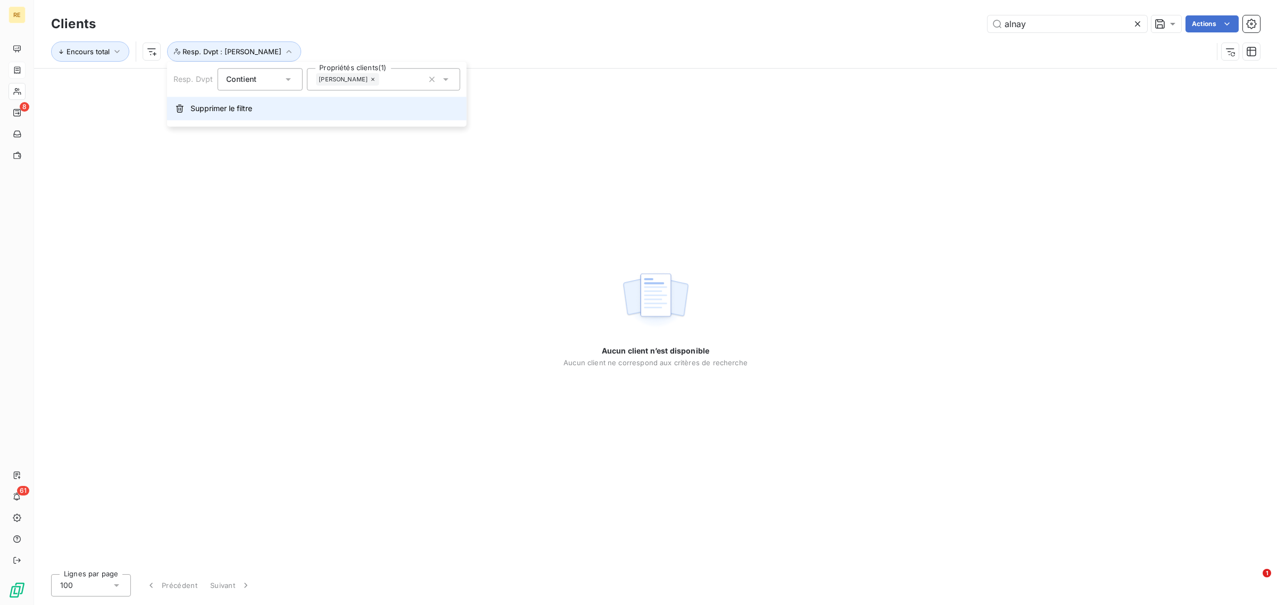
click at [222, 113] on span "Supprimer le filtre" at bounding box center [221, 108] width 62 height 11
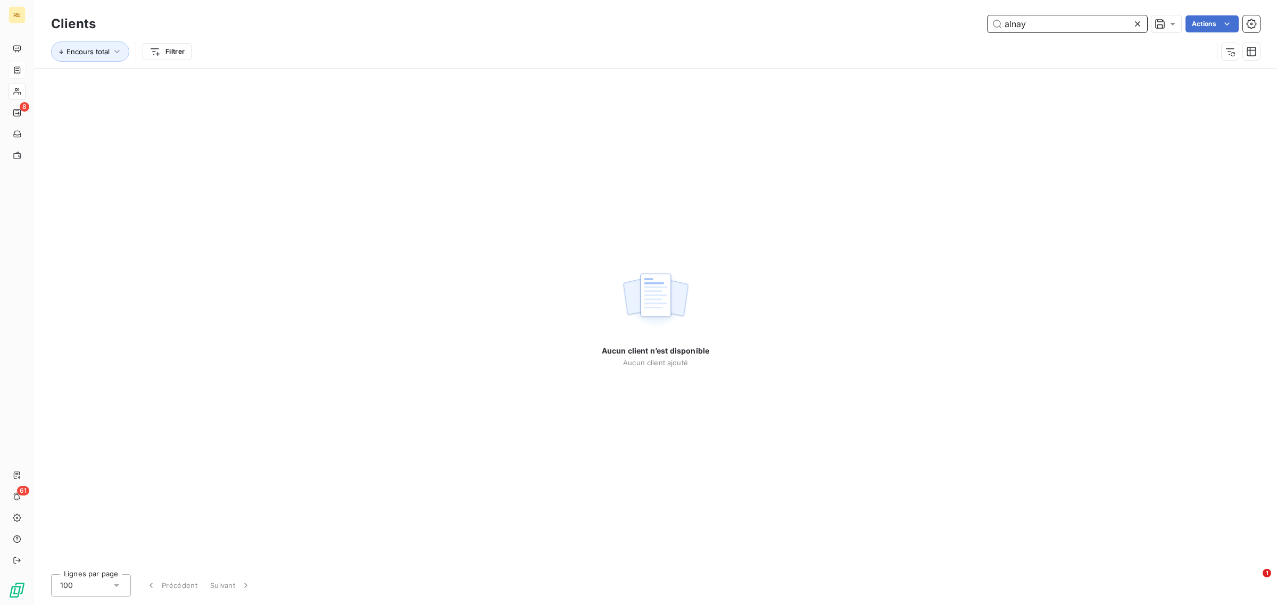
click at [1083, 24] on input "alnay" at bounding box center [1067, 23] width 160 height 17
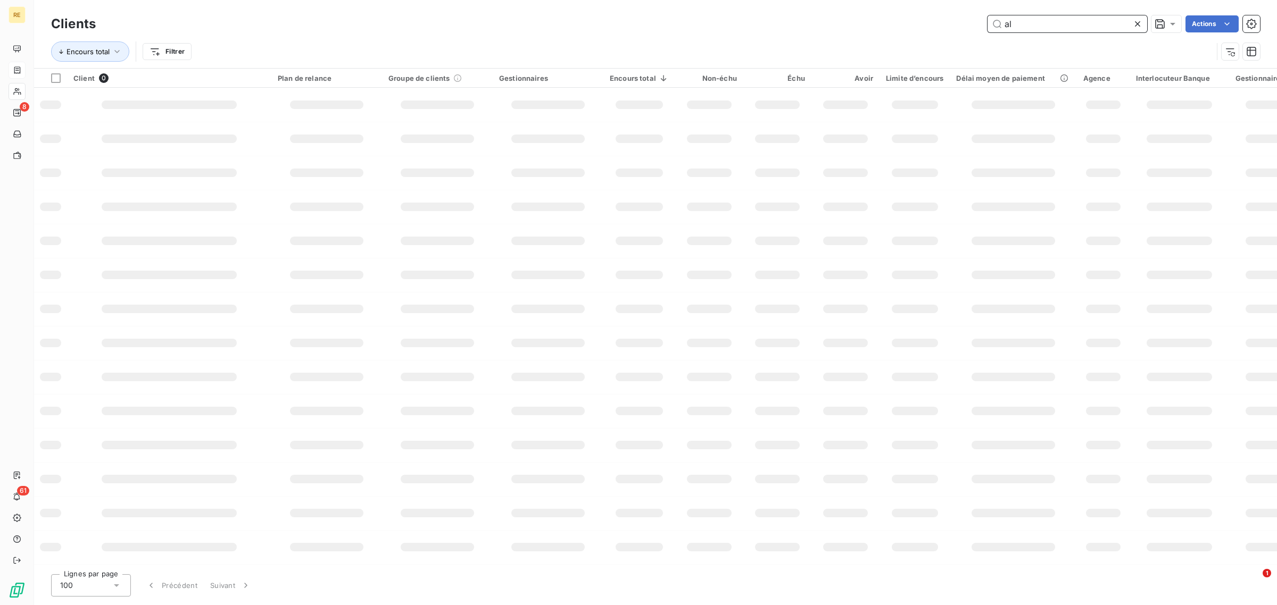
type input "a"
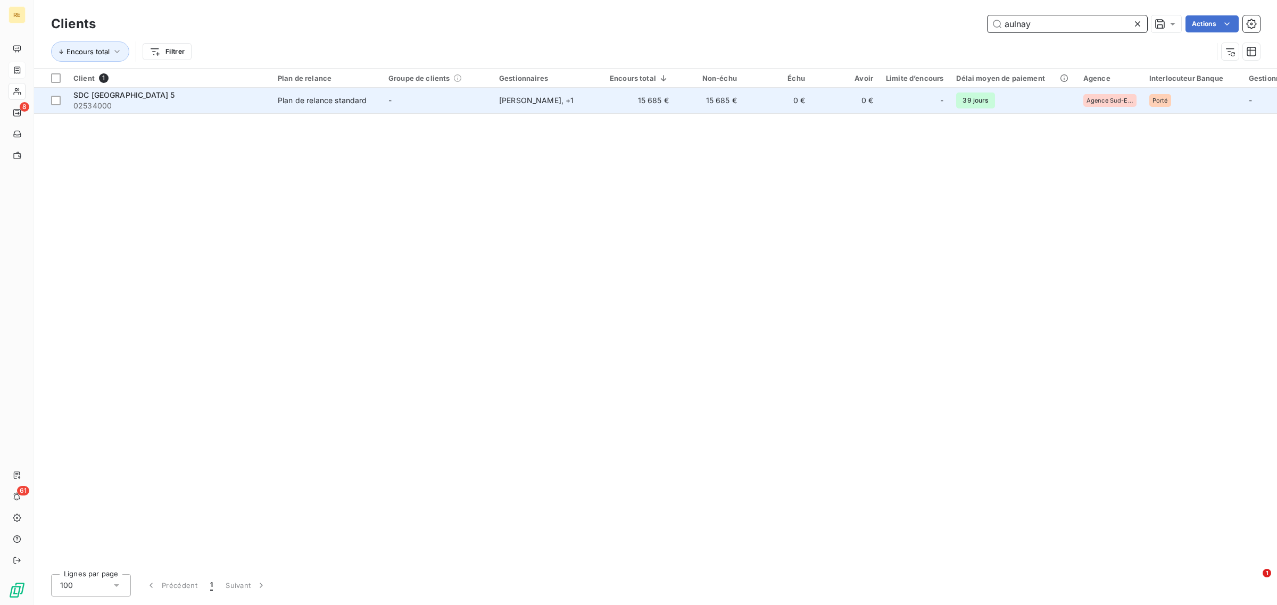
type input "aulnay"
click at [276, 95] on td "Plan de relance standard" at bounding box center [326, 101] width 111 height 26
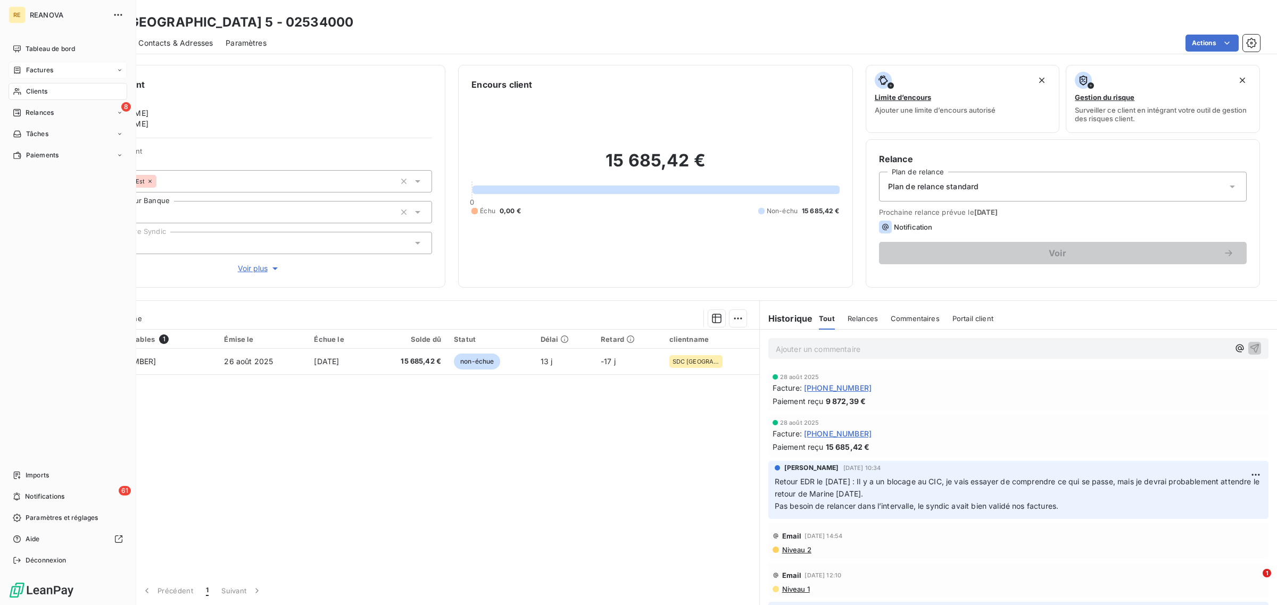
drag, startPoint x: 48, startPoint y: 48, endPoint x: 51, endPoint y: 69, distance: 21.0
click at [47, 48] on span "Tableau de bord" at bounding box center [50, 49] width 49 height 10
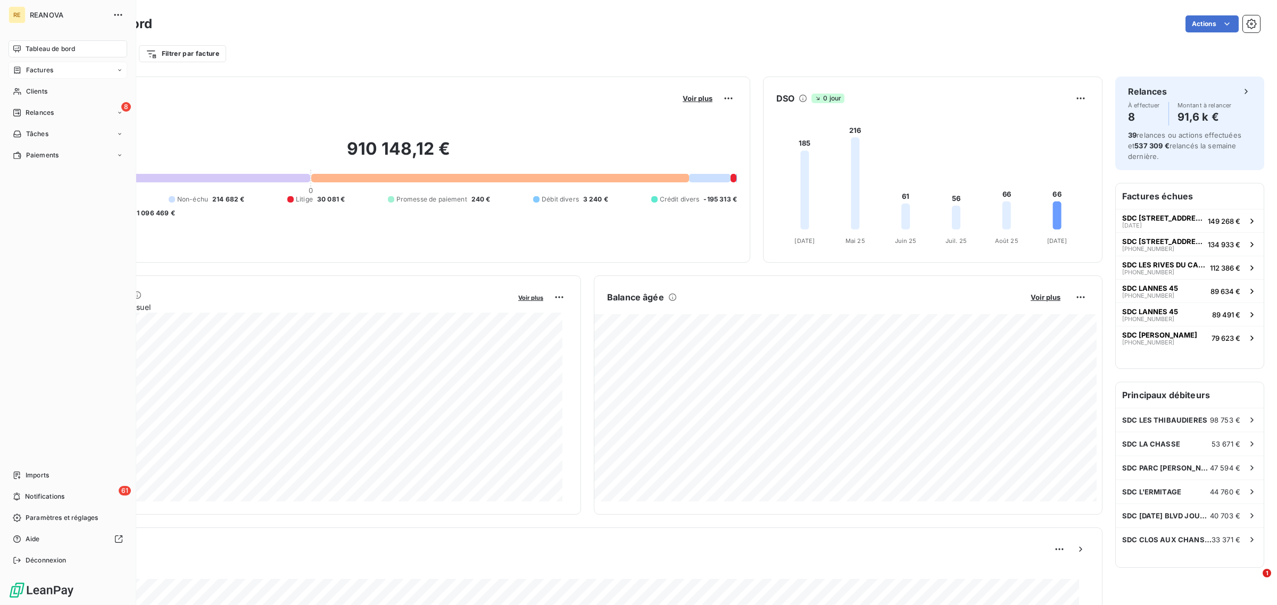
click at [23, 43] on div "Tableau de bord" at bounding box center [68, 48] width 119 height 17
click at [48, 49] on span "Tableau de bord" at bounding box center [50, 49] width 49 height 10
click at [41, 71] on span "Factures" at bounding box center [39, 70] width 27 height 10
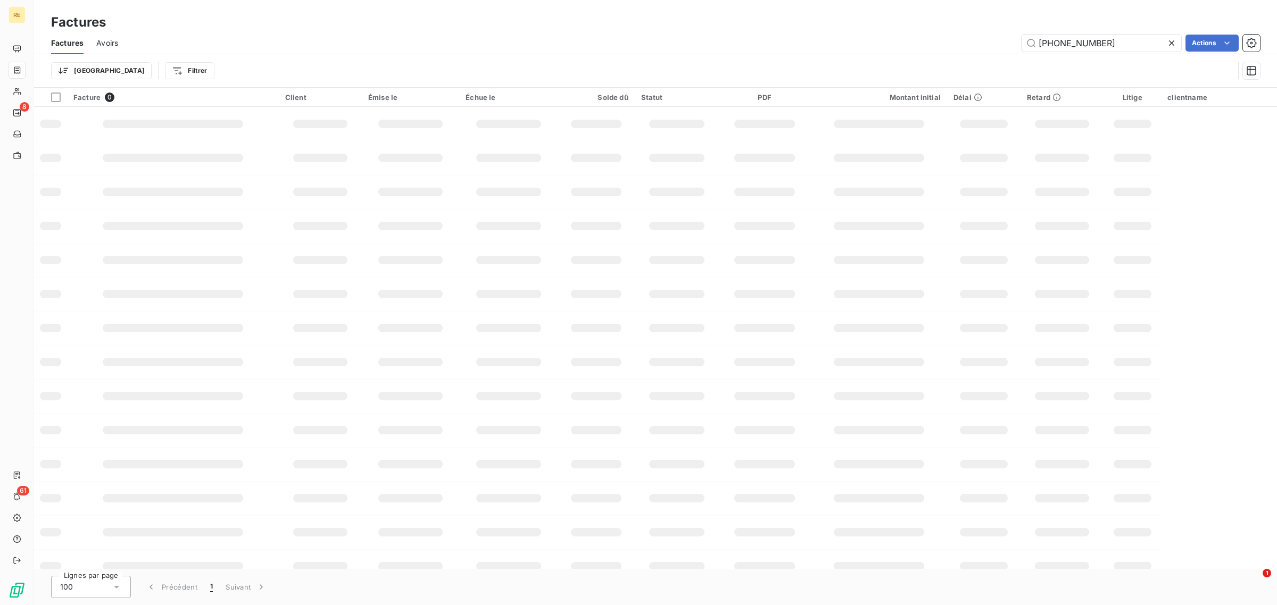
drag, startPoint x: 1110, startPoint y: 41, endPoint x: 934, endPoint y: 25, distance: 177.4
click at [934, 25] on div "Factures Factures Avoirs [PHONE_NUMBER] Actions Trier Filtrer" at bounding box center [655, 44] width 1243 height 88
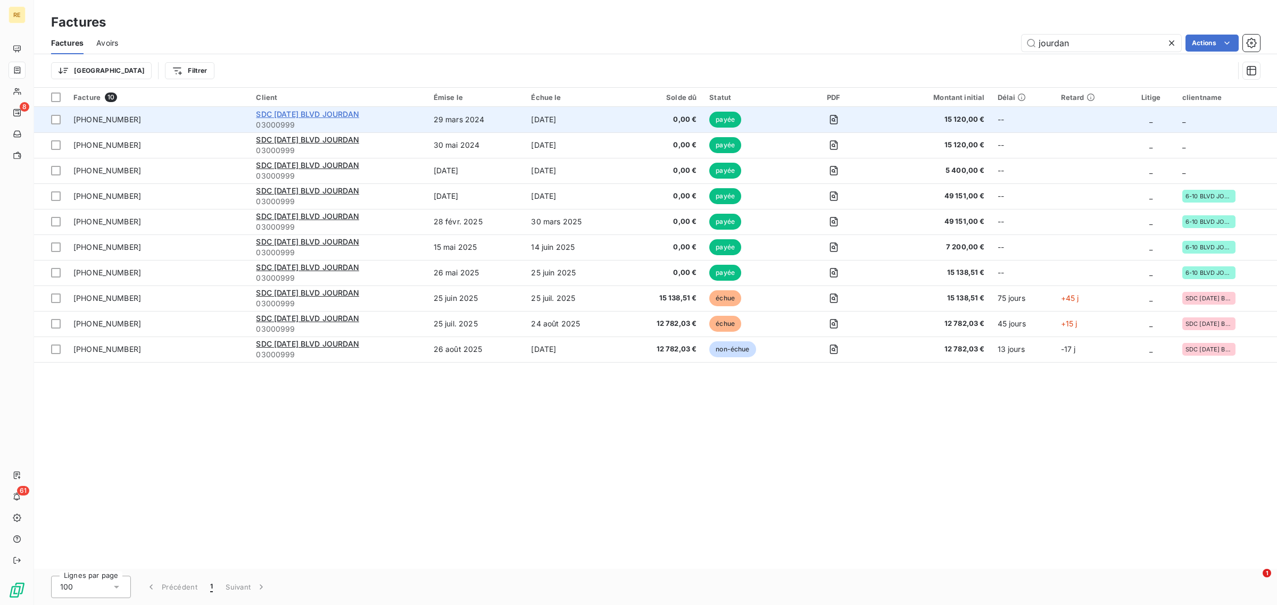
type input "jourdan"
click at [293, 116] on span "SDC [DATE] BLVD JOURDAN" at bounding box center [307, 114] width 103 height 9
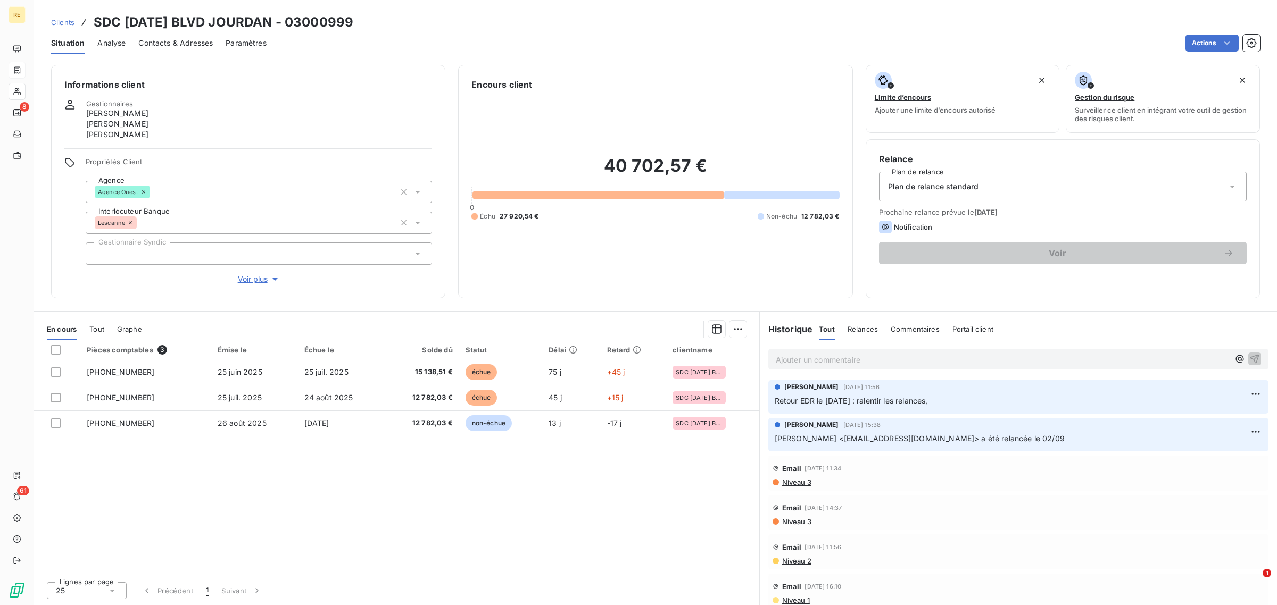
click at [62, 21] on span "Clients" at bounding box center [62, 22] width 23 height 9
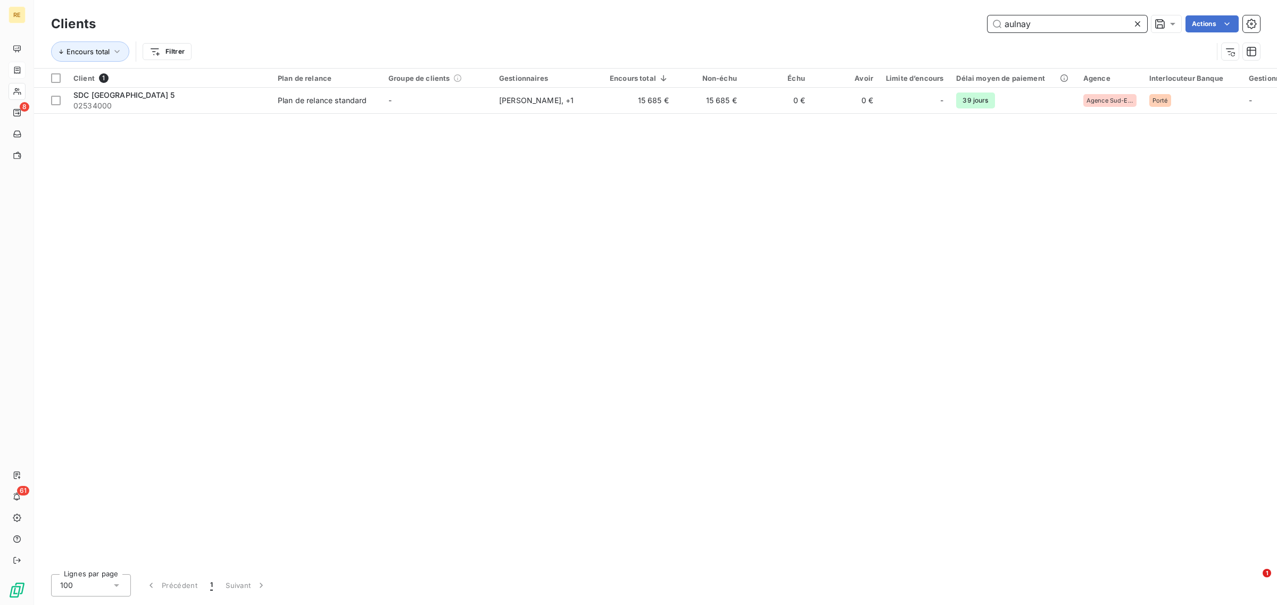
drag, startPoint x: 1020, startPoint y: 24, endPoint x: 960, endPoint y: 24, distance: 60.1
click at [960, 24] on div "aulnay Actions" at bounding box center [684, 23] width 1151 height 17
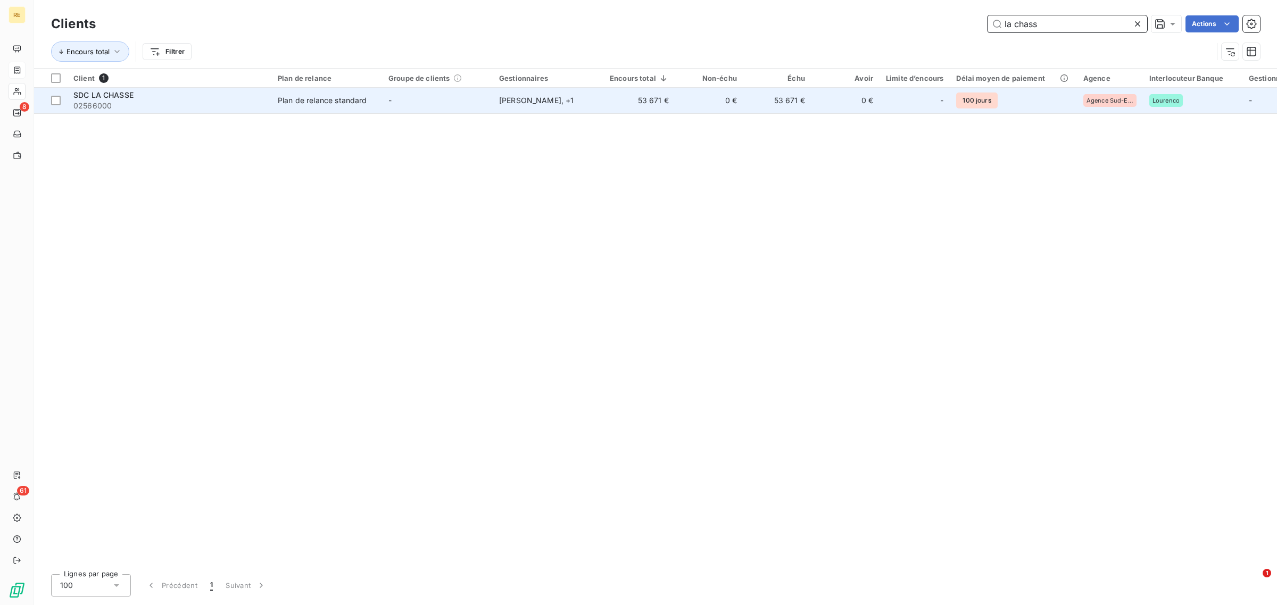
type input "la chass"
click at [564, 105] on div "[PERSON_NAME] , + 1" at bounding box center [548, 100] width 98 height 11
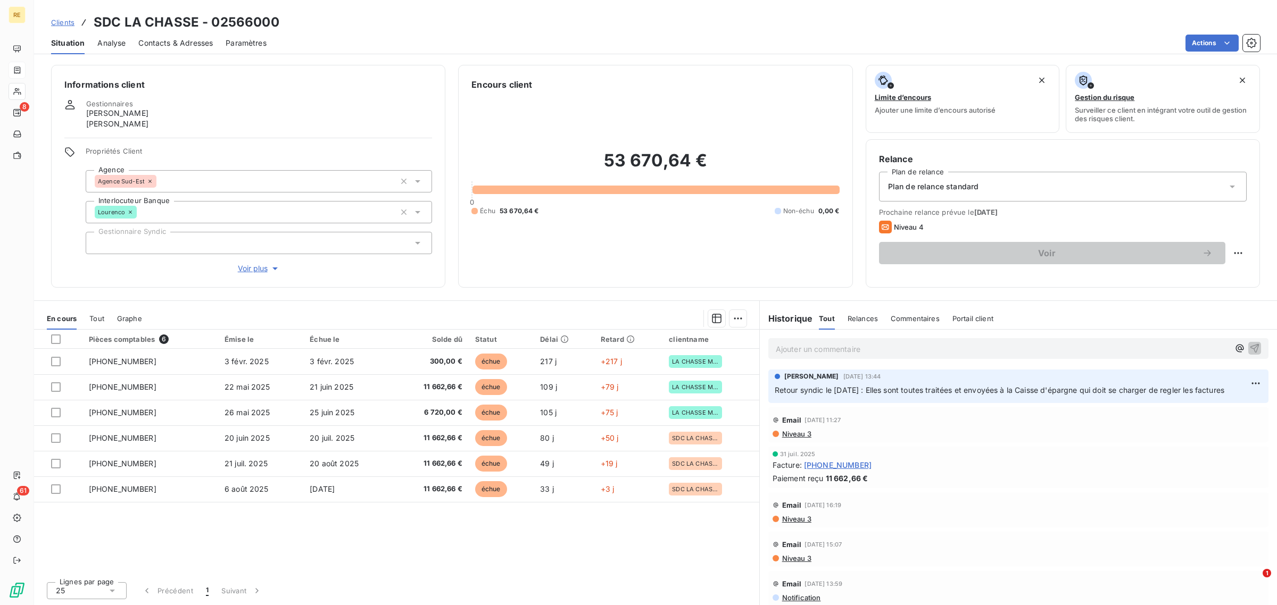
click at [860, 355] on p "Ajouter un commentaire ﻿" at bounding box center [1002, 349] width 453 height 13
click at [947, 354] on p "Point avec HP le 04/09 :" at bounding box center [1002, 349] width 453 height 12
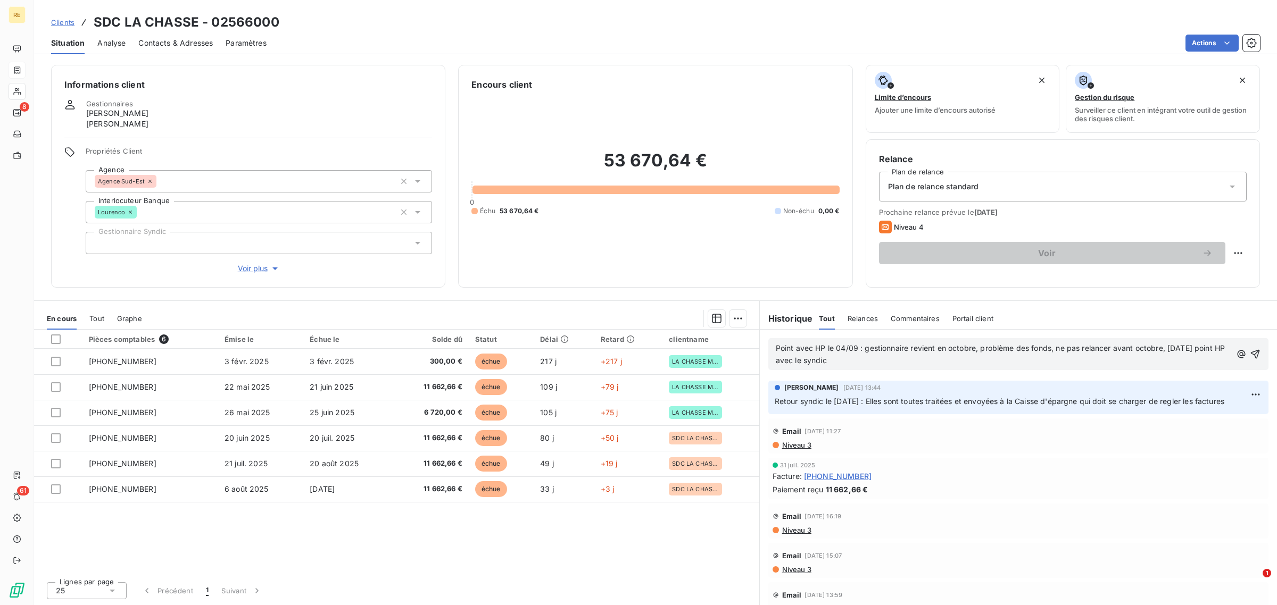
click at [1251, 358] on div "Point avec HP le 04/09 : gestionnaire revient en octobre, problème des fonds, n…" at bounding box center [1018, 354] width 500 height 32
click at [1251, 355] on button "button" at bounding box center [1255, 354] width 12 height 13
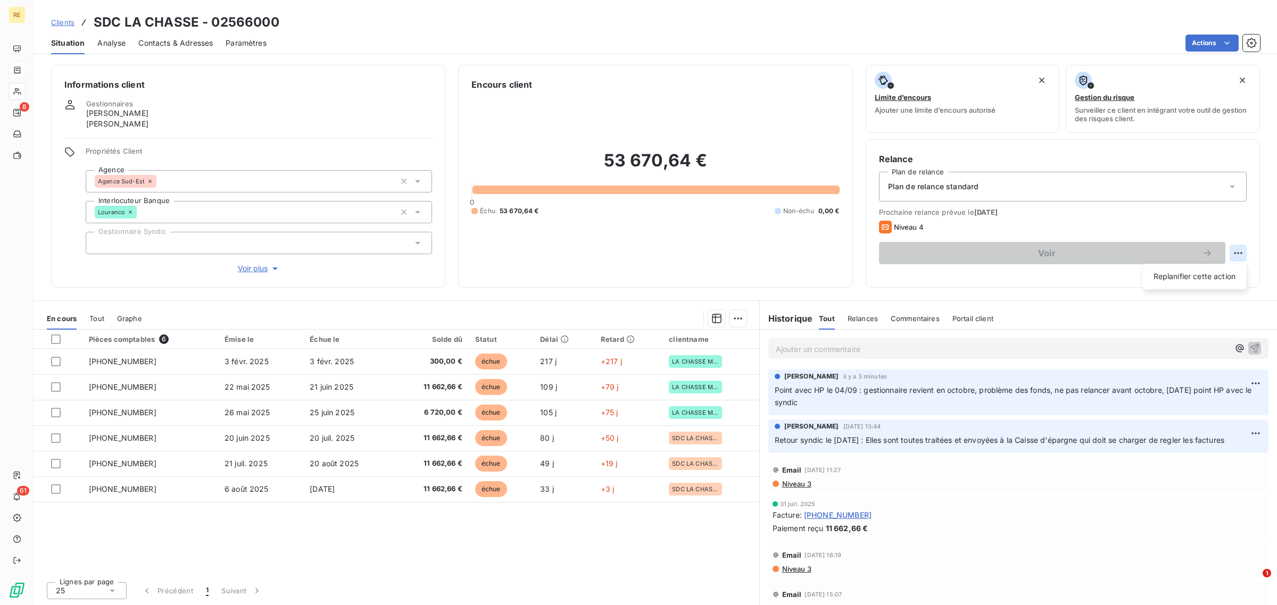
click at [1237, 252] on html "RE 8 61 Clients SDC LA CHASSE - 02566000 Situation Analyse Contacts & Adresses …" at bounding box center [638, 302] width 1277 height 605
click at [1182, 281] on div "Replanifier cette action" at bounding box center [1194, 276] width 95 height 17
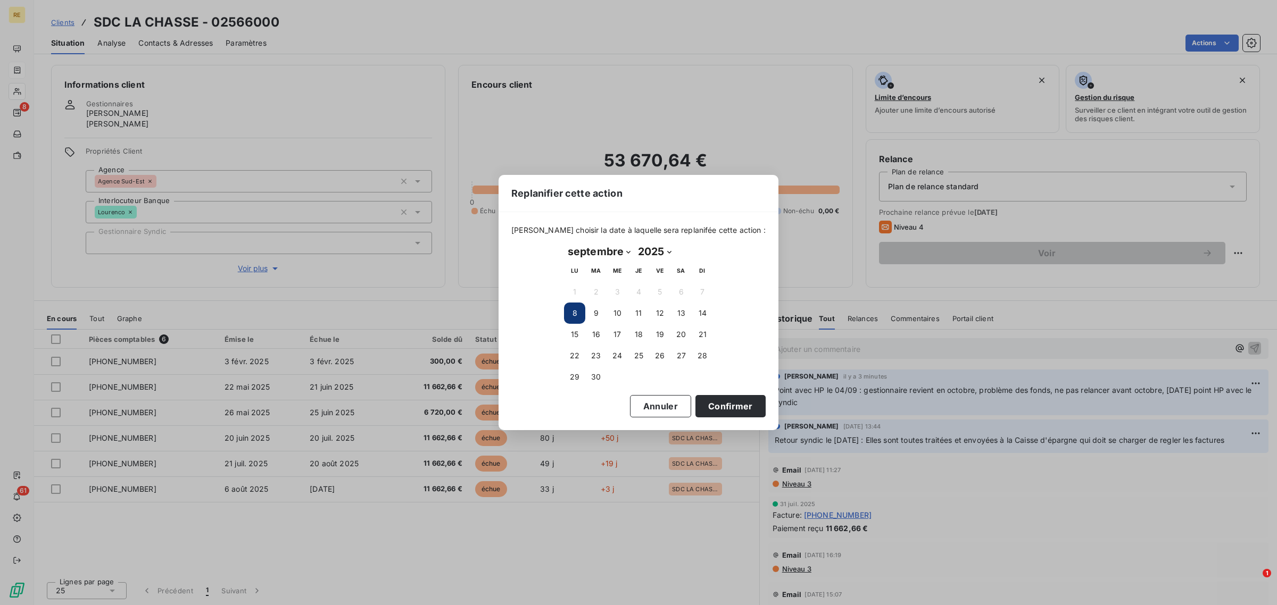
click at [605, 253] on select "janvier février mars avril mai juin juillet août septembre octobre novembre déc…" at bounding box center [599, 251] width 70 height 17
select select "9"
click at [564, 244] on select "janvier février mars avril mai juin juillet août septembre octobre novembre déc…" at bounding box center [599, 251] width 70 height 17
click at [573, 311] on button "6" at bounding box center [574, 313] width 21 height 21
click at [695, 398] on button "Confirmer" at bounding box center [730, 406] width 70 height 22
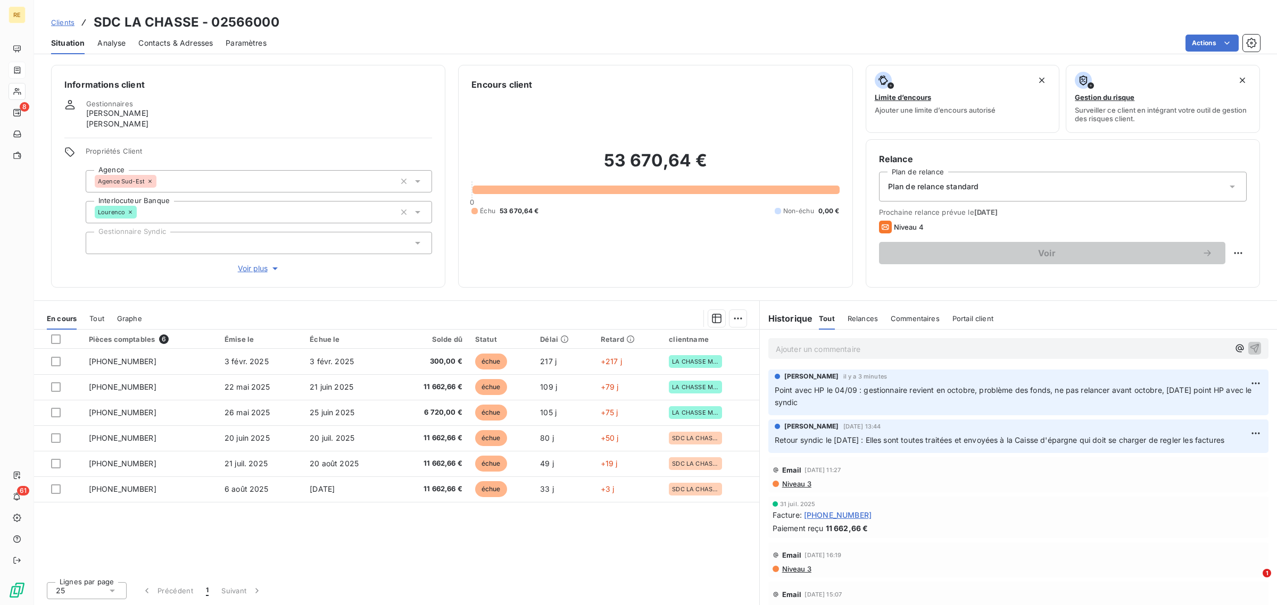
click at [67, 20] on span "Clients" at bounding box center [62, 22] width 23 height 9
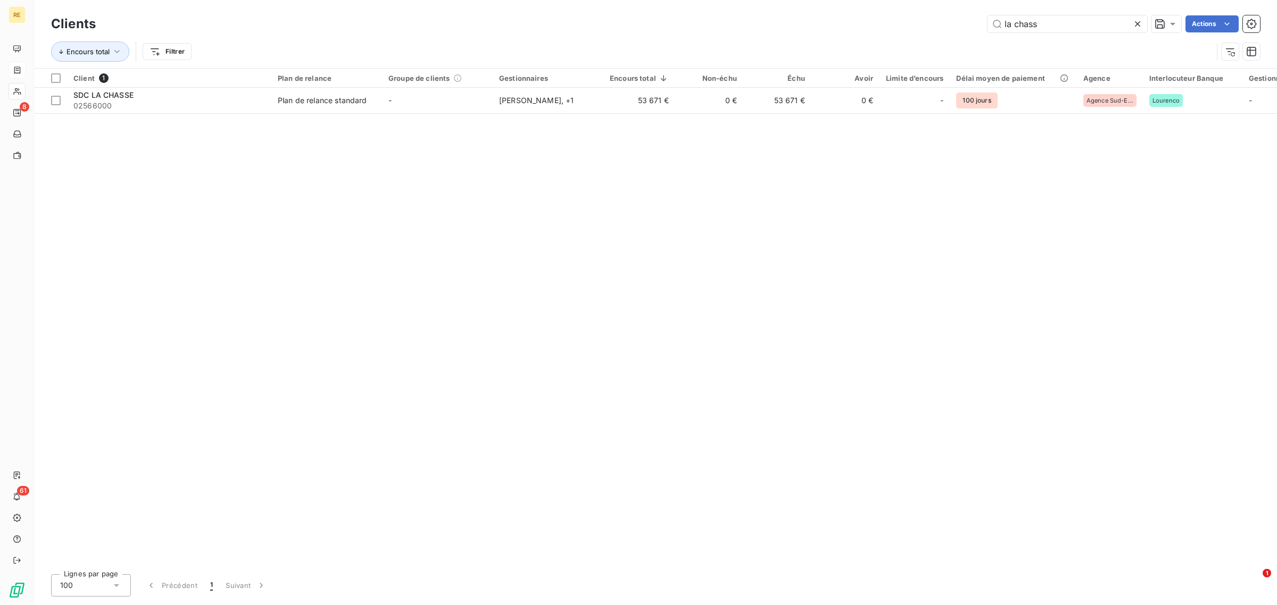
drag, startPoint x: 1050, startPoint y: 27, endPoint x: 921, endPoint y: 13, distance: 129.4
click at [921, 13] on div "Clients la chass Actions" at bounding box center [655, 24] width 1209 height 22
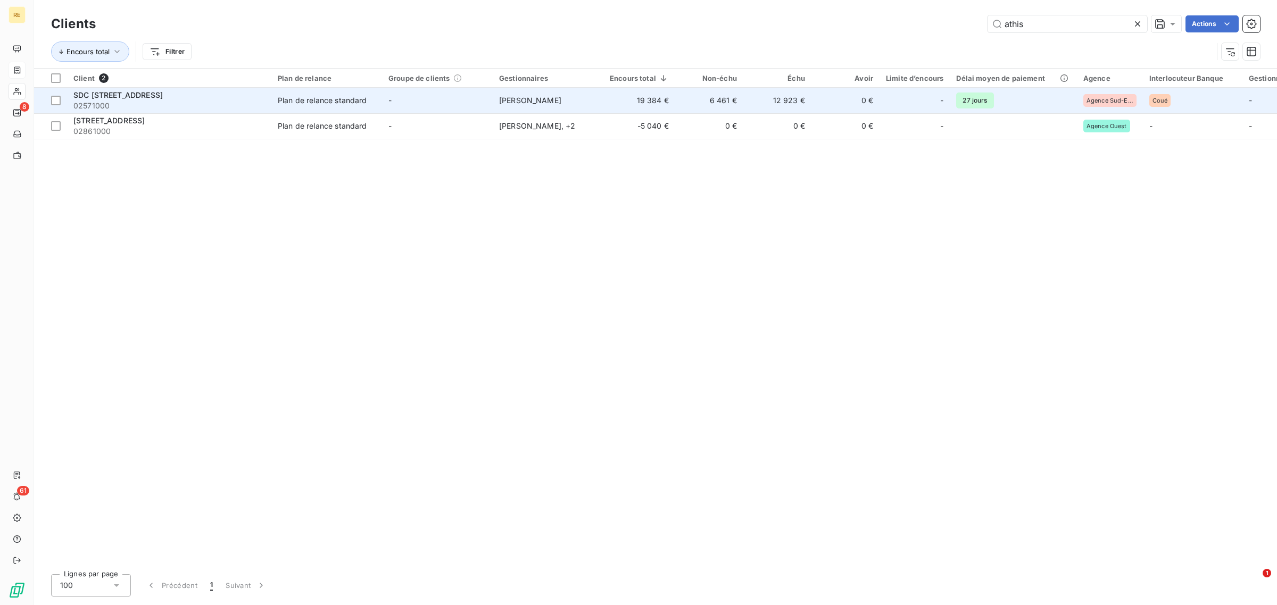
type input "athis"
click at [335, 103] on div "Plan de relance standard" at bounding box center [322, 100] width 89 height 11
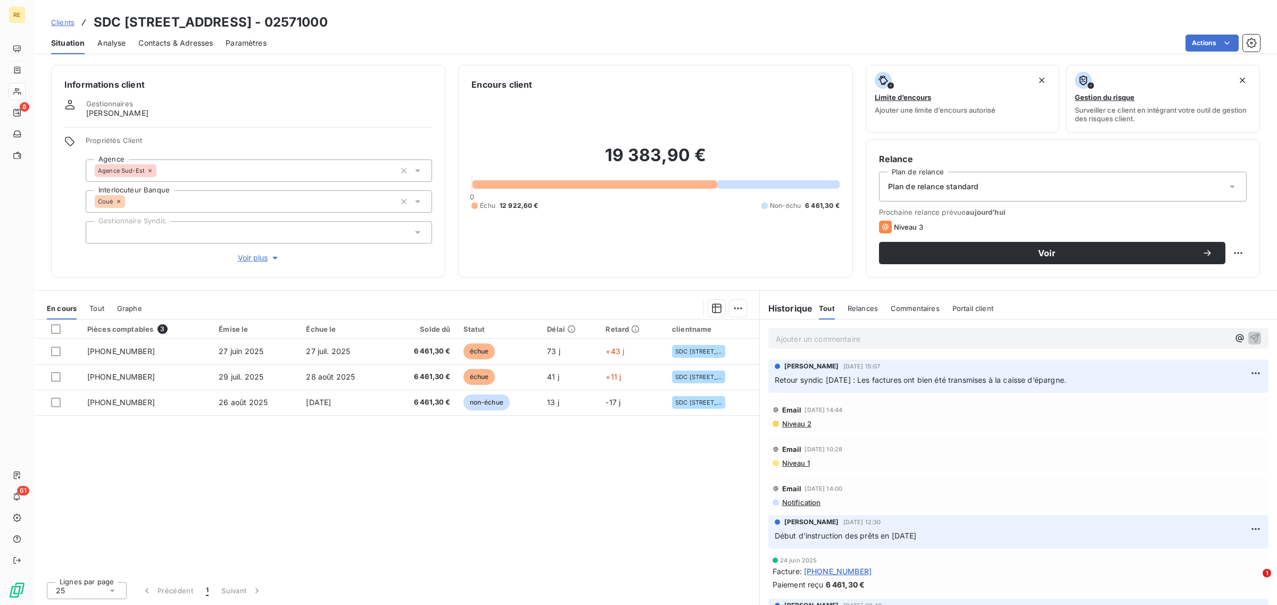
click at [894, 343] on p "Ajouter un commentaire ﻿" at bounding box center [1002, 339] width 453 height 13
click at [943, 337] on p "Point HP le 04/09 :" at bounding box center [1002, 339] width 453 height 12
click at [1249, 337] on icon "button" at bounding box center [1254, 338] width 11 height 11
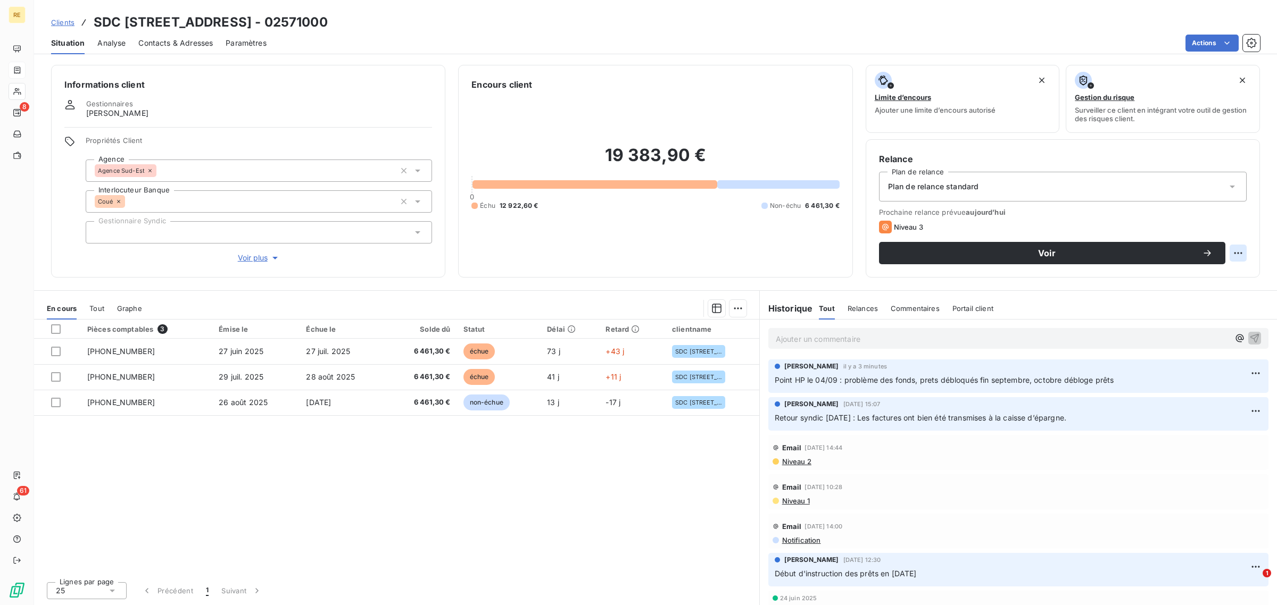
click at [1238, 251] on html "RE 8 61 Clients SDC [STREET_ADDRESS] - 02571000 Situation Analyse Contacts & Ad…" at bounding box center [638, 302] width 1277 height 605
click at [1183, 281] on div "Replanifier cette action" at bounding box center [1194, 276] width 95 height 17
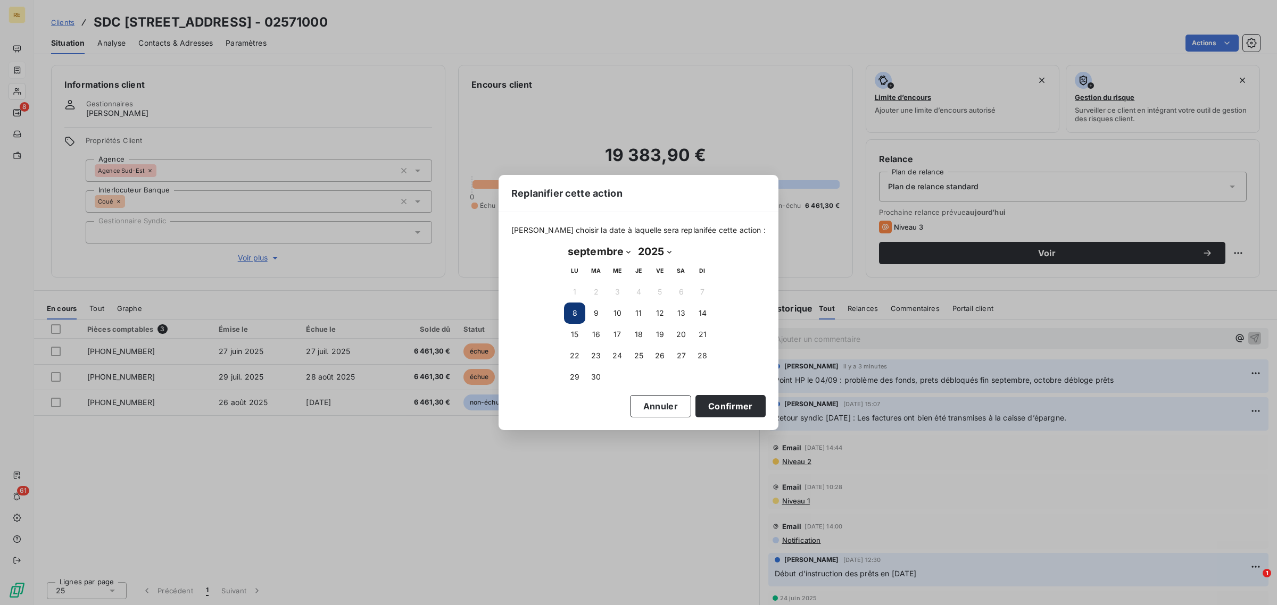
click at [617, 251] on select "janvier février mars avril mai juin juillet août septembre octobre novembre déc…" at bounding box center [599, 251] width 70 height 17
select select "9"
click at [564, 244] on select "janvier février mars avril mai juin juillet août septembre octobre novembre déc…" at bounding box center [599, 251] width 70 height 17
click at [572, 315] on button "6" at bounding box center [574, 313] width 21 height 21
click at [722, 410] on button "Confirmer" at bounding box center [730, 406] width 70 height 22
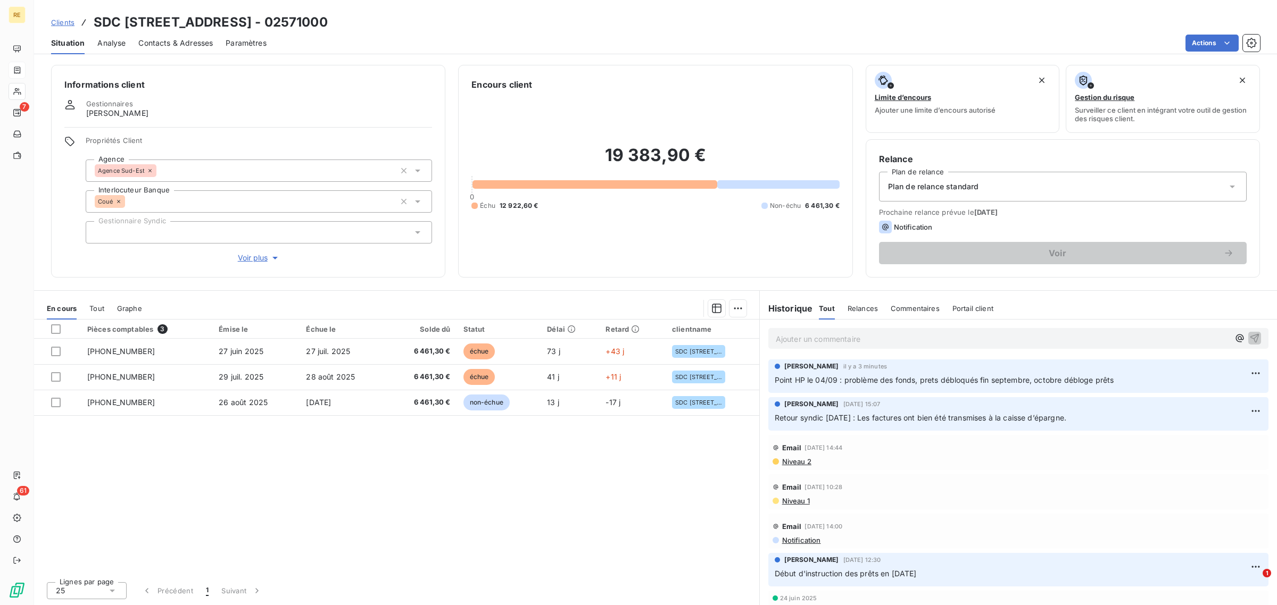
drag, startPoint x: 65, startPoint y: 24, endPoint x: 82, endPoint y: 28, distance: 17.3
click at [65, 24] on span "Clients" at bounding box center [62, 22] width 23 height 9
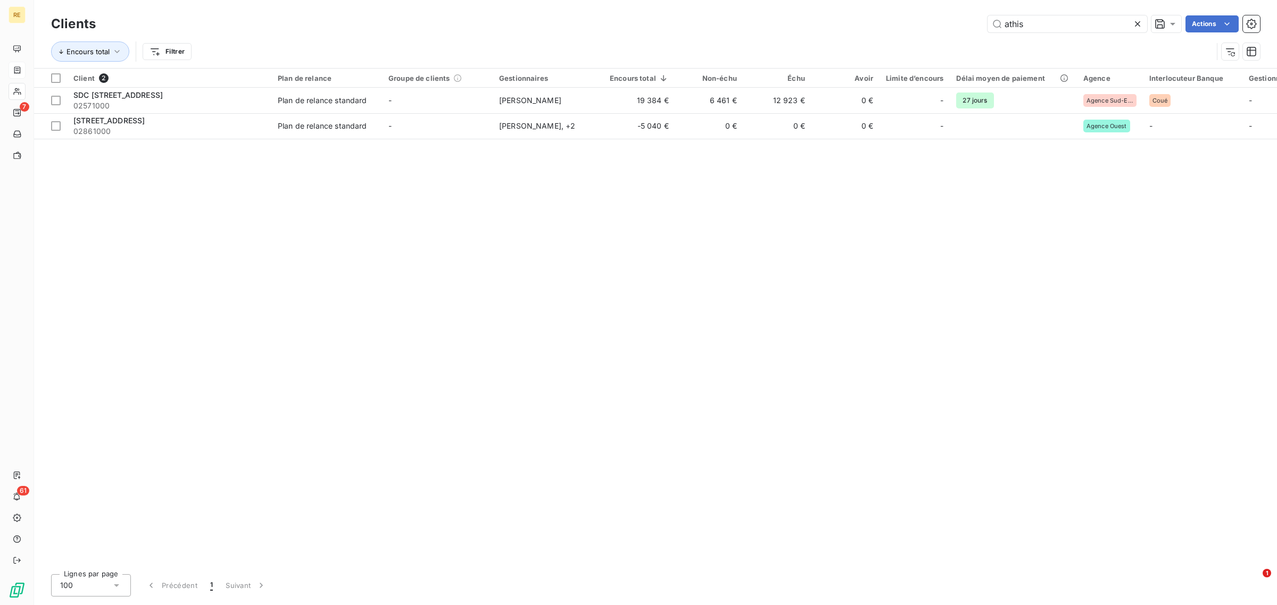
drag, startPoint x: 965, startPoint y: 14, endPoint x: 950, endPoint y: 6, distance: 16.2
click at [950, 6] on div "Clients athis Actions Encours total Filtrer" at bounding box center [655, 34] width 1243 height 68
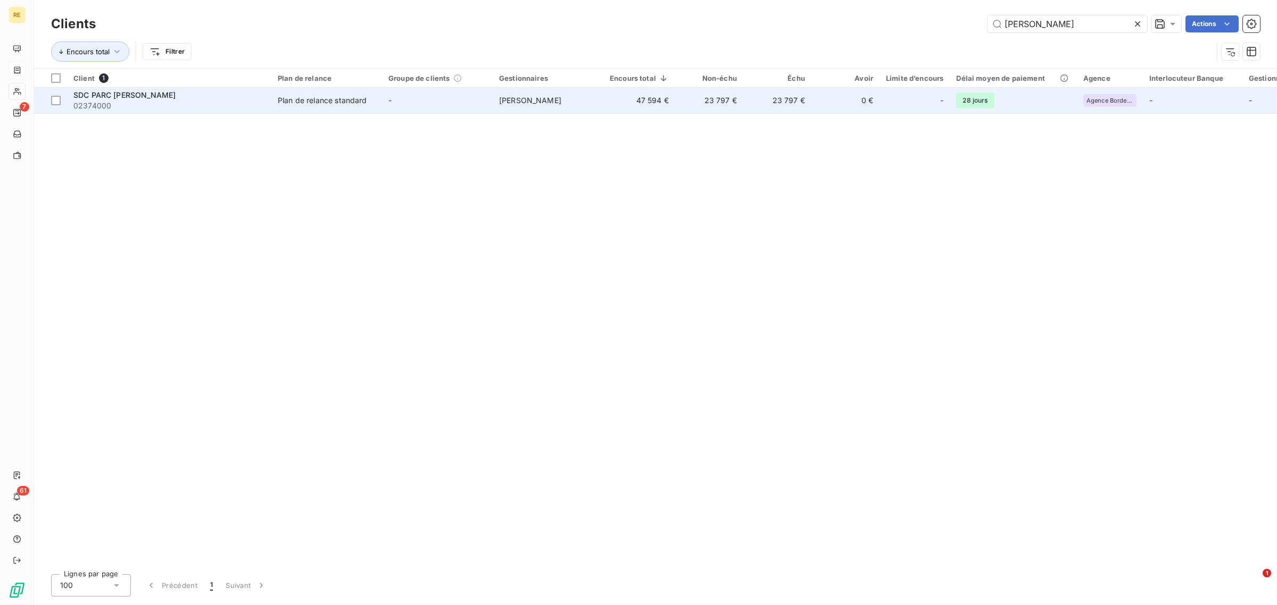
type input "[PERSON_NAME]"
click at [716, 110] on td "23 797 €" at bounding box center [709, 101] width 68 height 26
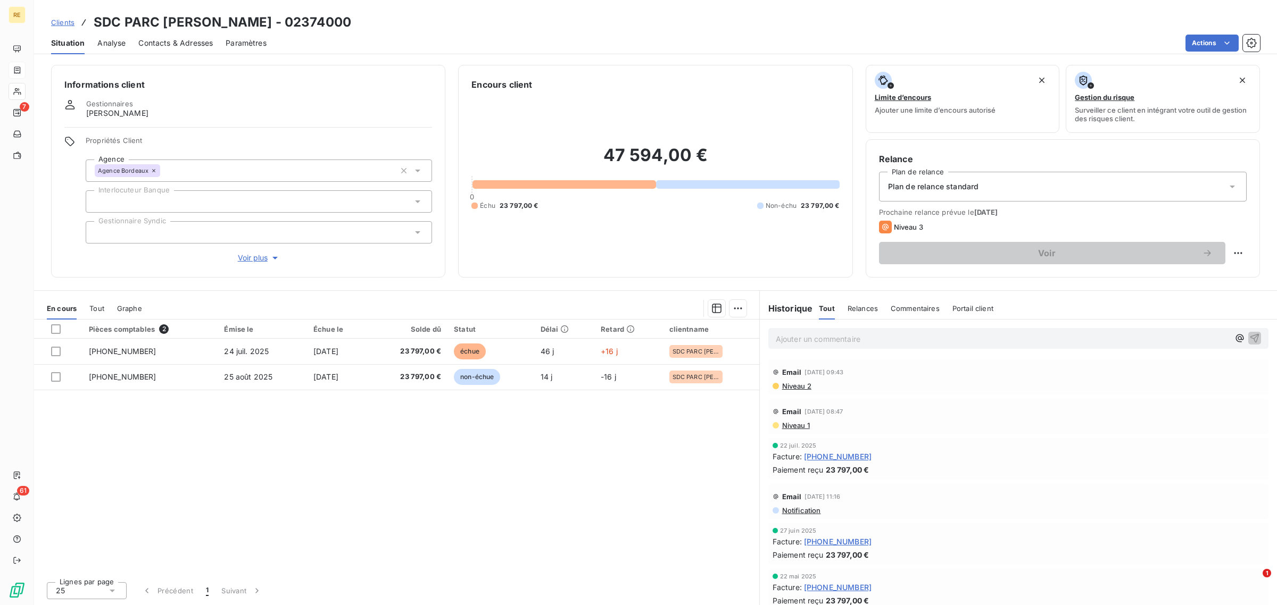
click at [118, 43] on span "Analyse" at bounding box center [111, 43] width 28 height 11
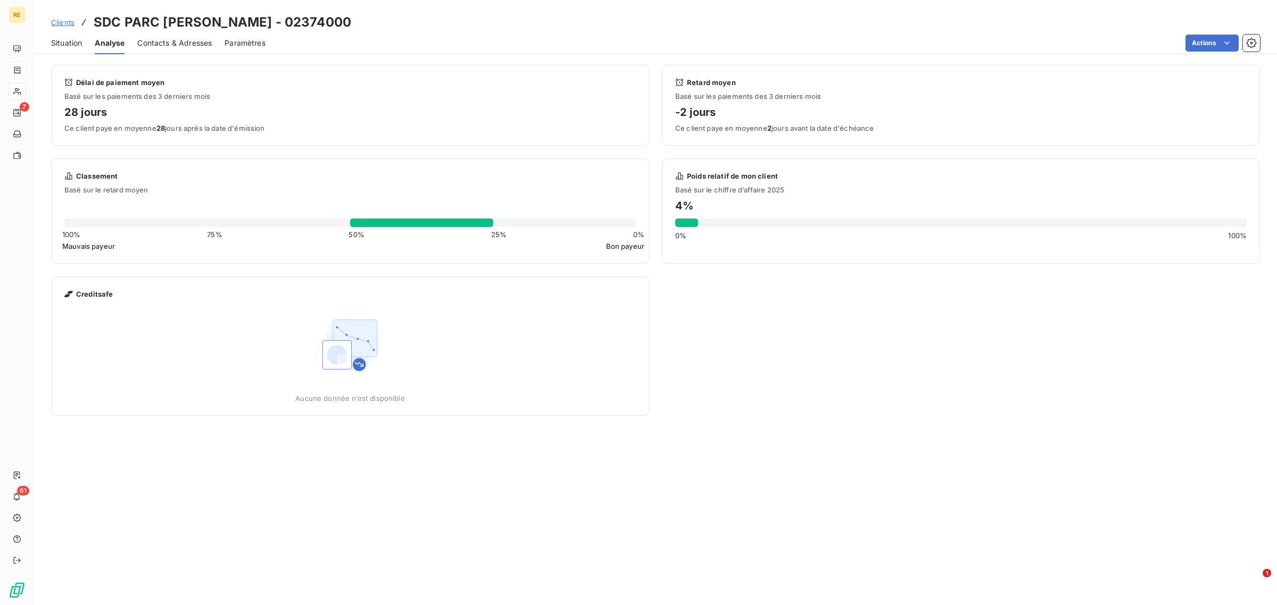
click at [52, 38] on span "Situation" at bounding box center [66, 43] width 31 height 11
